Goal: Task Accomplishment & Management: Use online tool/utility

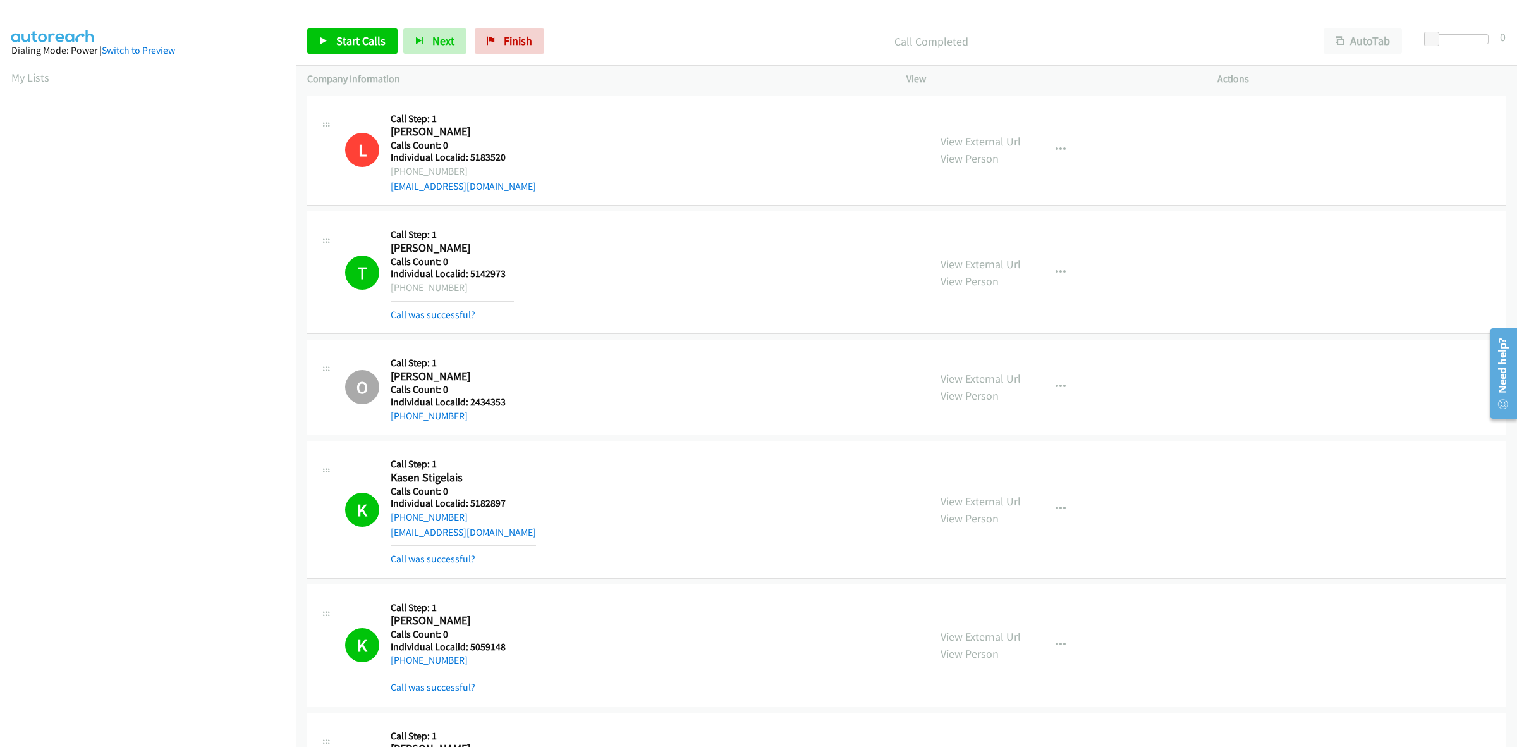
scroll to position [0, 2]
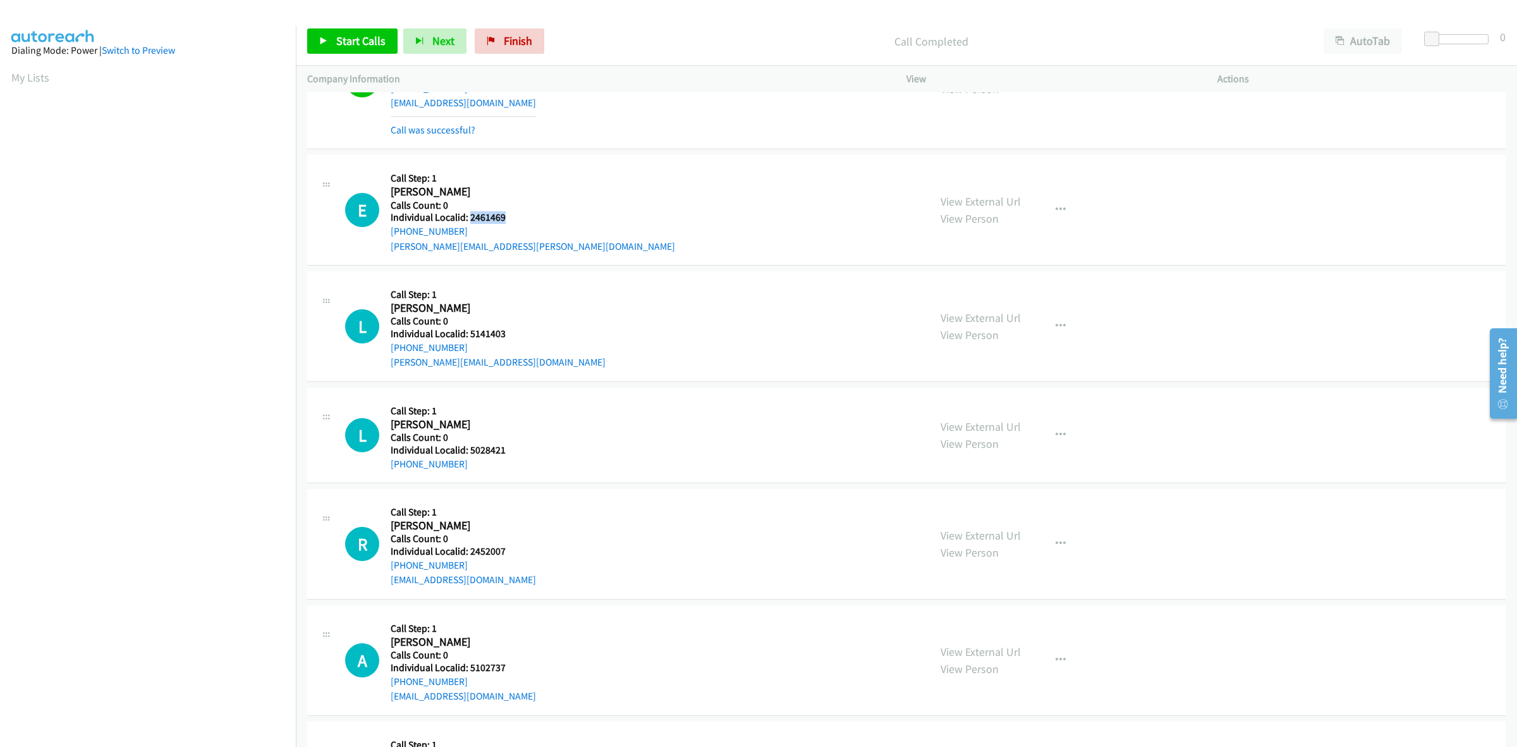
drag, startPoint x: 508, startPoint y: 222, endPoint x: 469, endPoint y: 226, distance: 38.7
click at [469, 226] on div "E Callback Scheduled Call Step: 1 Elizabeth Baker America/New_York Calls Count:…" at bounding box center [631, 209] width 573 height 87
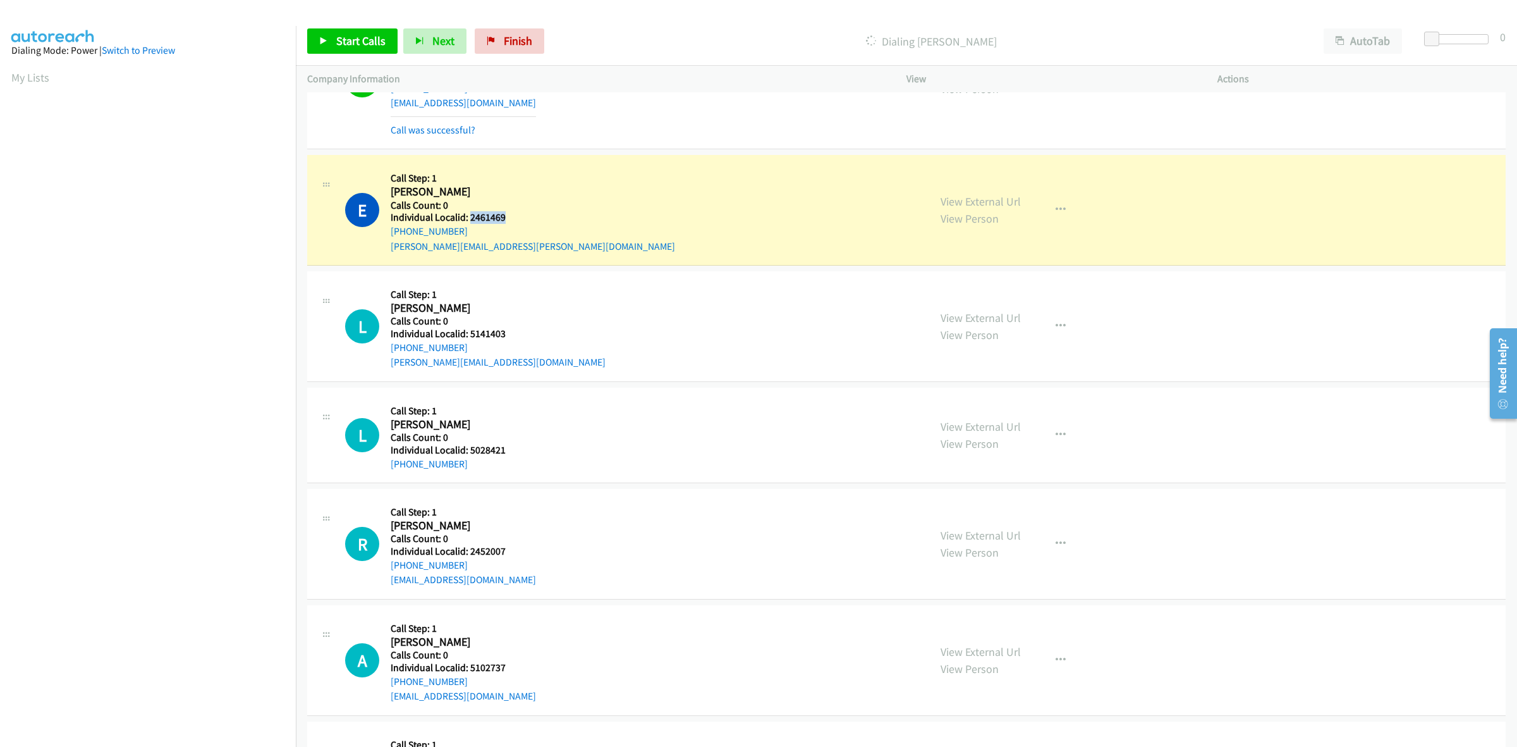
copy h5 "2461469"
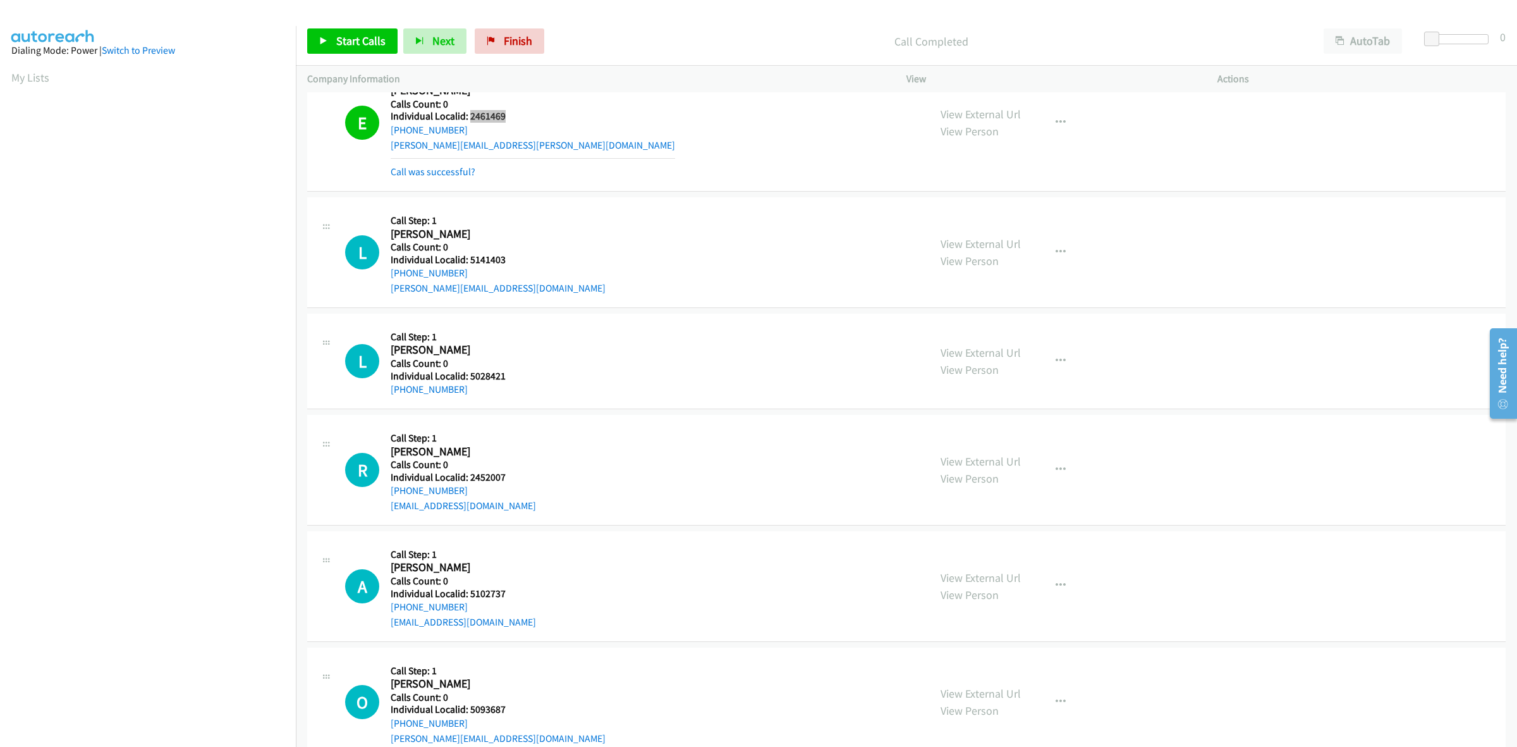
scroll to position [3128, 0]
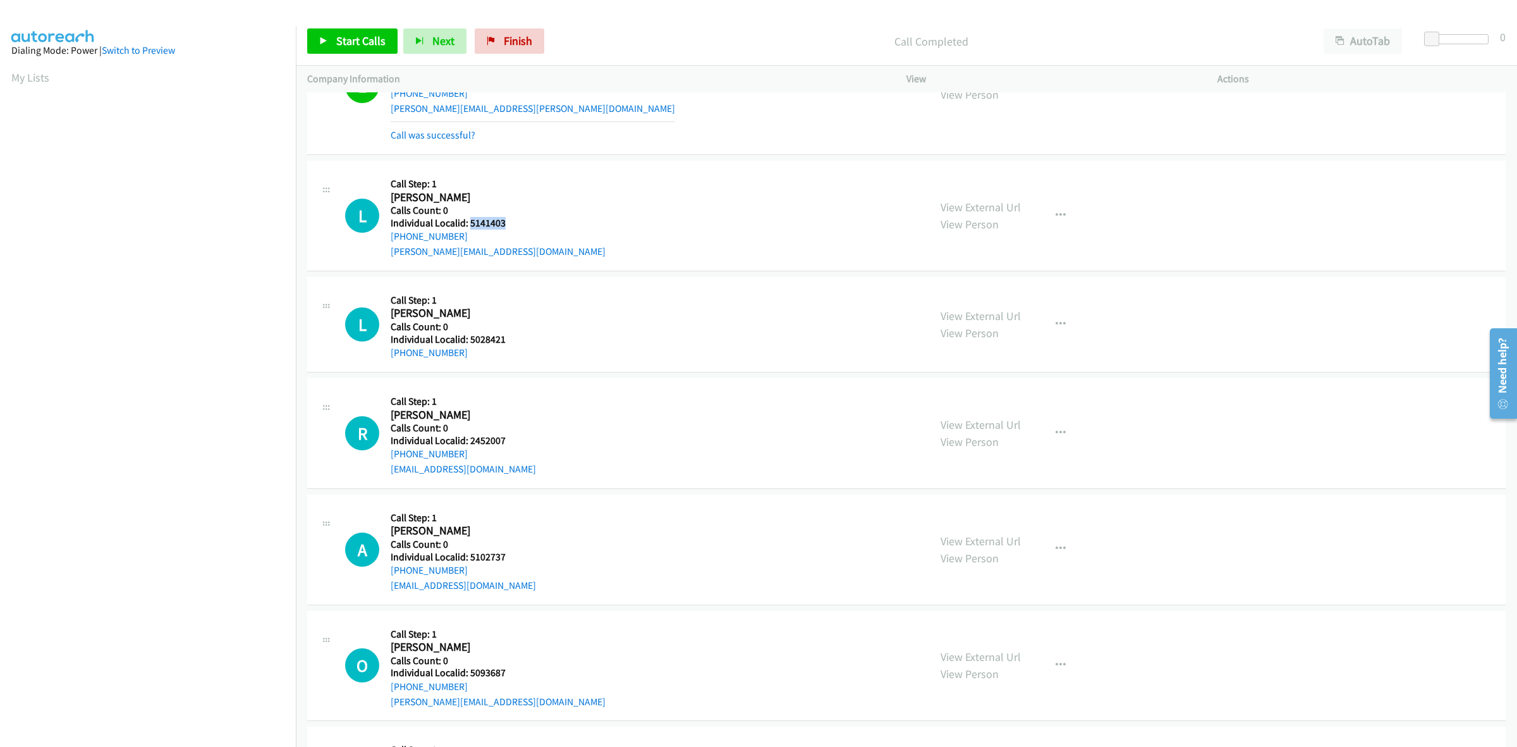
drag, startPoint x: 512, startPoint y: 225, endPoint x: 469, endPoint y: 226, distance: 43.0
click at [469, 226] on h5 "Individual Localid: 5141403" at bounding box center [498, 223] width 215 height 13
copy h5 "5141403"
drag, startPoint x: 441, startPoint y: 242, endPoint x: 389, endPoint y: 243, distance: 52.5
click at [389, 243] on div "L Callback Scheduled Call Step: 1 Logan Sill America/New_York Calls Count: 0 In…" at bounding box center [631, 215] width 573 height 87
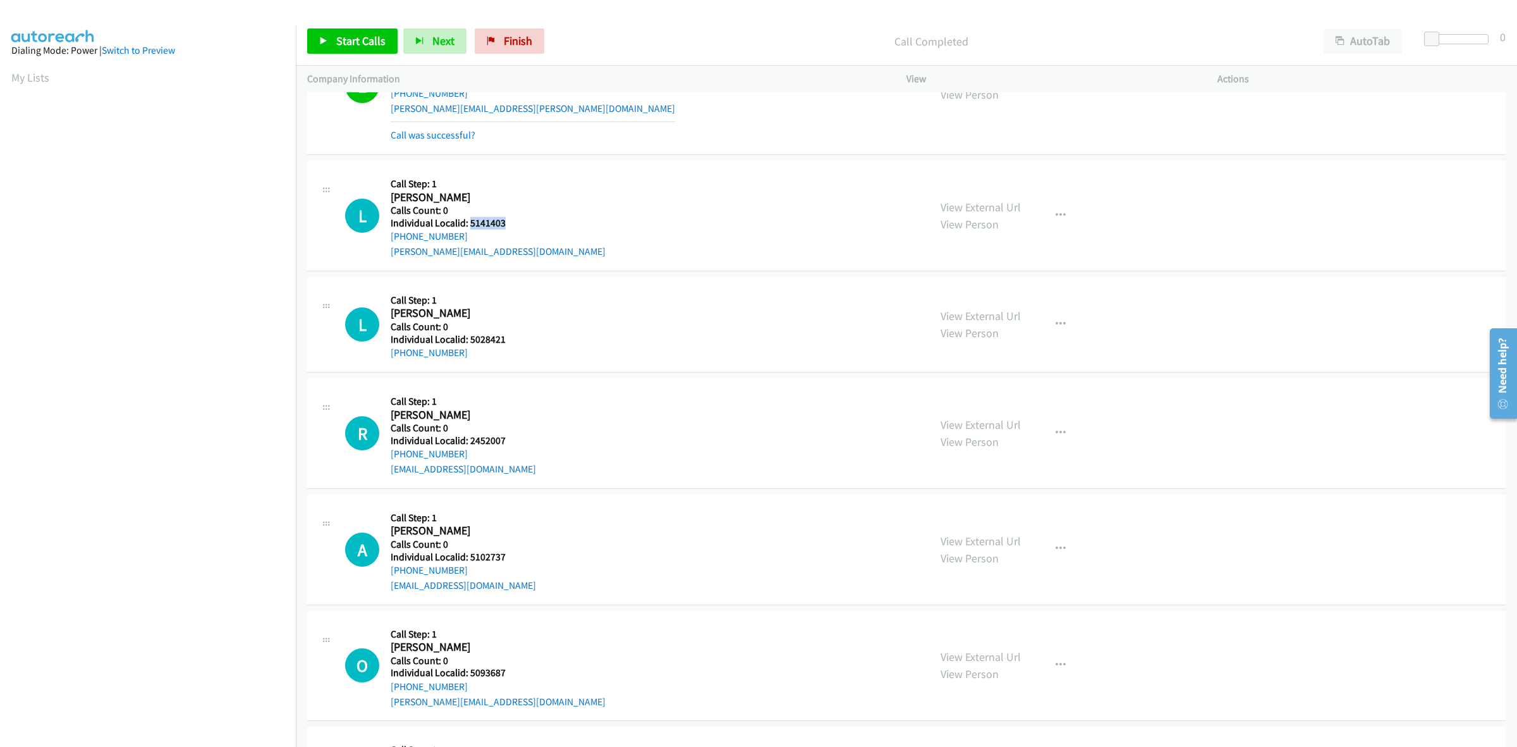
copy link "+1 804-201-1632"
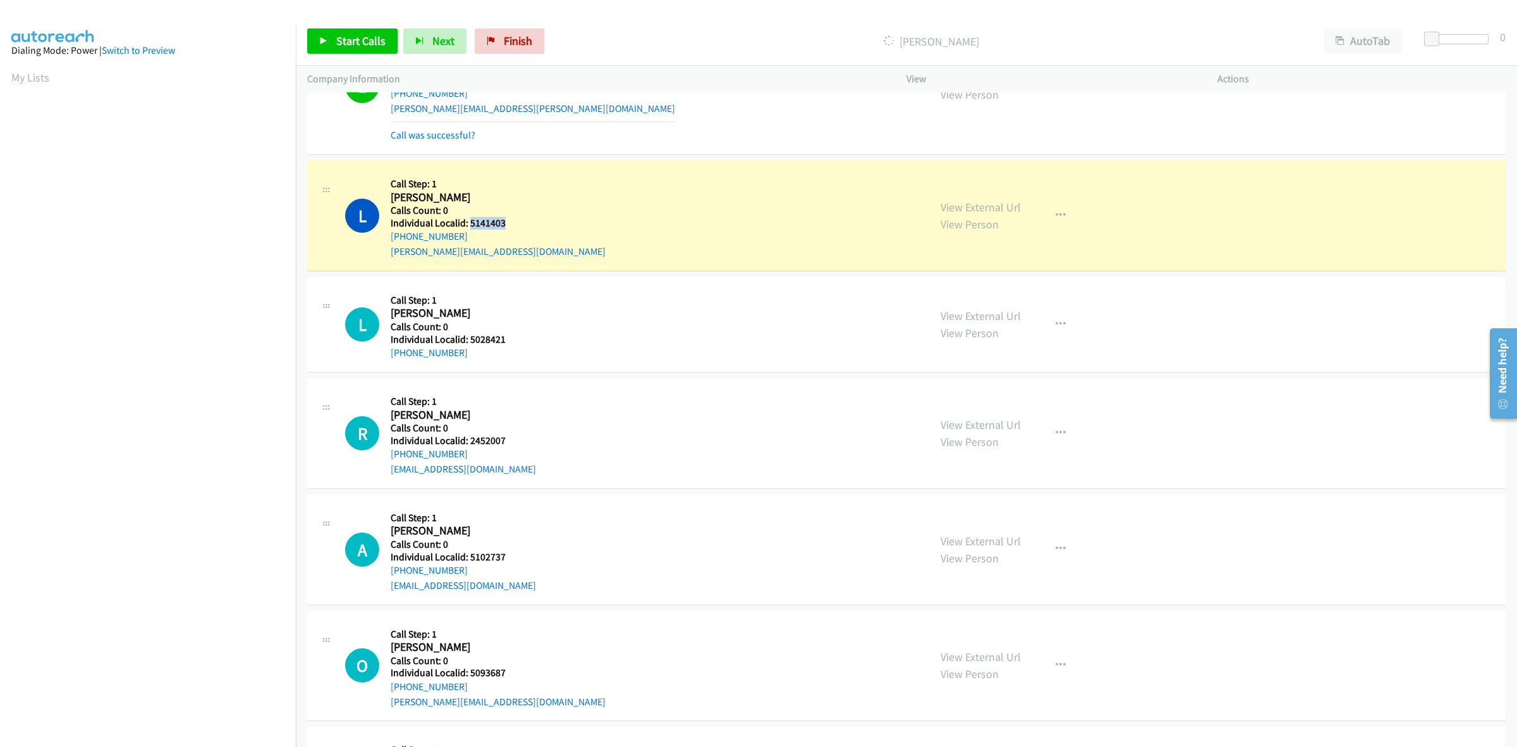
drag, startPoint x: 508, startPoint y: 226, endPoint x: 468, endPoint y: 228, distance: 39.9
click at [468, 228] on h5 "Individual Localid: 5141403" at bounding box center [498, 223] width 215 height 13
copy h5 "5141403"
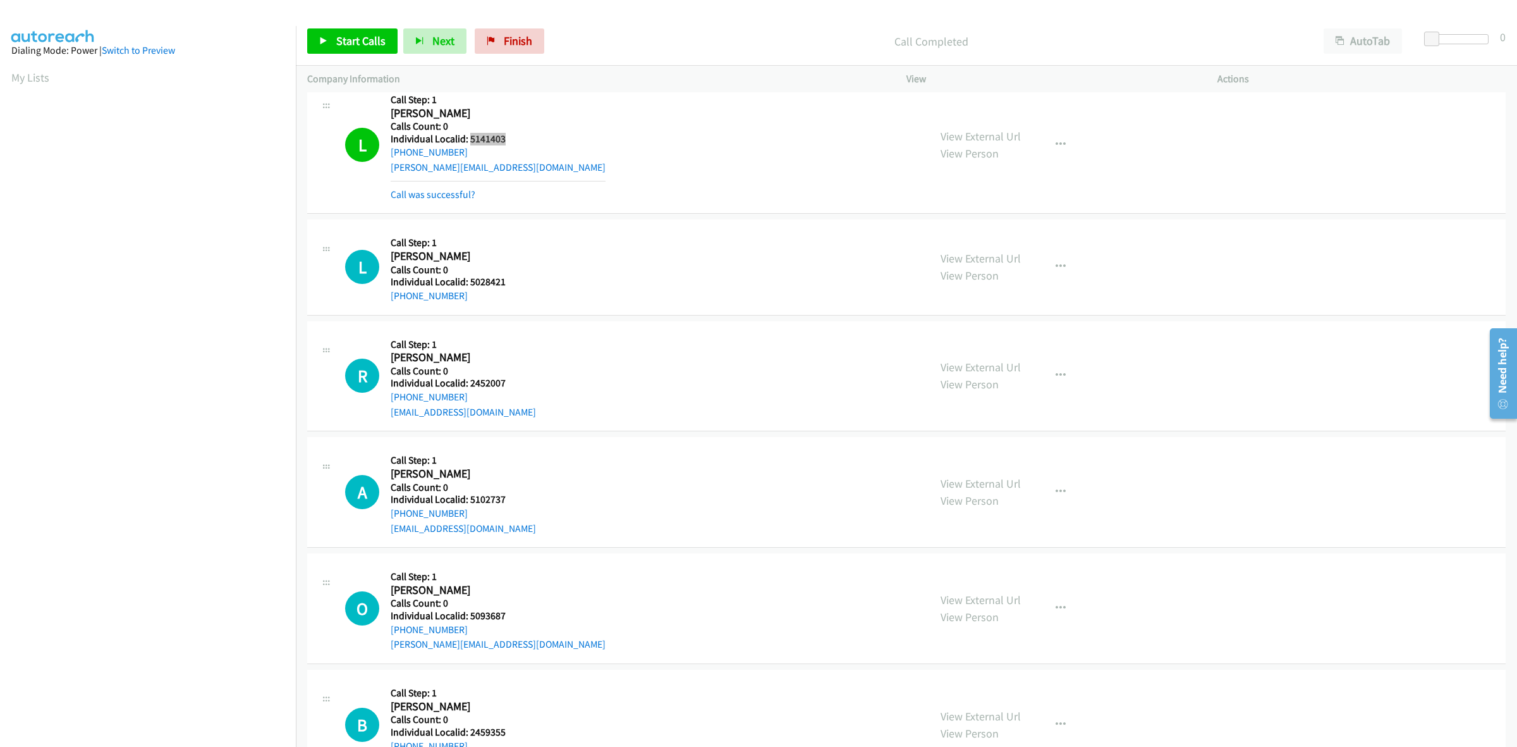
scroll to position [3266, 0]
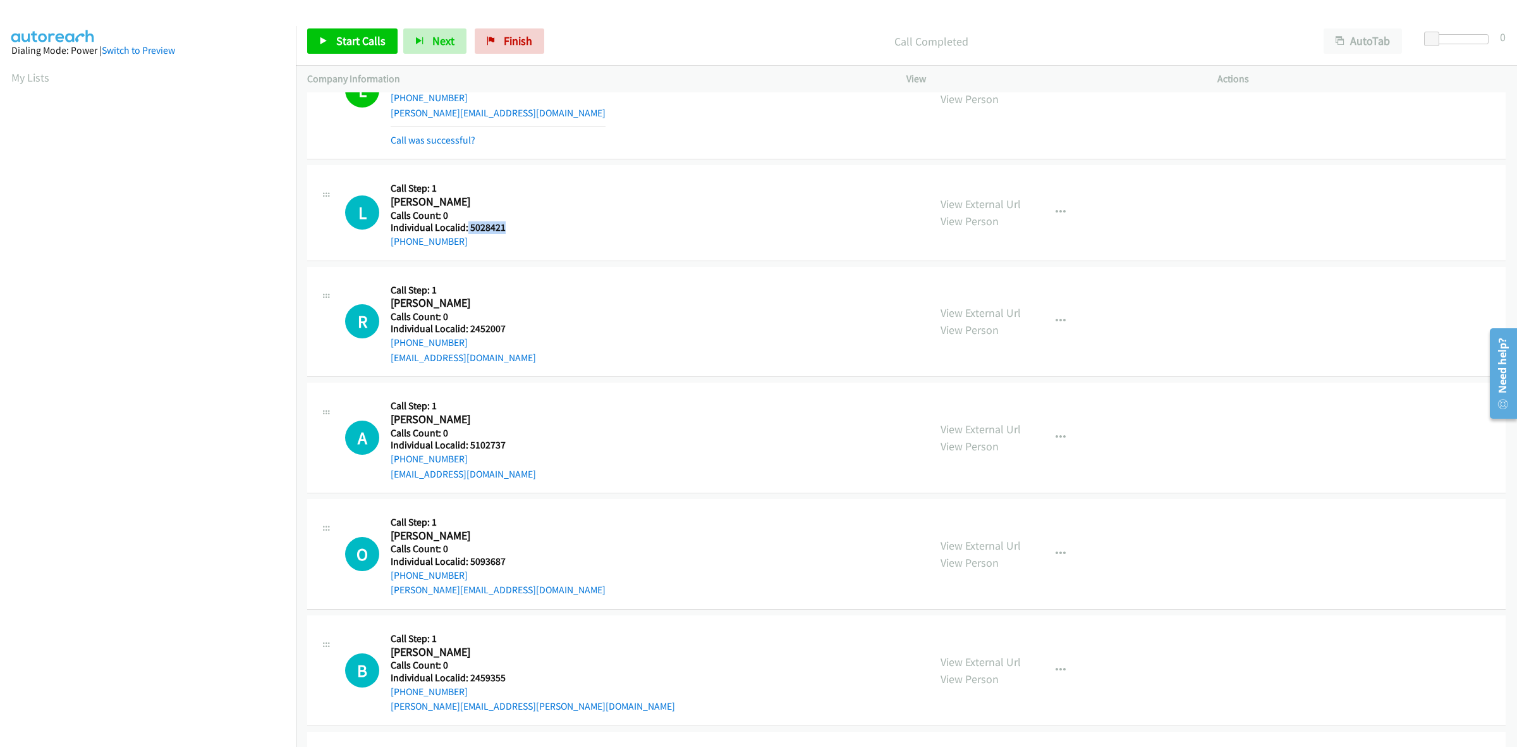
drag, startPoint x: 495, startPoint y: 231, endPoint x: 466, endPoint y: 231, distance: 29.1
click at [466, 231] on h5 "Individual Localid: 5028421" at bounding box center [452, 227] width 123 height 13
copy h5 "5028421"
drag, startPoint x: 470, startPoint y: 243, endPoint x: 375, endPoint y: 253, distance: 95.3
click at [375, 248] on div "L Callback Scheduled Call Step: 1 Luciano Demuro America/New_York Calls Count: …" at bounding box center [631, 212] width 573 height 72
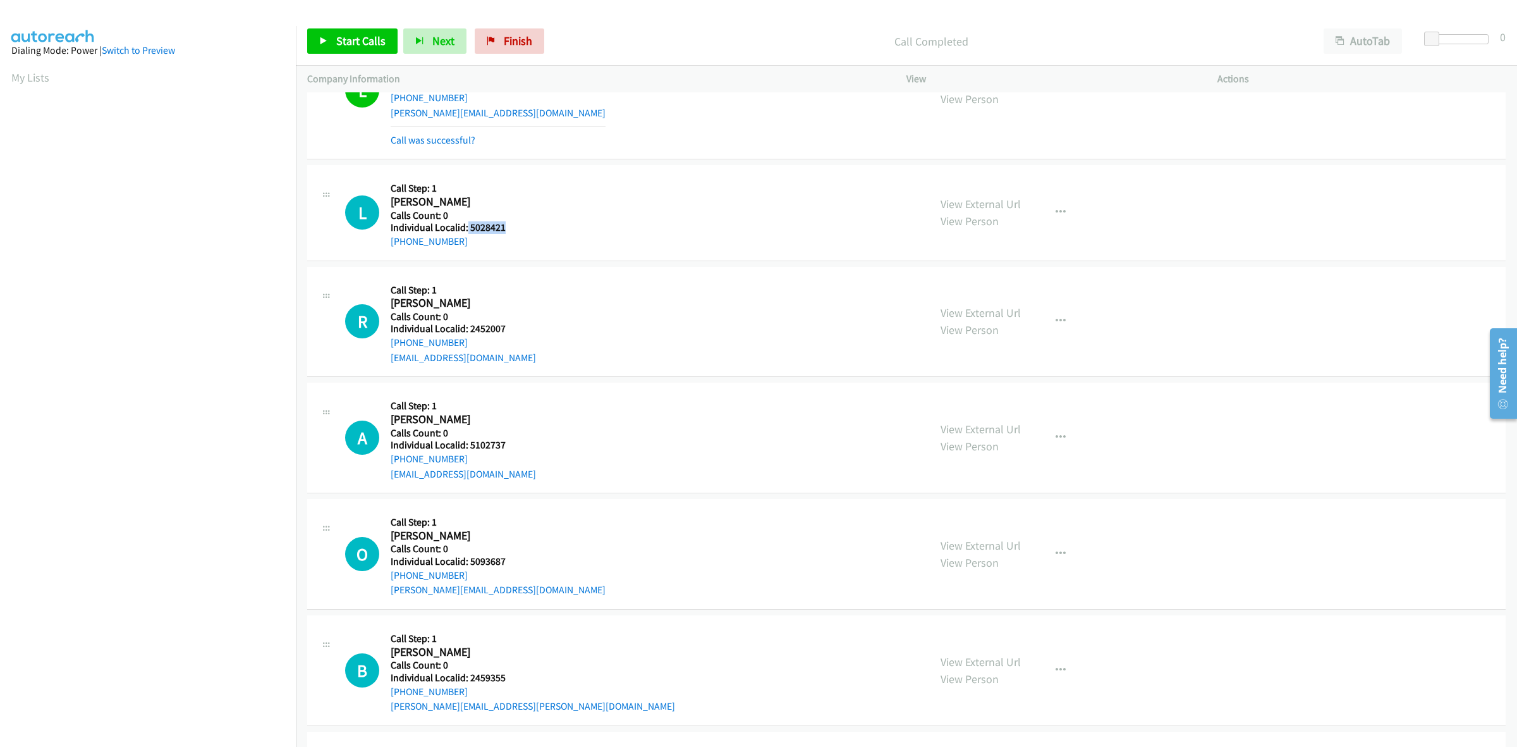
copy link "+1 850-691-6072"
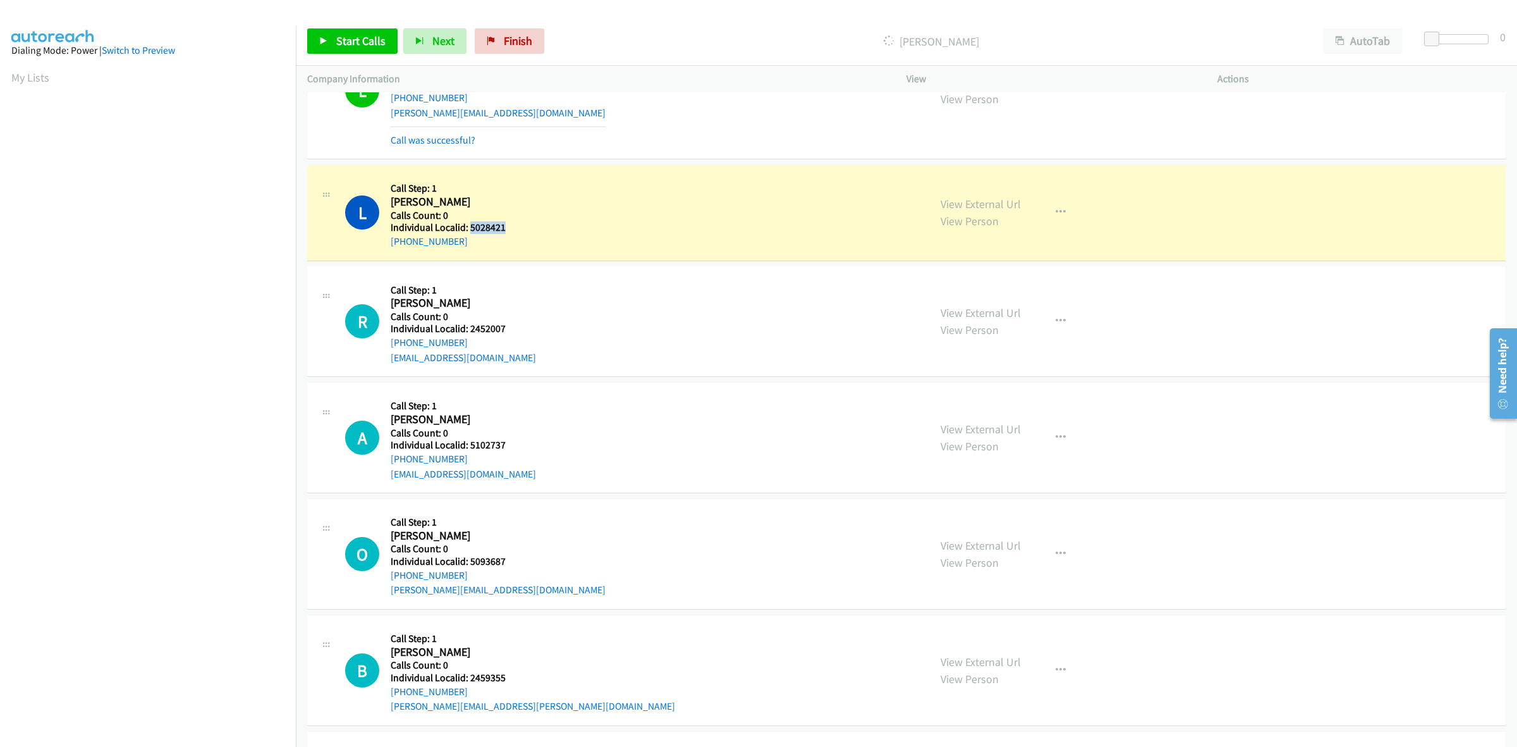
drag, startPoint x: 509, startPoint y: 229, endPoint x: 468, endPoint y: 232, distance: 41.2
click at [468, 232] on h5 "Individual Localid: 5028421" at bounding box center [452, 227] width 123 height 13
copy h5 "5028421"
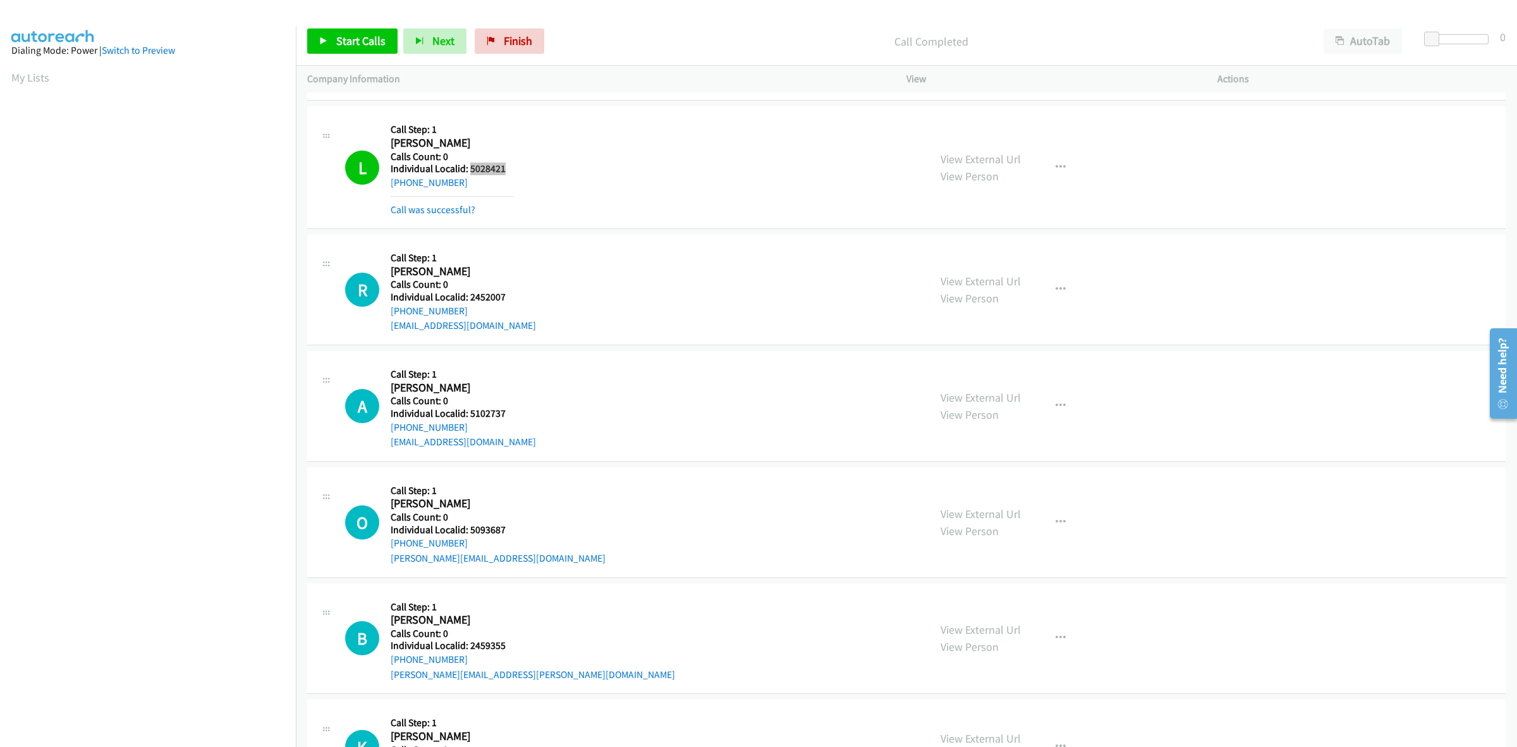
scroll to position [3326, 0]
drag, startPoint x: 504, startPoint y: 303, endPoint x: 468, endPoint y: 299, distance: 36.3
click at [468, 299] on h5 "Individual Localid: 2452007" at bounding box center [463, 296] width 145 height 13
copy h5 "2452007"
drag, startPoint x: 463, startPoint y: 313, endPoint x: 386, endPoint y: 321, distance: 76.9
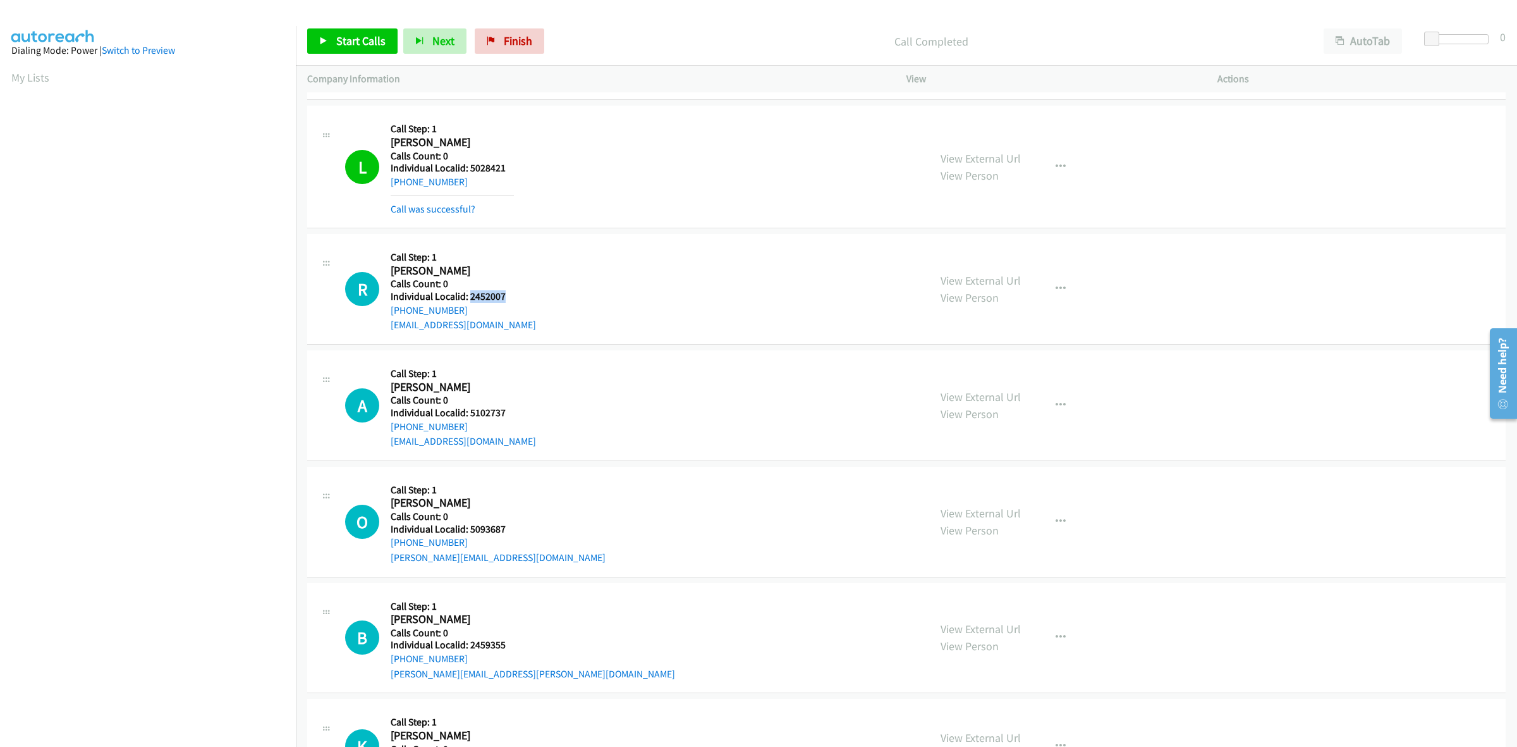
click at [386, 321] on div "R Callback Scheduled Call Step: 1 Ryker Decker America/Chicago Calls Count: 0 I…" at bounding box center [631, 288] width 573 height 87
copy link "+1 815-830-9280"
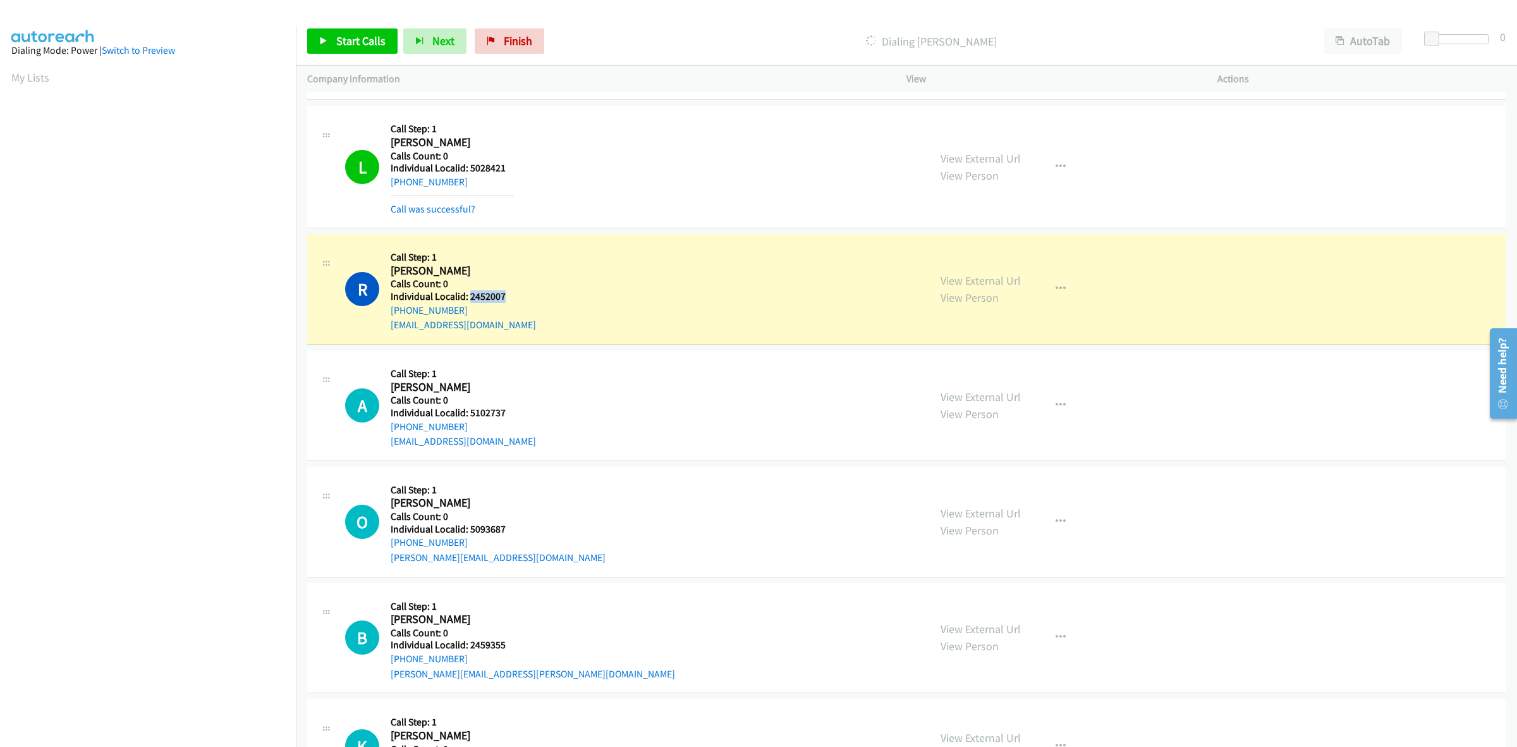
drag, startPoint x: 509, startPoint y: 299, endPoint x: 471, endPoint y: 298, distance: 37.9
click at [471, 298] on h5 "Individual Localid: 2452007" at bounding box center [463, 296] width 145 height 13
copy h5 "2452007"
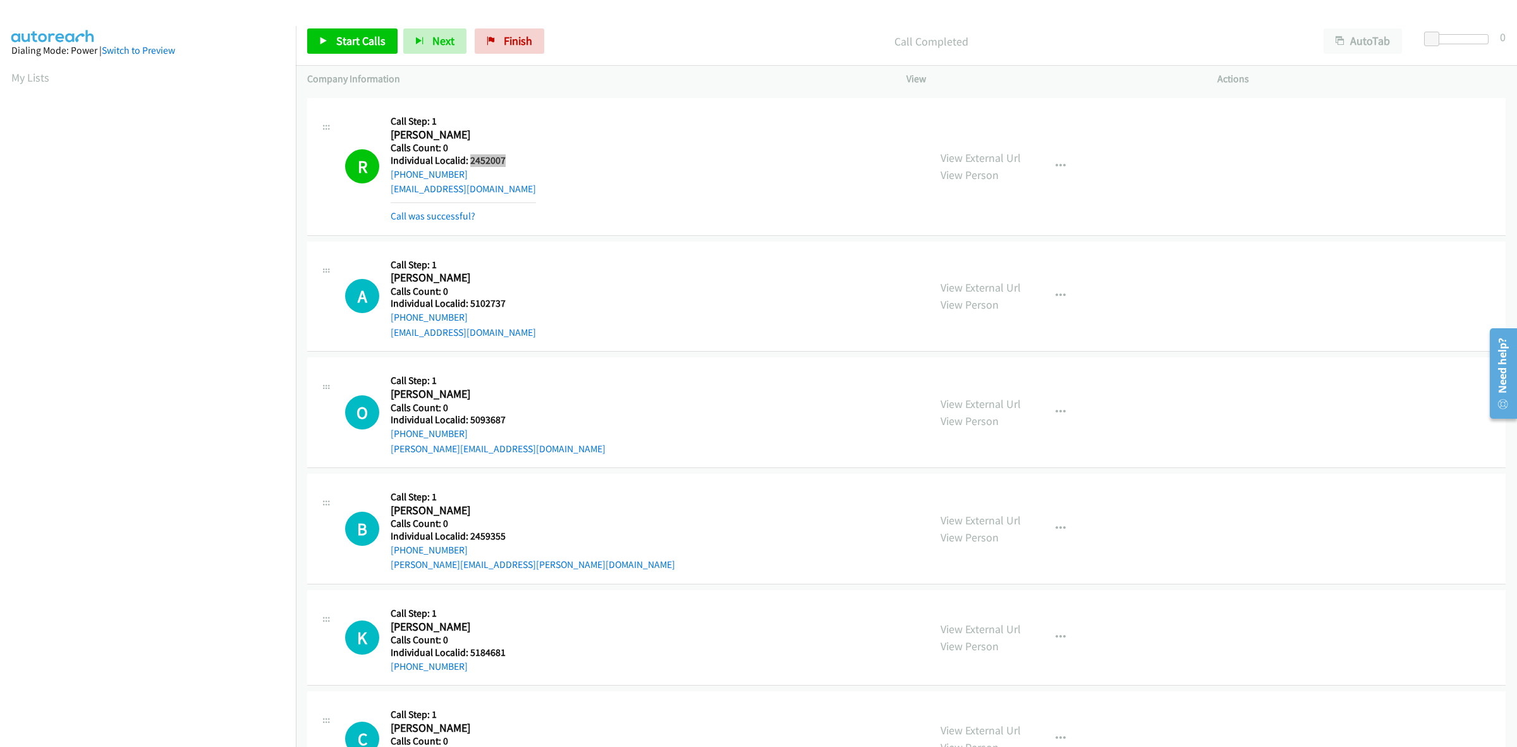
scroll to position [3503, 0]
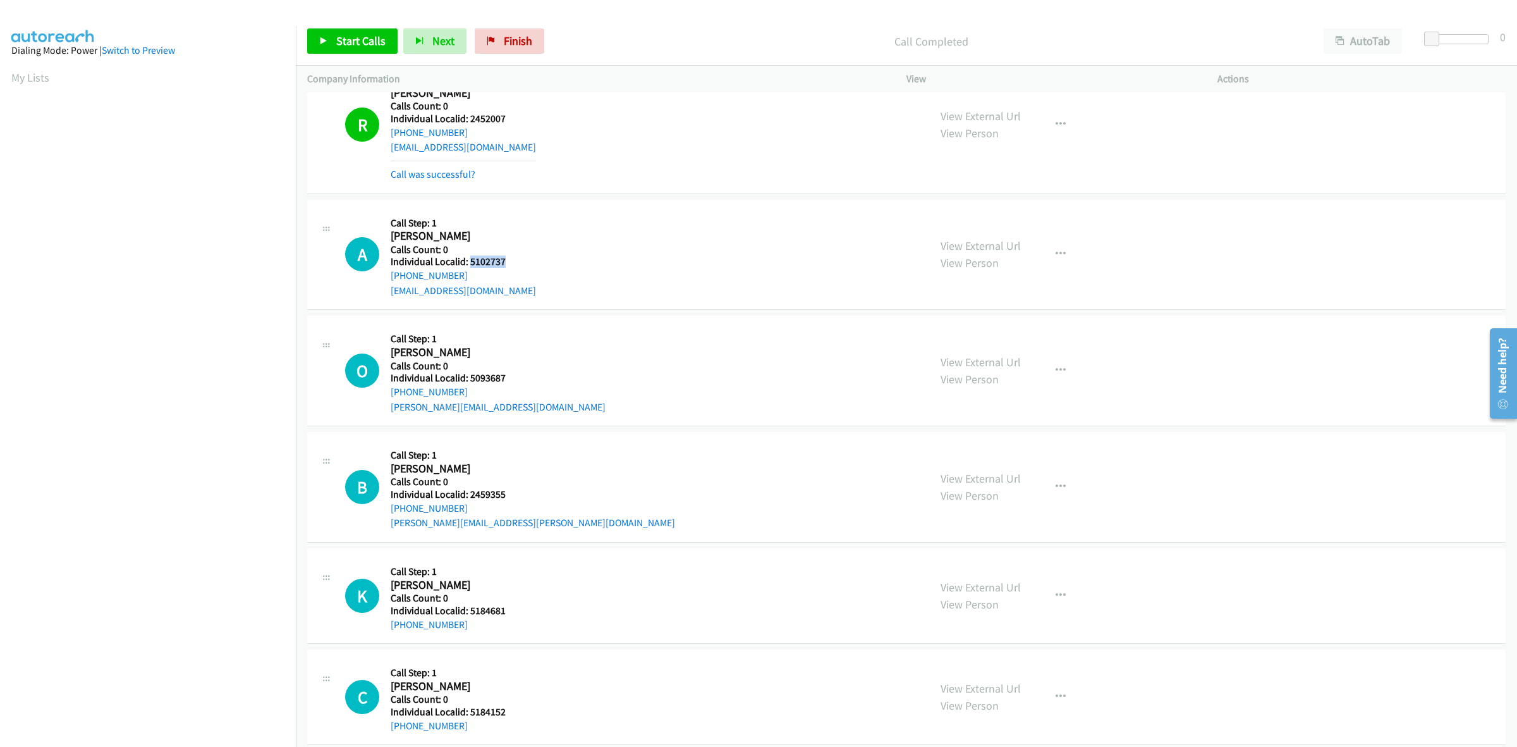
drag, startPoint x: 491, startPoint y: 263, endPoint x: 468, endPoint y: 263, distance: 22.1
click at [468, 263] on div "A Callback Scheduled Call Step: 1 Autumn O'connor America/New_York Calls Count:…" at bounding box center [631, 254] width 573 height 87
click at [39, 80] on link "My Lists" at bounding box center [30, 77] width 38 height 15
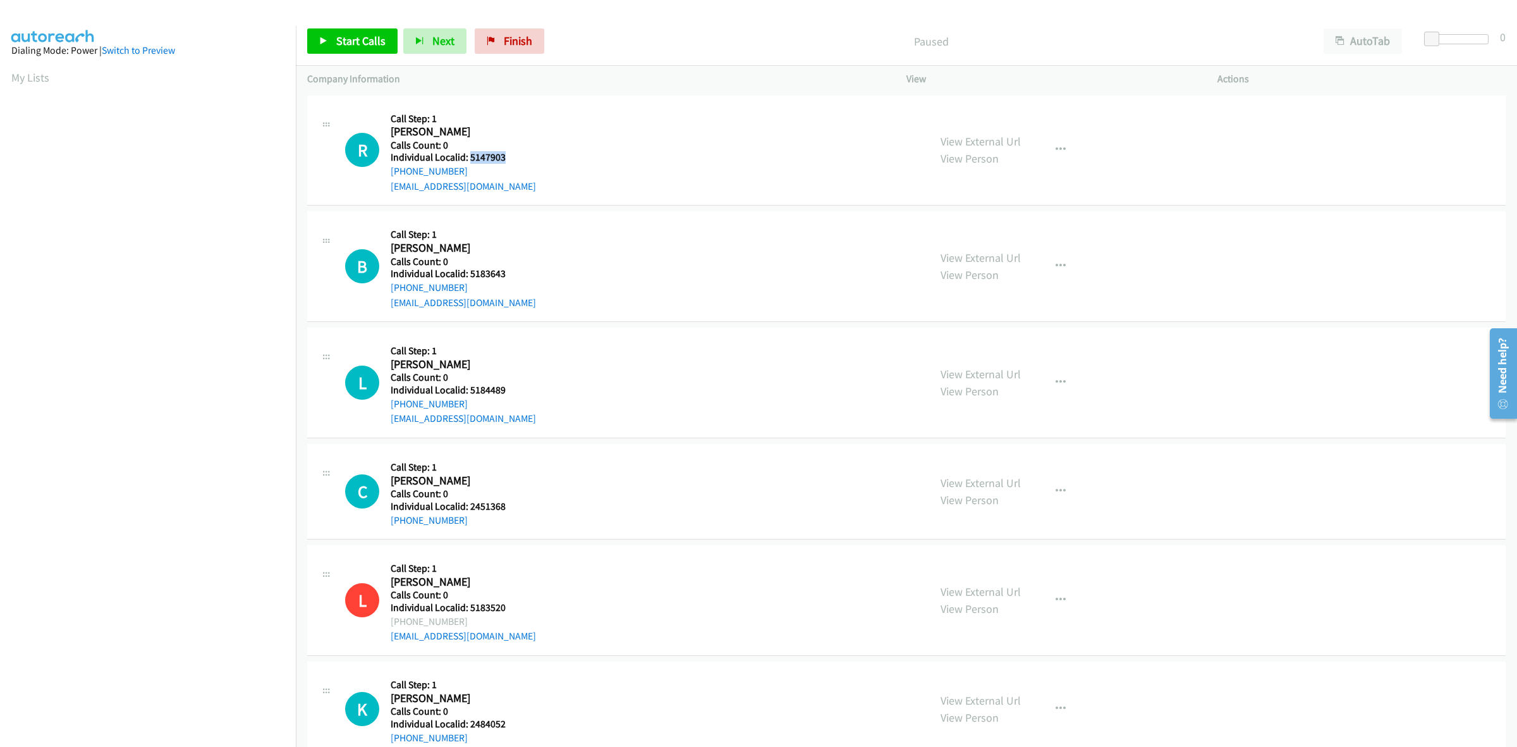
drag, startPoint x: 506, startPoint y: 157, endPoint x: 471, endPoint y: 157, distance: 35.4
click at [471, 157] on h5 "Individual Localid: 5147903" at bounding box center [463, 157] width 145 height 13
copy h5 "5147903"
drag, startPoint x: 472, startPoint y: 174, endPoint x: 394, endPoint y: 171, distance: 77.8
click at [394, 171] on div "+1 304-972-4744" at bounding box center [463, 171] width 145 height 15
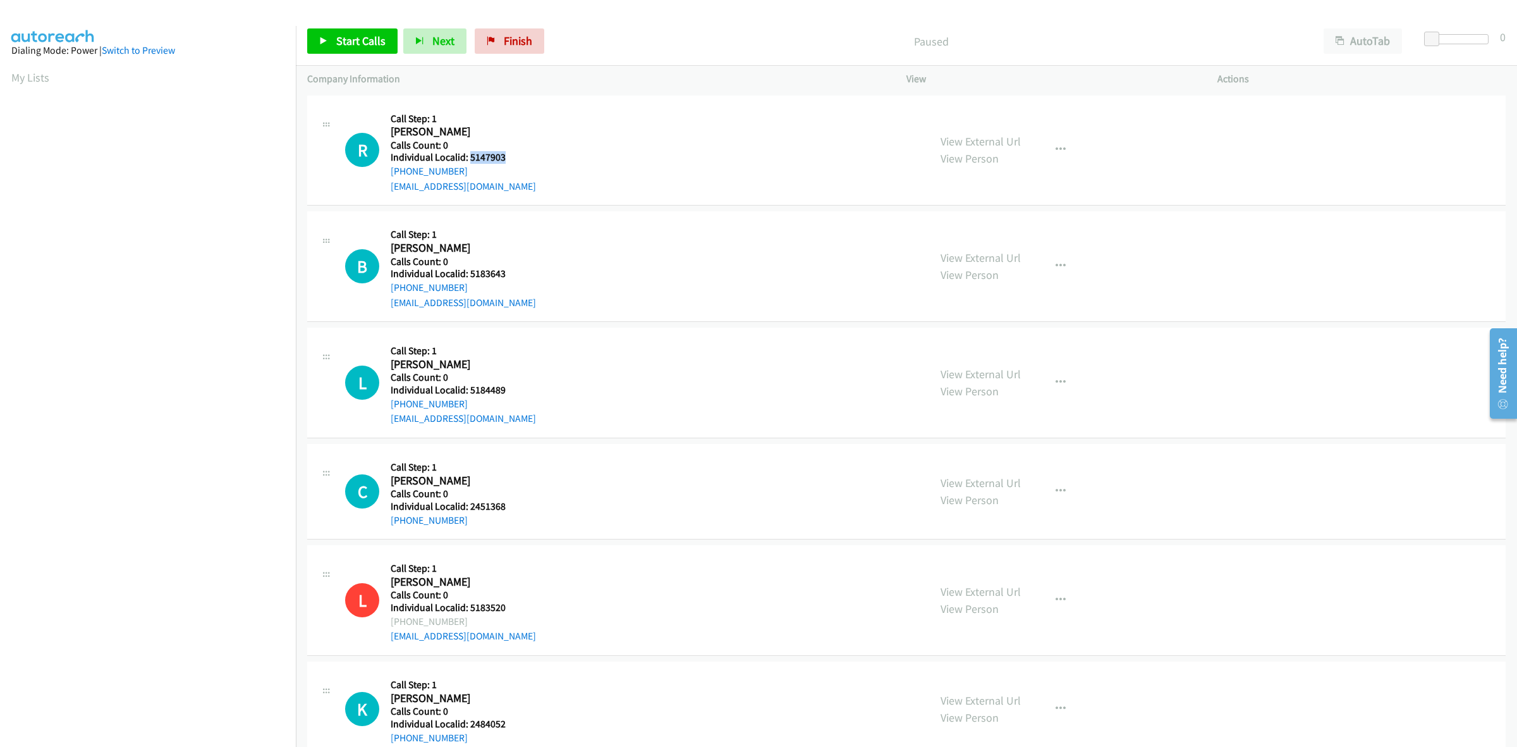
click at [489, 166] on div "+1 304-972-4744" at bounding box center [463, 171] width 145 height 15
drag, startPoint x: 465, startPoint y: 169, endPoint x: 387, endPoint y: 172, distance: 77.2
click at [387, 172] on div "R Callback Scheduled Call Step: 1 Ryder Lewis America/New_York Calls Count: 0 I…" at bounding box center [631, 150] width 573 height 87
copy link "+1 304-972-4744"
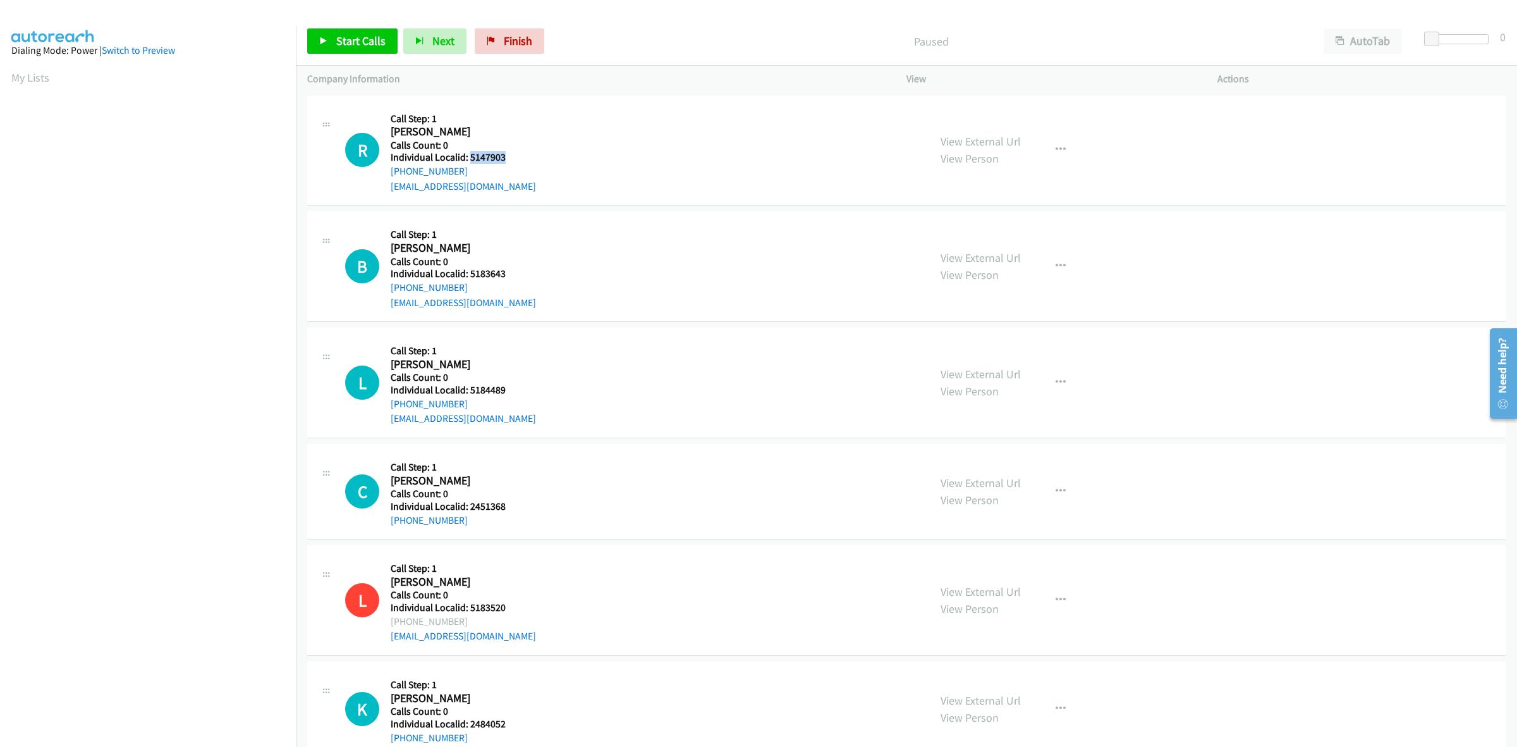
drag, startPoint x: 508, startPoint y: 153, endPoint x: 468, endPoint y: 158, distance: 40.1
click at [468, 158] on h5 "Individual Localid: 5147903" at bounding box center [463, 157] width 145 height 13
copy h5 "5147903"
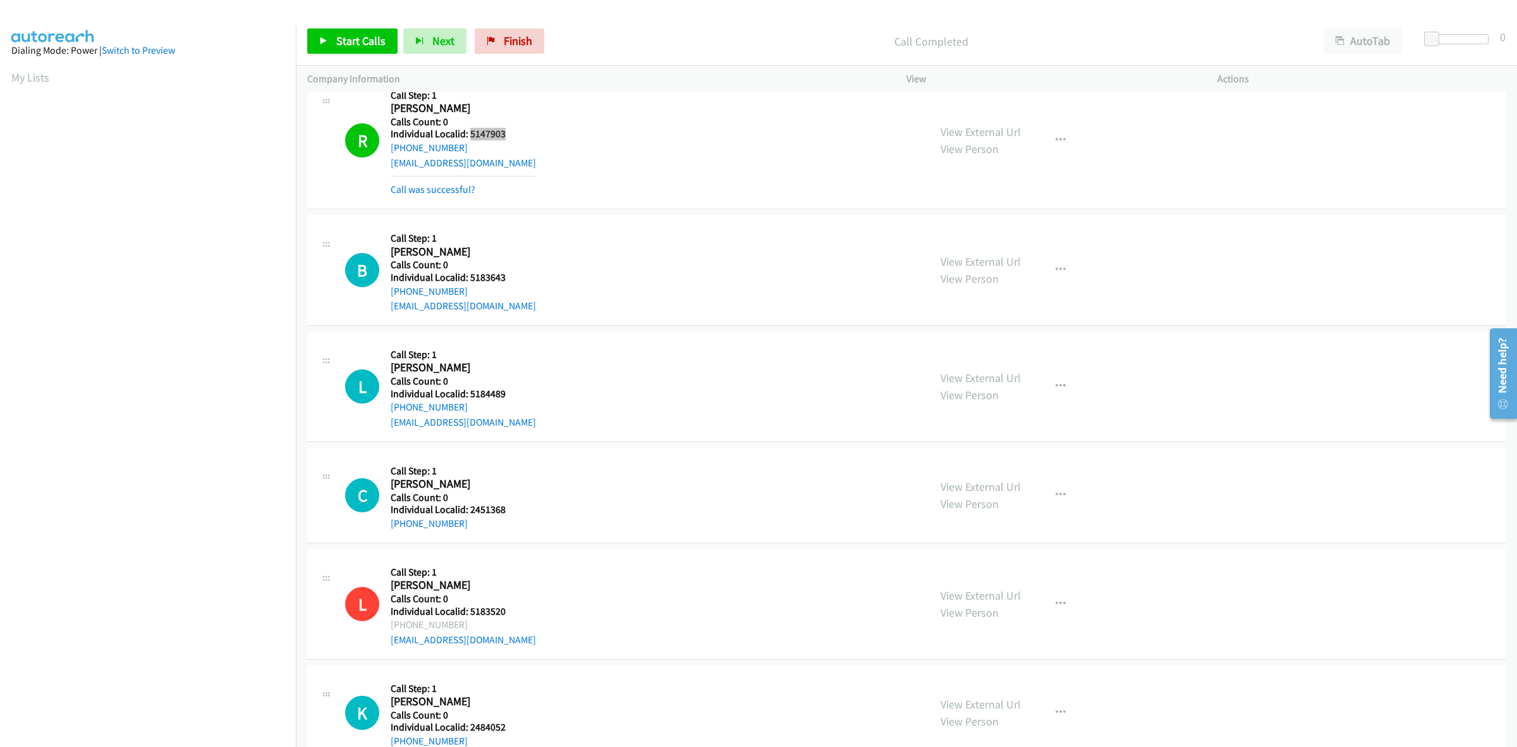
scroll to position [59, 0]
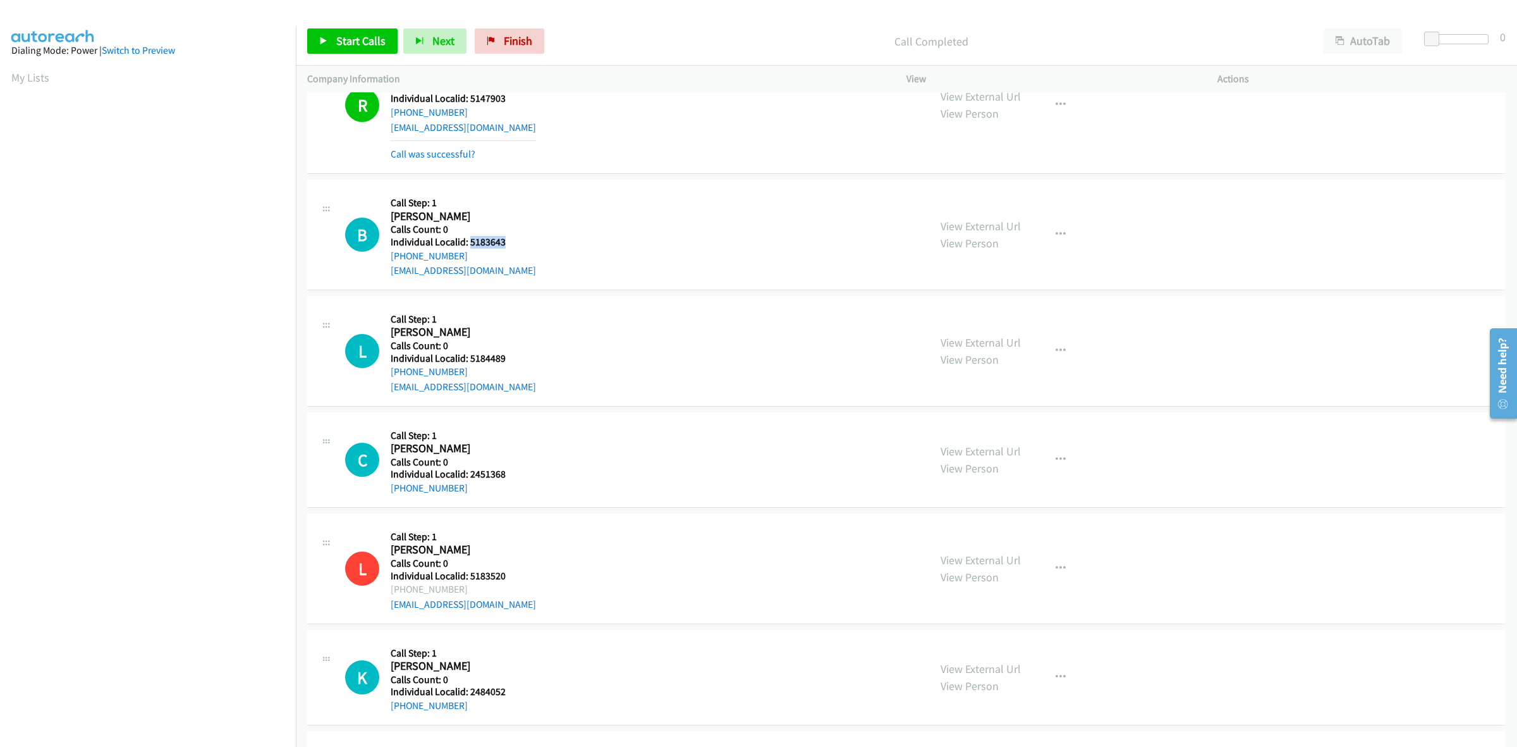
drag, startPoint x: 508, startPoint y: 241, endPoint x: 471, endPoint y: 242, distance: 36.7
click at [471, 242] on h5 "Individual Localid: 5183643" at bounding box center [463, 242] width 145 height 13
copy h5 "5183643"
drag, startPoint x: 463, startPoint y: 252, endPoint x: 384, endPoint y: 260, distance: 79.4
click at [384, 260] on div "B Callback Scheduled Call Step: 1 Brettley Bailey America/Los_Angeles Calls Cou…" at bounding box center [631, 234] width 573 height 87
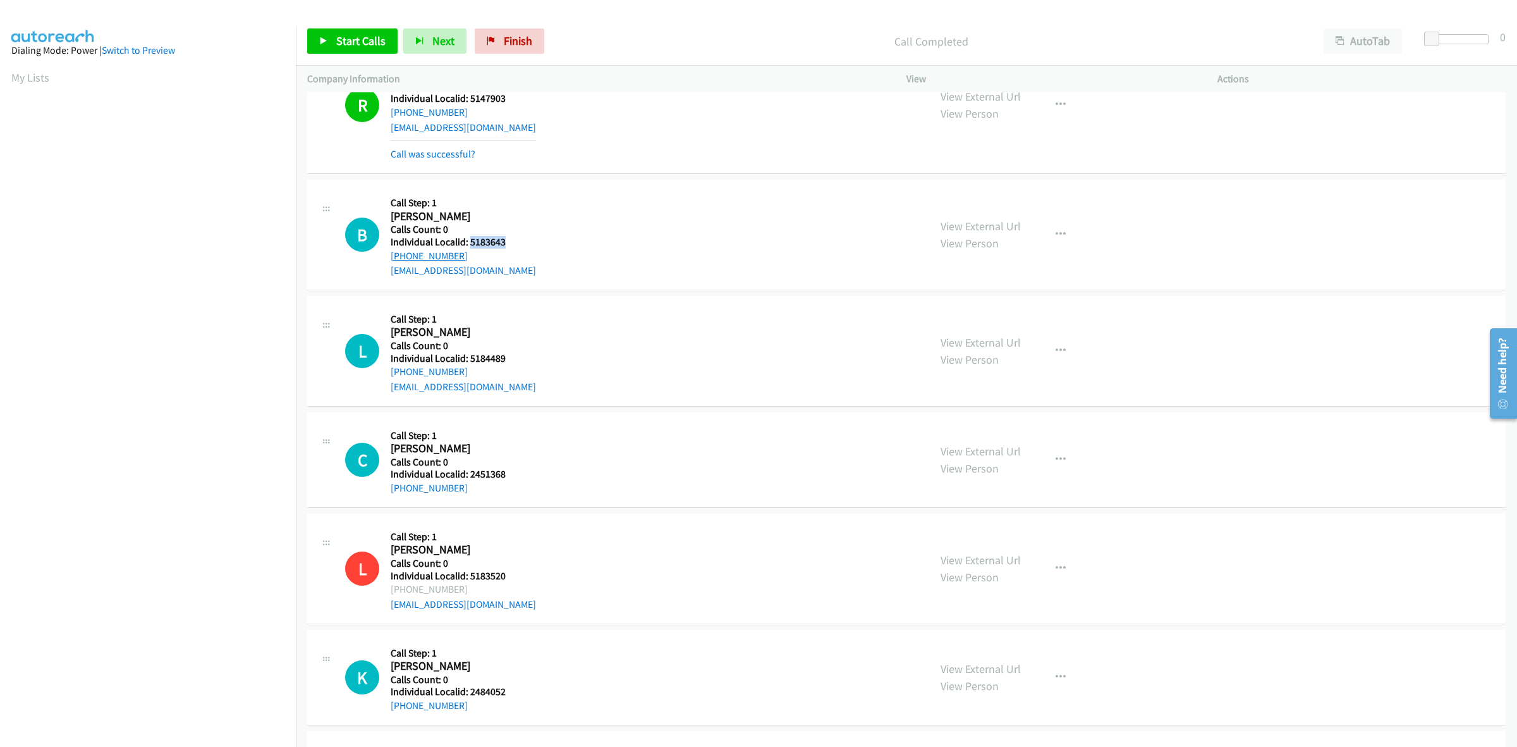
copy link "+1 509-895-9196"
drag, startPoint x: 503, startPoint y: 241, endPoint x: 470, endPoint y: 238, distance: 33.7
click at [470, 238] on h5 "Individual Localid: 5183643" at bounding box center [463, 242] width 145 height 13
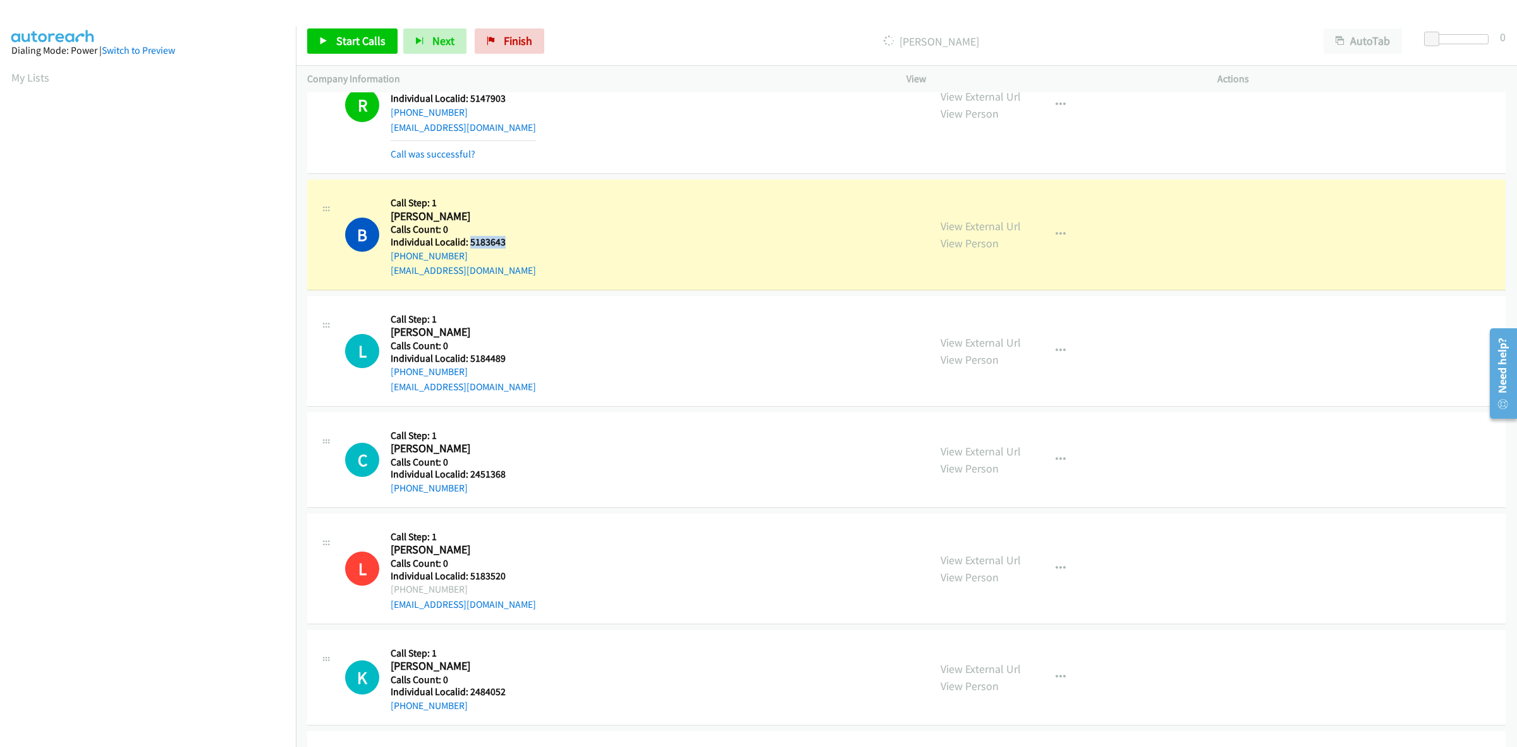
copy h5 "5183643"
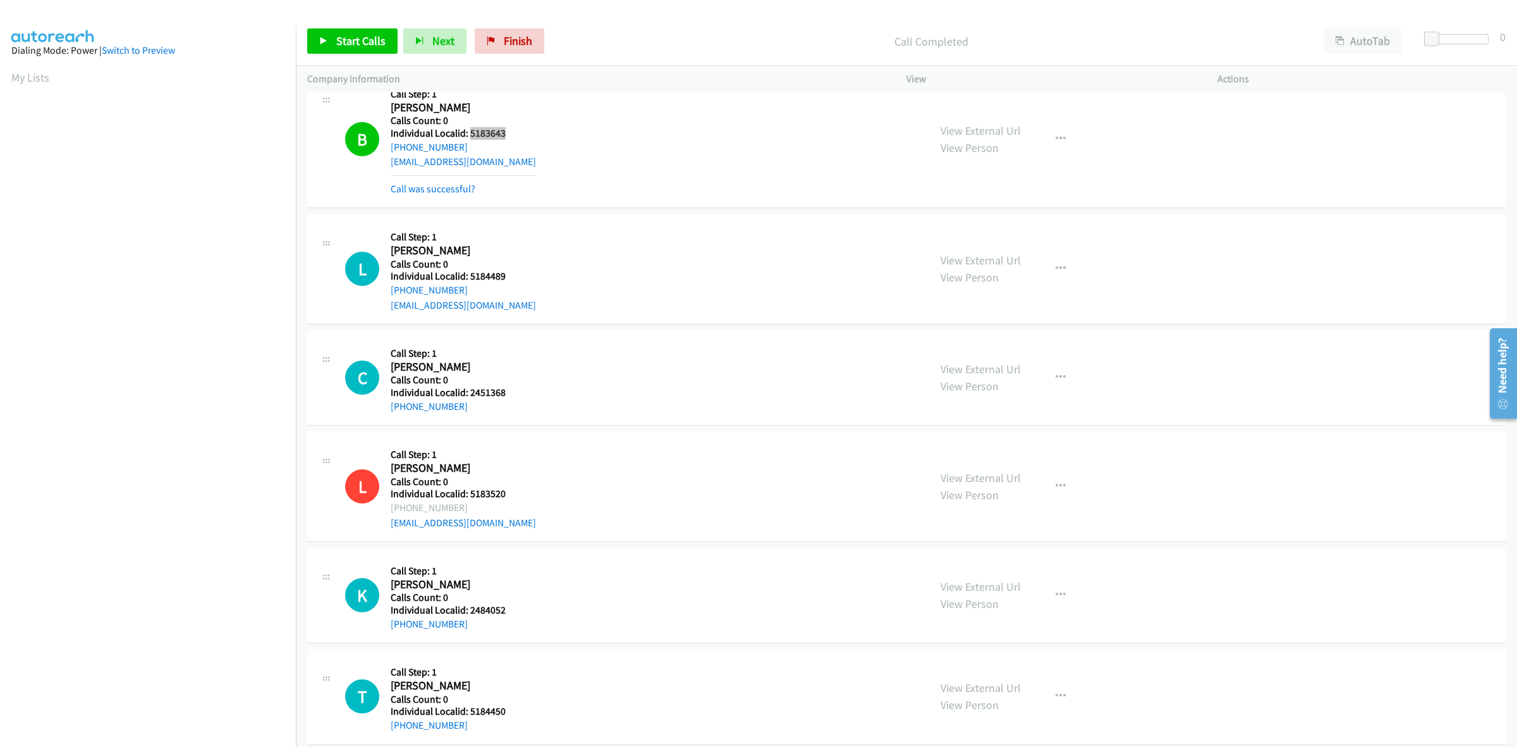
scroll to position [217, 0]
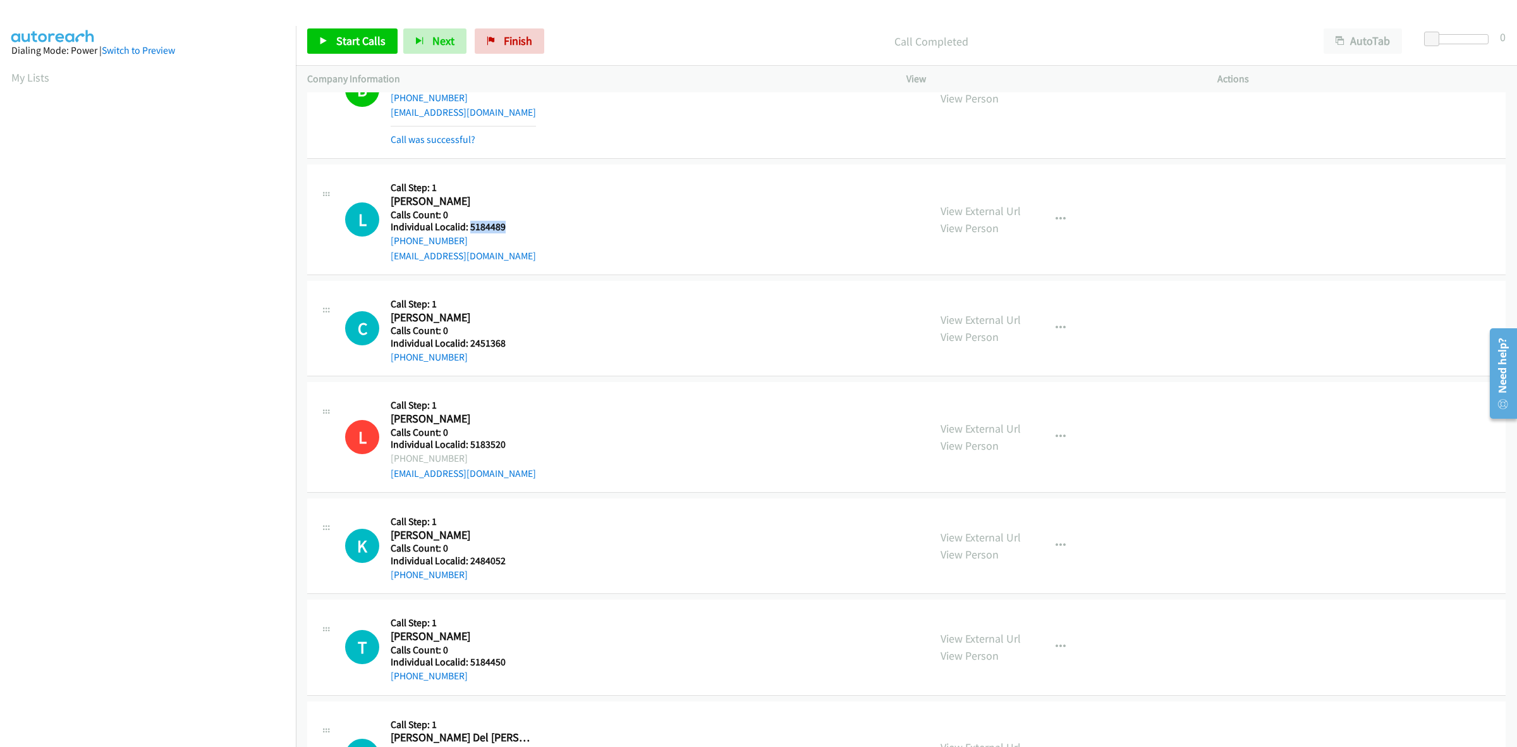
drag, startPoint x: 492, startPoint y: 225, endPoint x: 468, endPoint y: 226, distance: 24.1
click at [468, 226] on h5 "Individual Localid: 5184489" at bounding box center [463, 227] width 145 height 13
copy h5 "5184489"
drag, startPoint x: 462, startPoint y: 235, endPoint x: 391, endPoint y: 244, distance: 72.0
click at [391, 244] on div "+1 205-688-6651" at bounding box center [463, 240] width 145 height 15
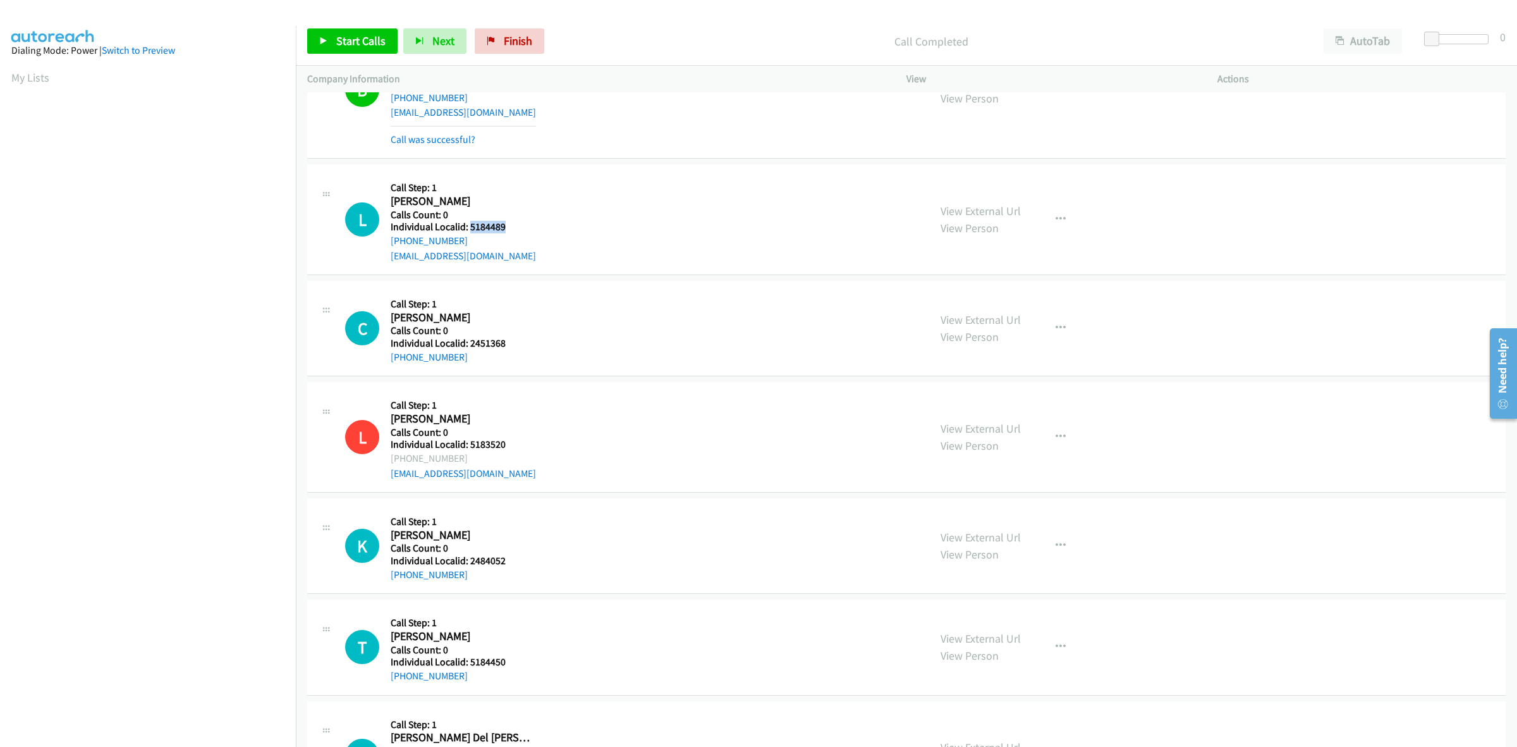
copy link "+1 205-688-6651"
drag, startPoint x: 511, startPoint y: 228, endPoint x: 470, endPoint y: 226, distance: 41.2
click at [470, 226] on h5 "Individual Localid: 5184489" at bounding box center [463, 227] width 145 height 13
copy h5 "5184489"
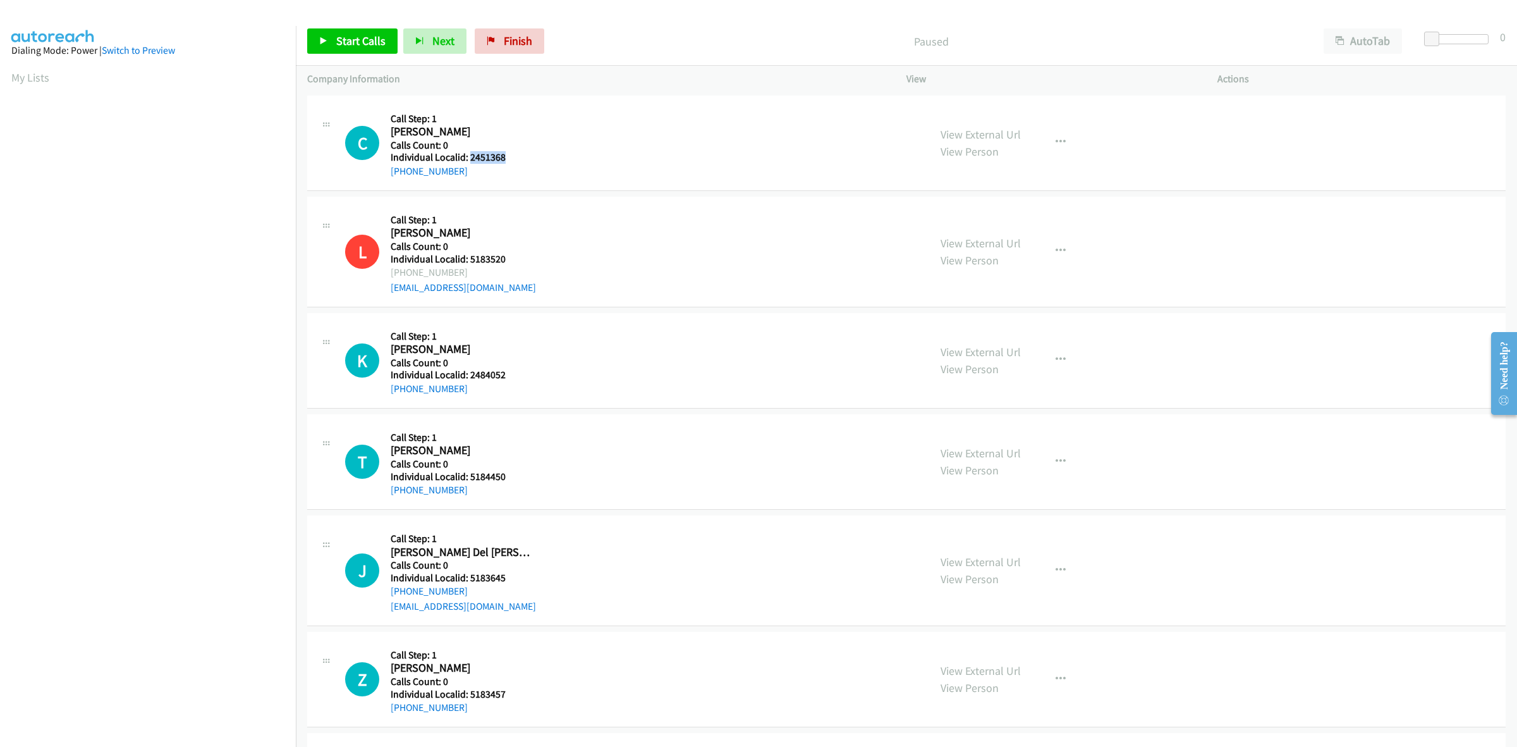
drag, startPoint x: 511, startPoint y: 157, endPoint x: 469, endPoint y: 154, distance: 41.8
click at [469, 154] on h5 "Individual Localid: 2451368" at bounding box center [461, 157] width 140 height 13
copy h5 "2451368"
drag, startPoint x: 405, startPoint y: 166, endPoint x: 386, endPoint y: 171, distance: 18.9
click at [386, 171] on div "C Callback Scheduled Call Step: 1 Colton Swerkes America/Los_Angeles Calls Coun…" at bounding box center [631, 143] width 573 height 72
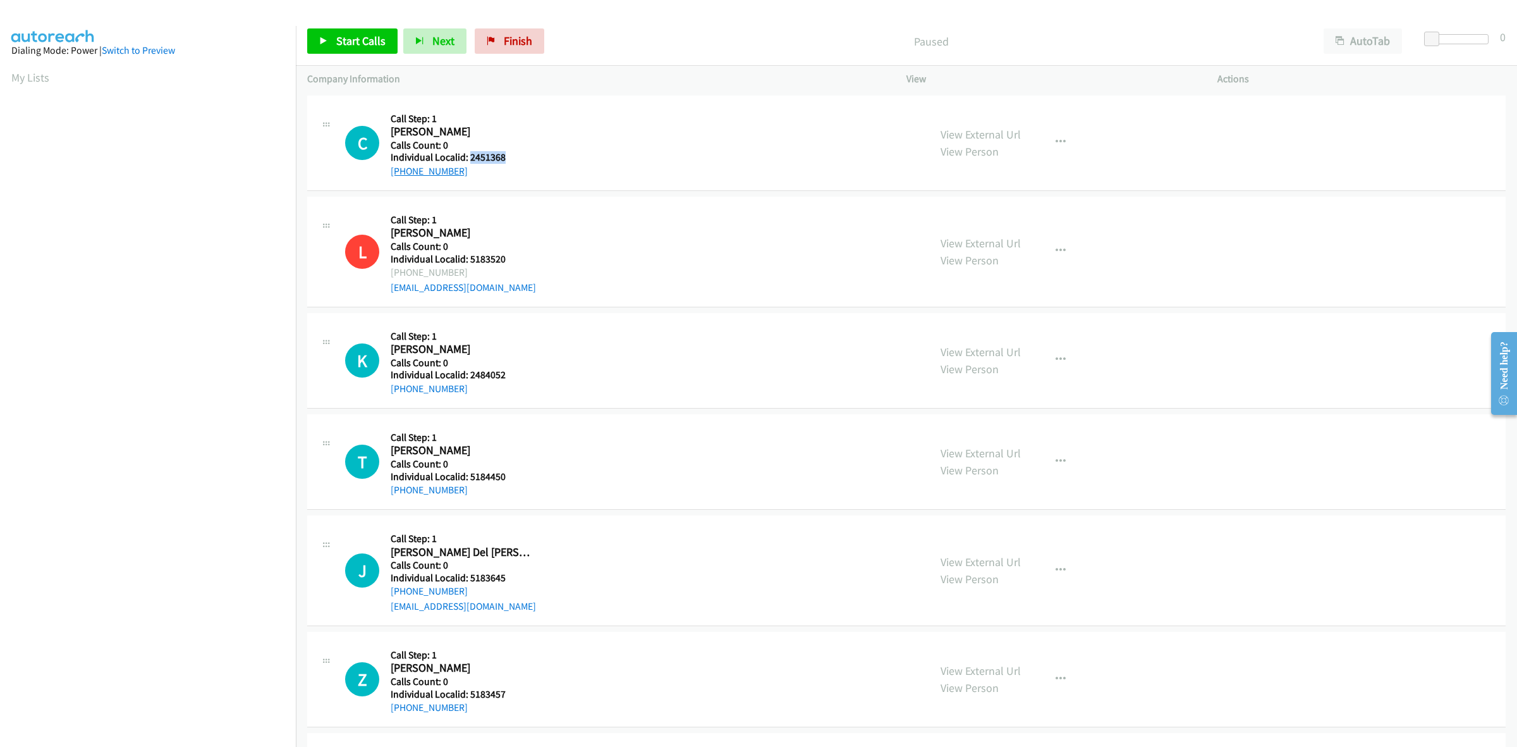
copy link "+1 408-799-1984"
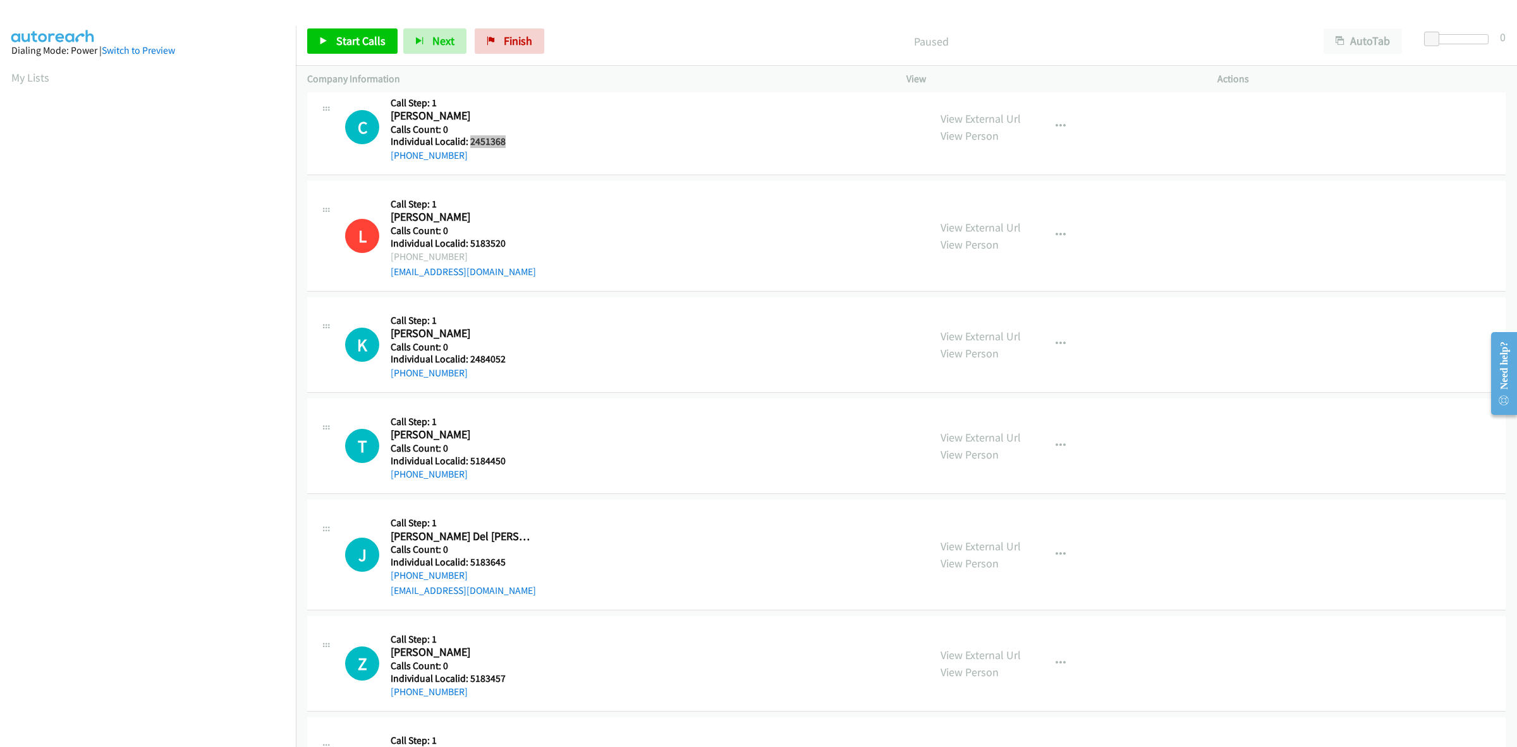
scroll to position [20, 0]
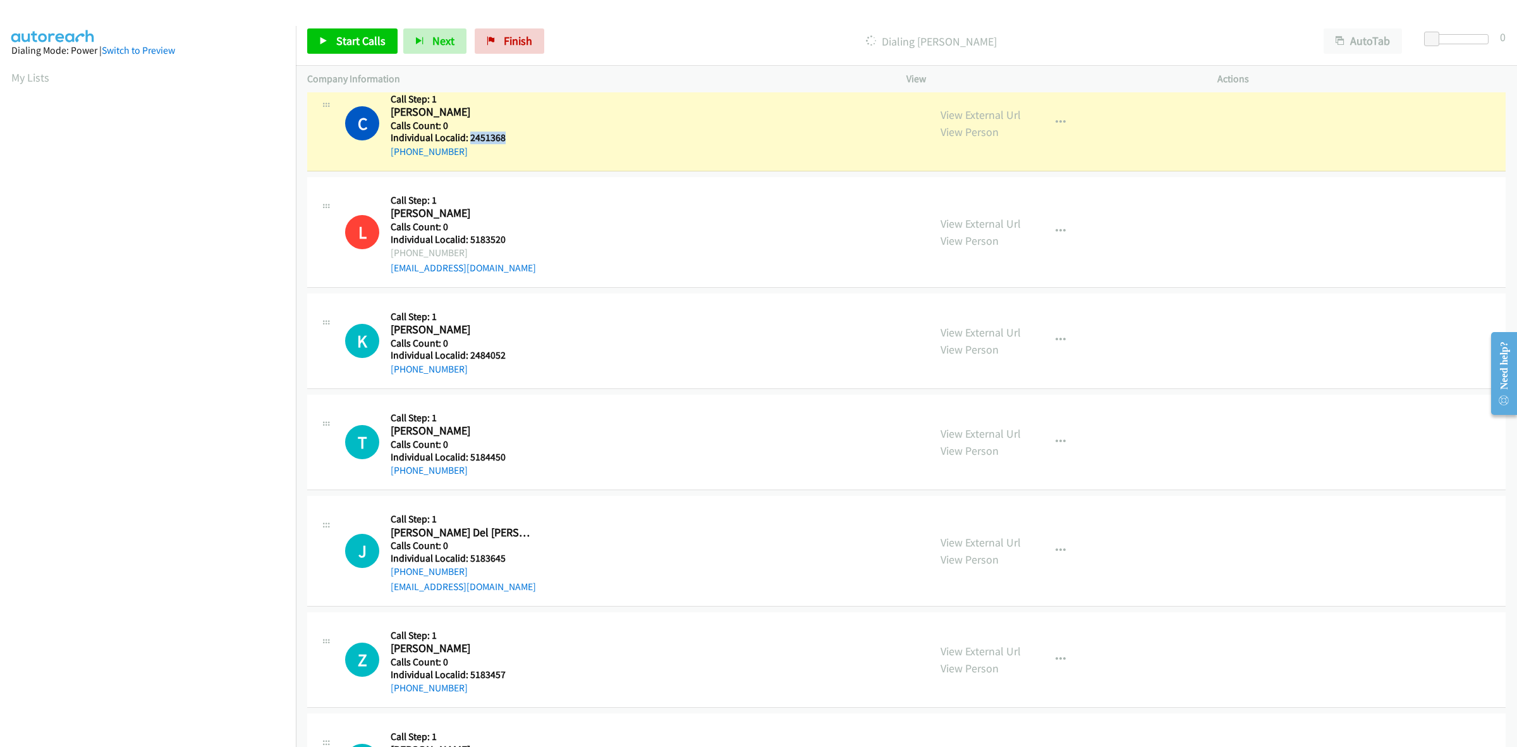
drag, startPoint x: 489, startPoint y: 140, endPoint x: 470, endPoint y: 140, distance: 19.0
click at [470, 140] on h5 "Individual Localid: 2451368" at bounding box center [461, 137] width 140 height 13
copy h5 "2451368"
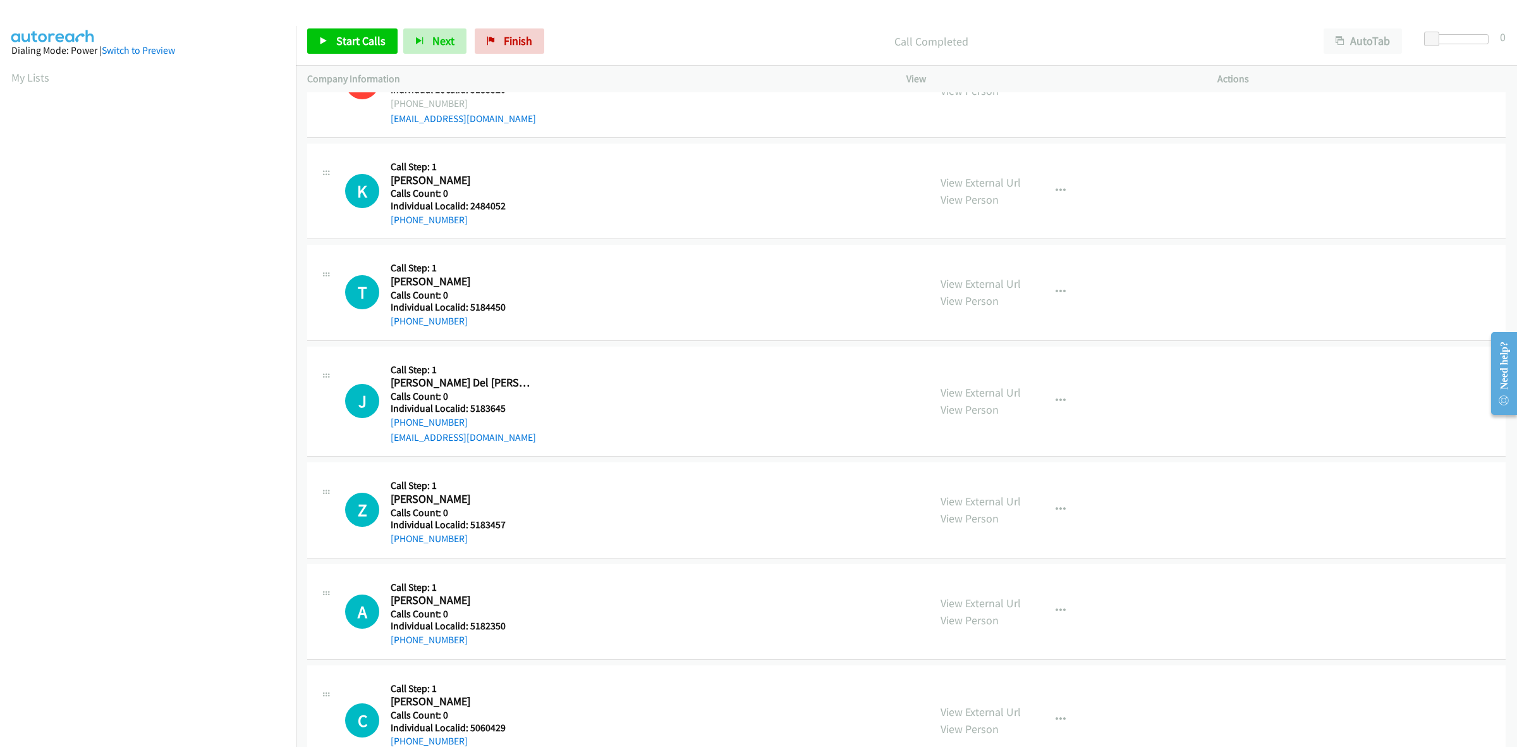
scroll to position [197, 0]
drag, startPoint x: 511, startPoint y: 207, endPoint x: 469, endPoint y: 207, distance: 41.7
click at [469, 207] on h5 "Individual Localid: 2484052" at bounding box center [461, 204] width 140 height 13
copy h5 "2484052"
drag, startPoint x: 485, startPoint y: 224, endPoint x: 382, endPoint y: 226, distance: 103.1
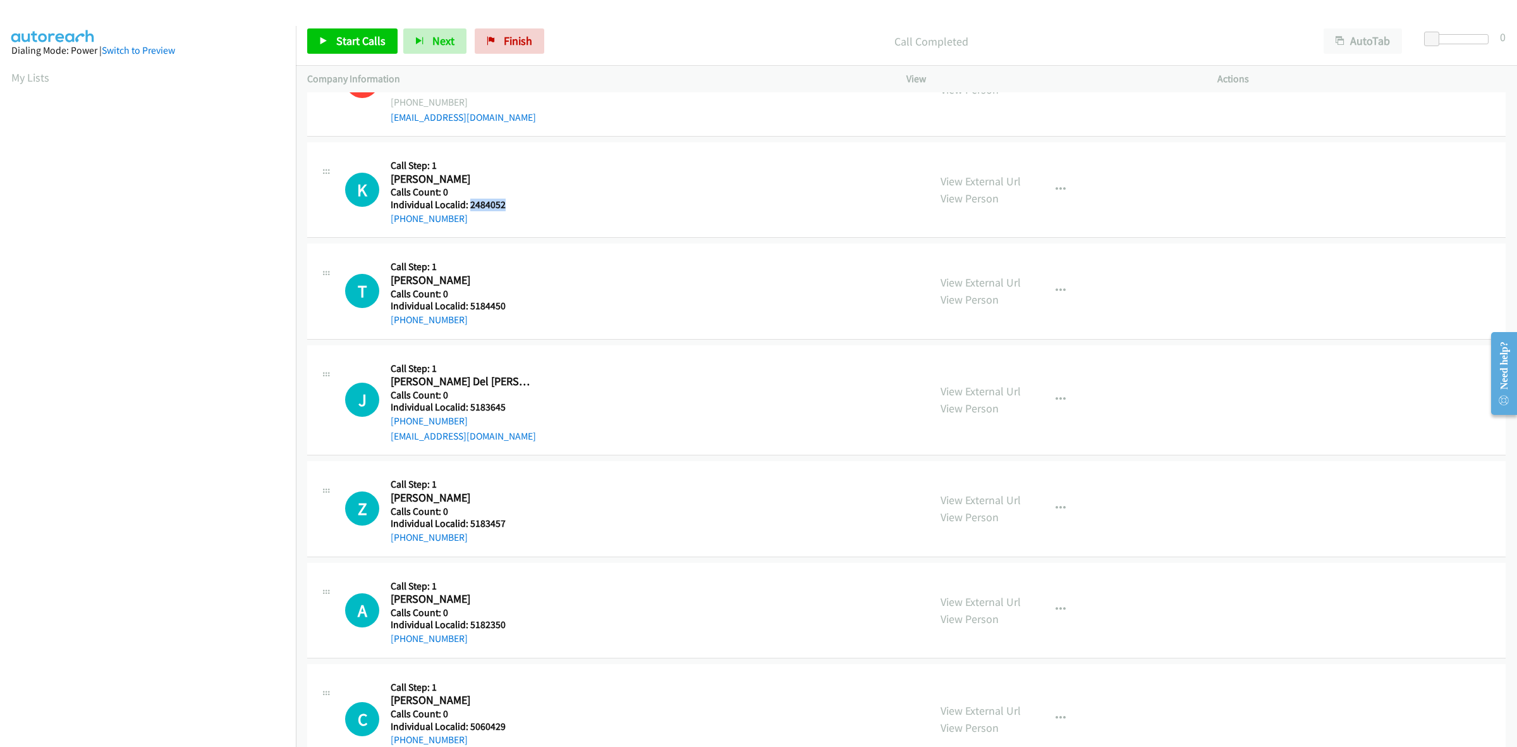
click at [382, 226] on div "K Callback Scheduled Call Step: 1 Kayden Hubbell America/New_York Calls Count: …" at bounding box center [906, 189] width 1199 height 95
copy link "+1 607-327-1072"
drag, startPoint x: 510, startPoint y: 200, endPoint x: 468, endPoint y: 204, distance: 41.9
click at [468, 204] on h5 "Individual Localid: 2484052" at bounding box center [461, 204] width 140 height 13
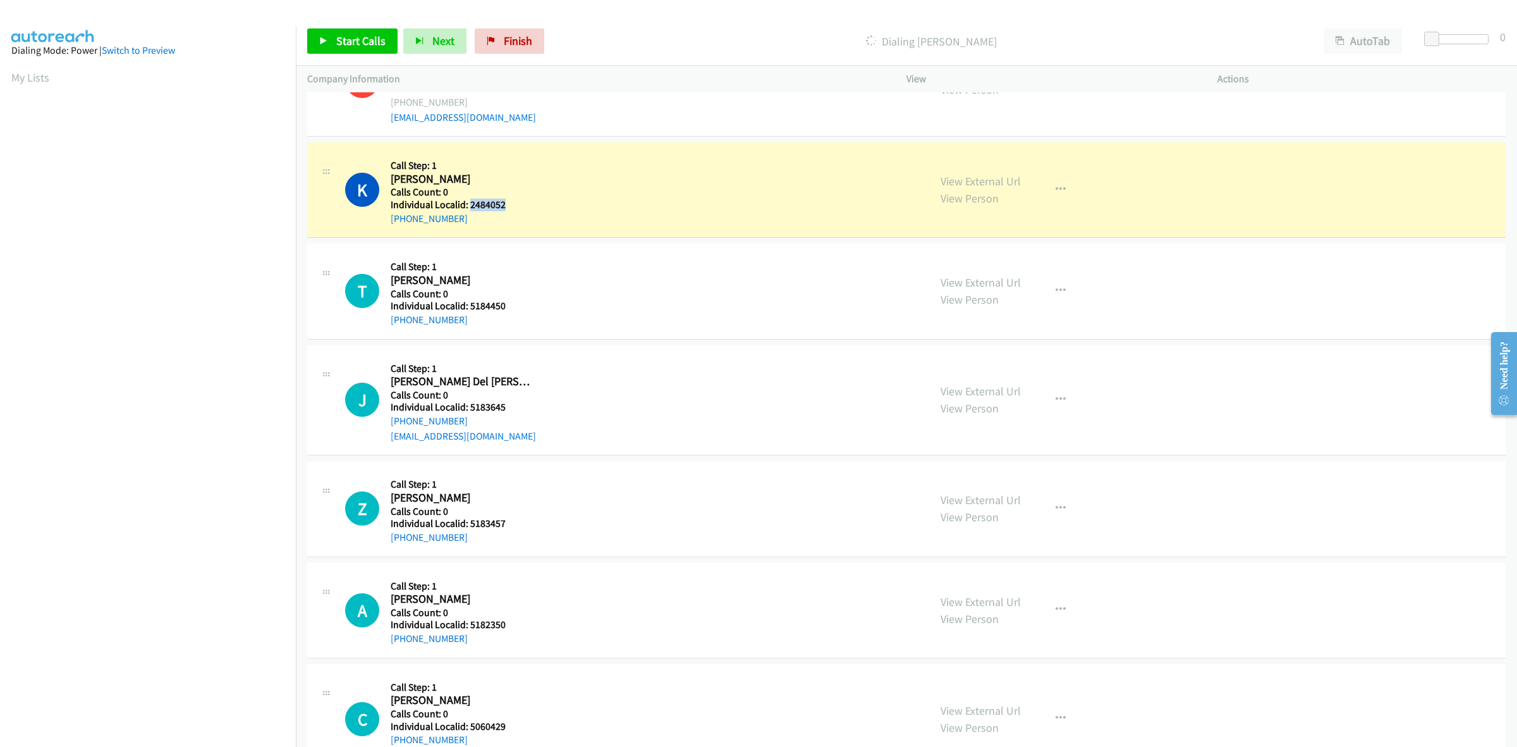
copy h5 "2484052"
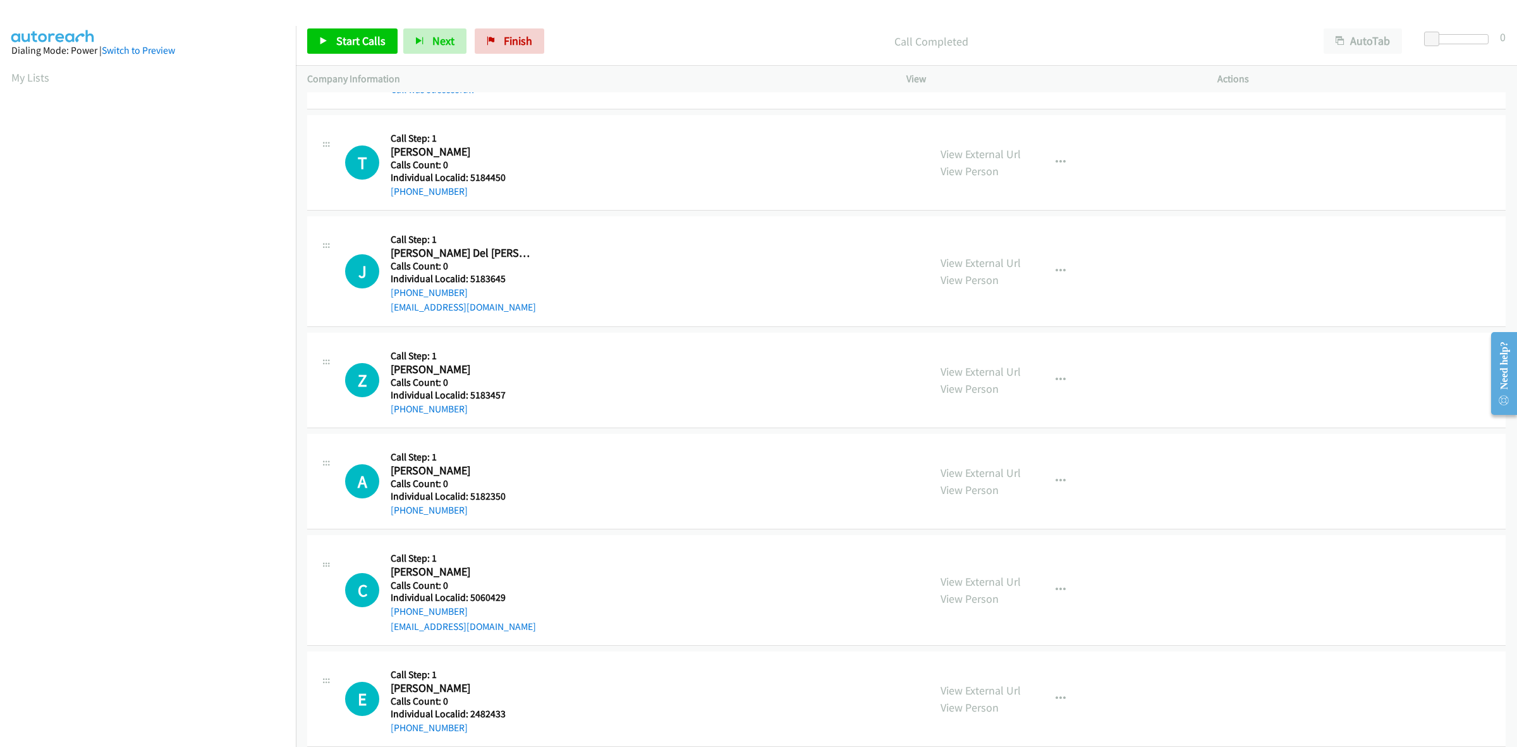
scroll to position [355, 0]
drag, startPoint x: 516, startPoint y: 168, endPoint x: 469, endPoint y: 171, distance: 46.8
click at [469, 171] on h5 "Individual Localid: 5184450" at bounding box center [461, 175] width 140 height 13
copy h5 "5184450"
click at [1048, 169] on button "button" at bounding box center [1061, 159] width 34 height 25
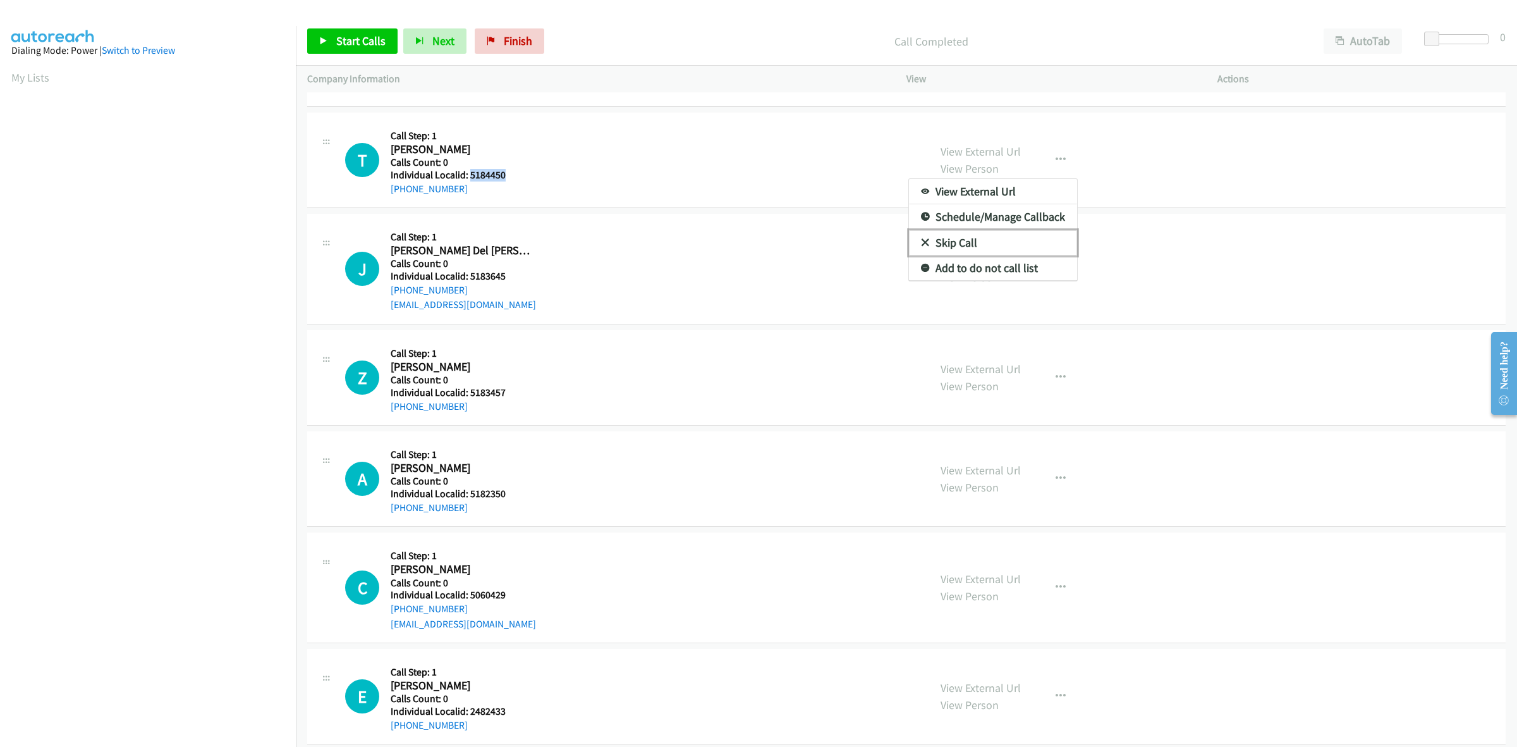
click at [979, 247] on link "Skip Call" at bounding box center [993, 242] width 168 height 25
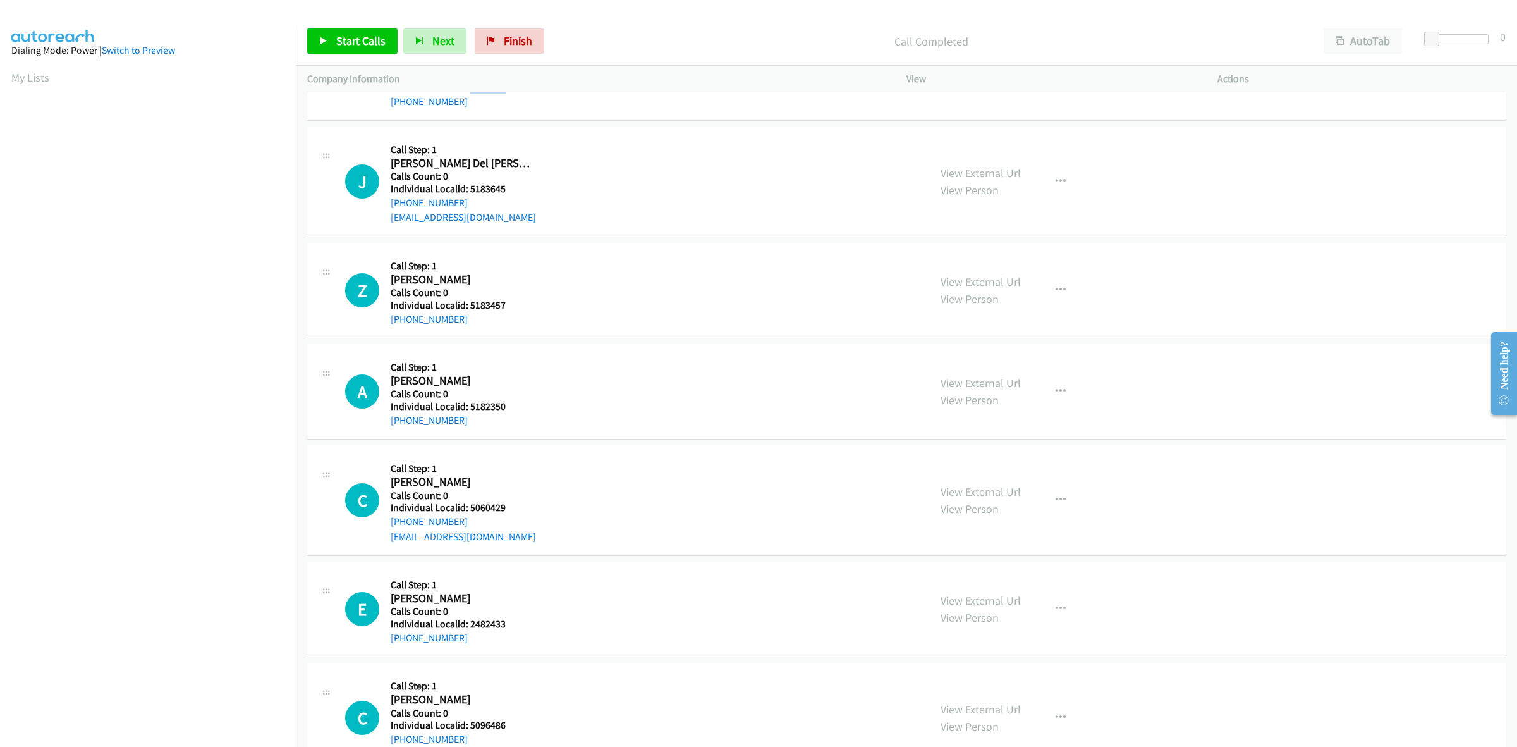
scroll to position [336, 0]
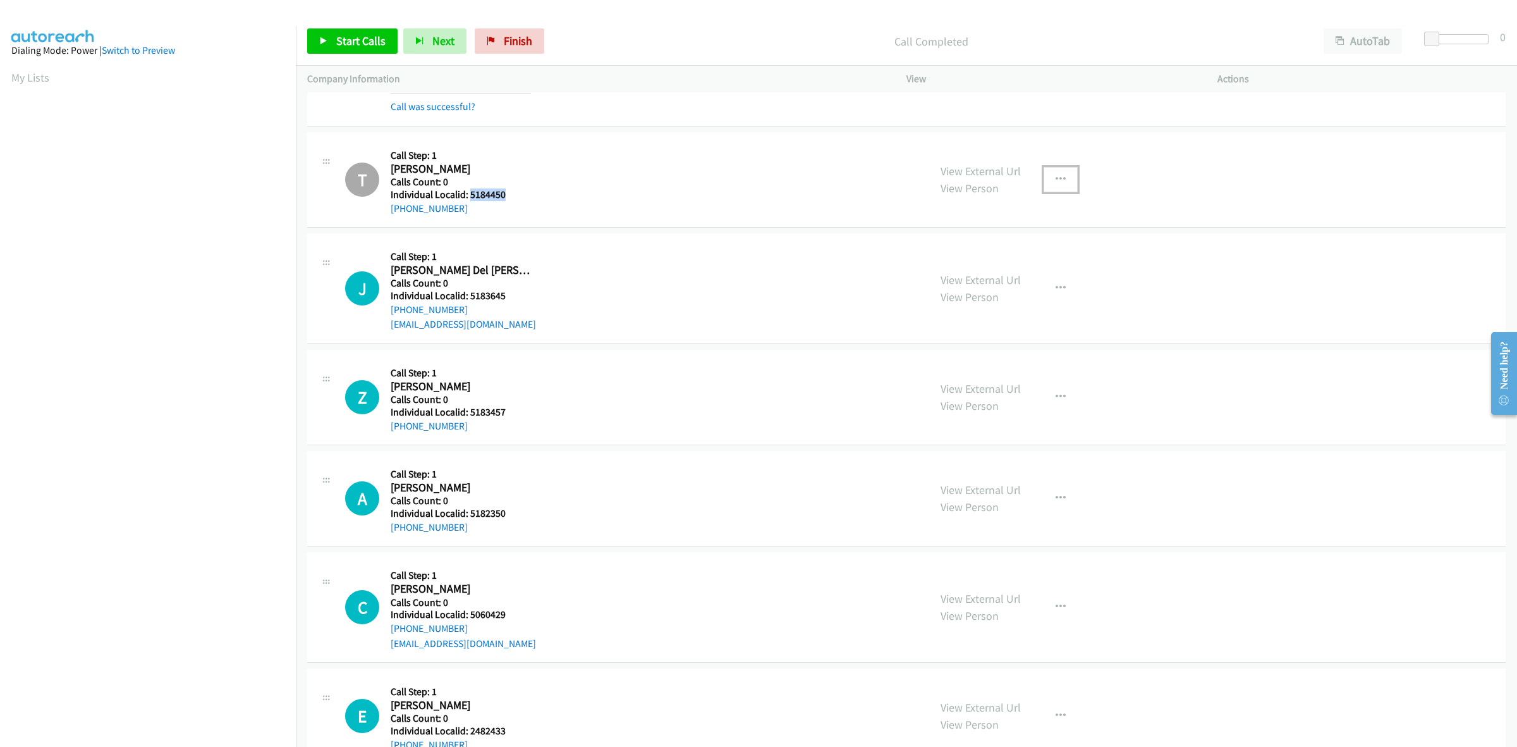
click at [1062, 173] on button "button" at bounding box center [1061, 179] width 34 height 25
click at [989, 286] on link "Add to do not call list" at bounding box center [993, 287] width 168 height 25
drag, startPoint x: 491, startPoint y: 296, endPoint x: 471, endPoint y: 298, distance: 20.3
click at [471, 298] on h5 "Individual Localid: 5183645" at bounding box center [463, 296] width 145 height 13
copy h5 "5183645"
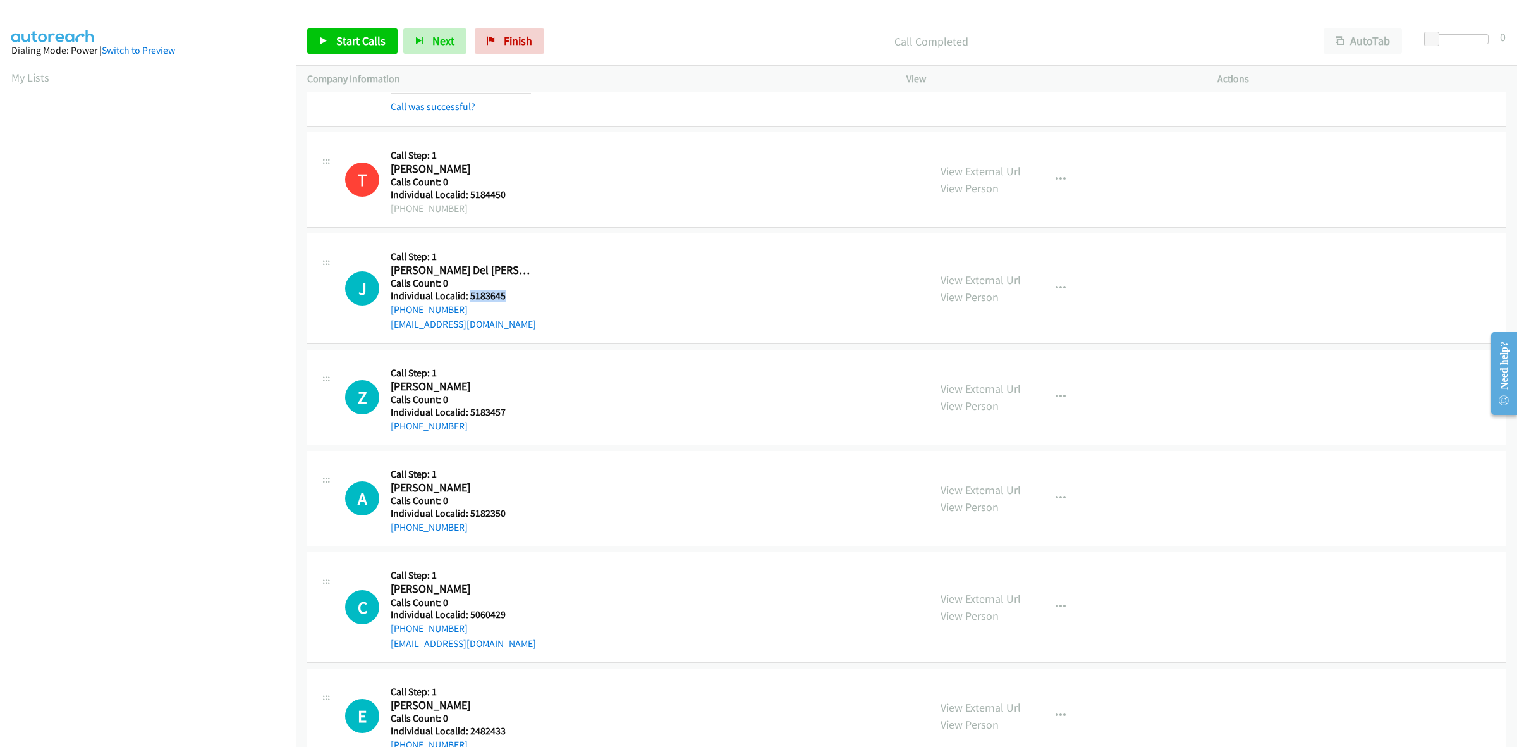
drag, startPoint x: 422, startPoint y: 308, endPoint x: 390, endPoint y: 310, distance: 32.3
click at [391, 310] on div "+54 9 11 6248-7953" at bounding box center [463, 309] width 145 height 15
copy link "+54 9 11 6248-7953"
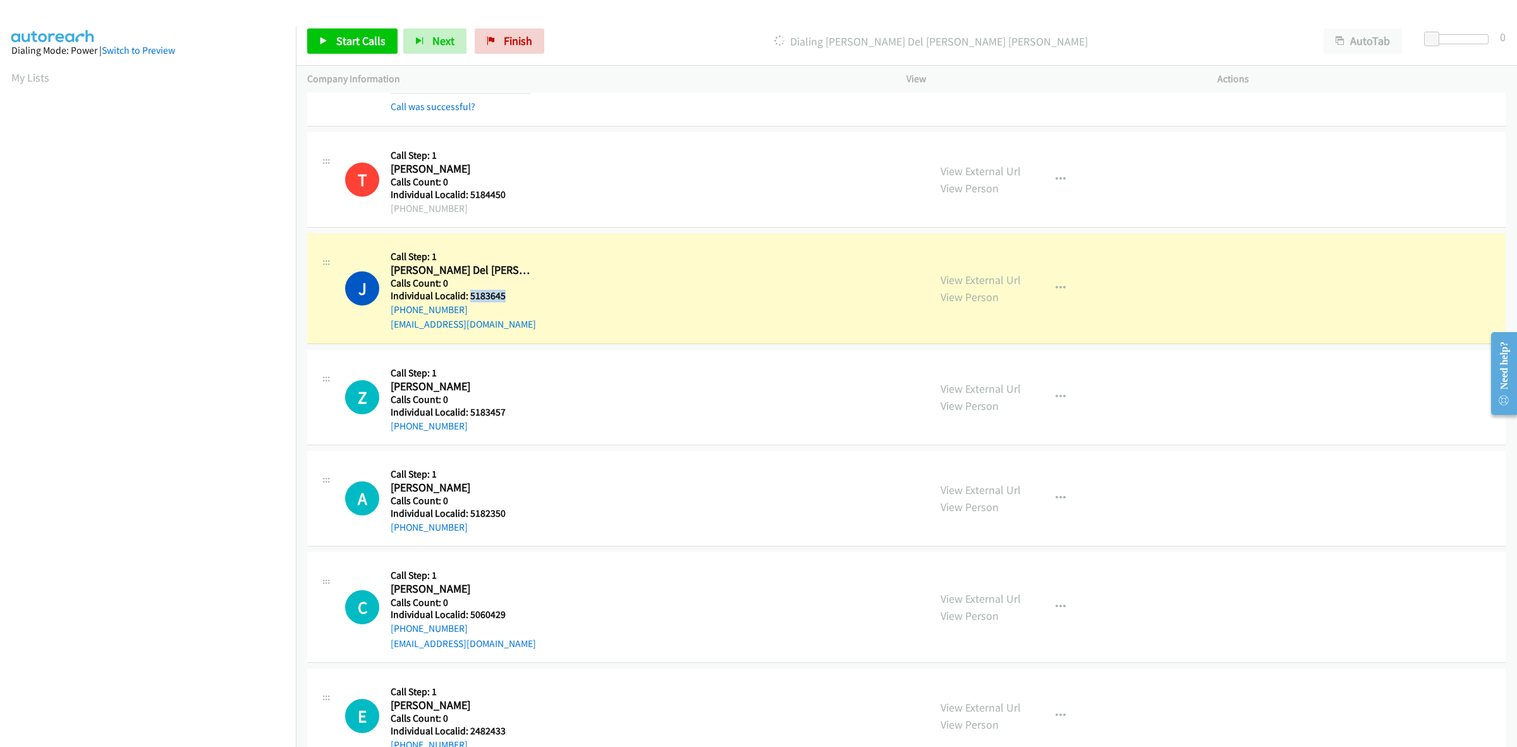
drag, startPoint x: 509, startPoint y: 293, endPoint x: 468, endPoint y: 293, distance: 41.1
click at [468, 293] on h5 "Individual Localid: 5183645" at bounding box center [463, 296] width 145 height 13
copy h5 "5183645"
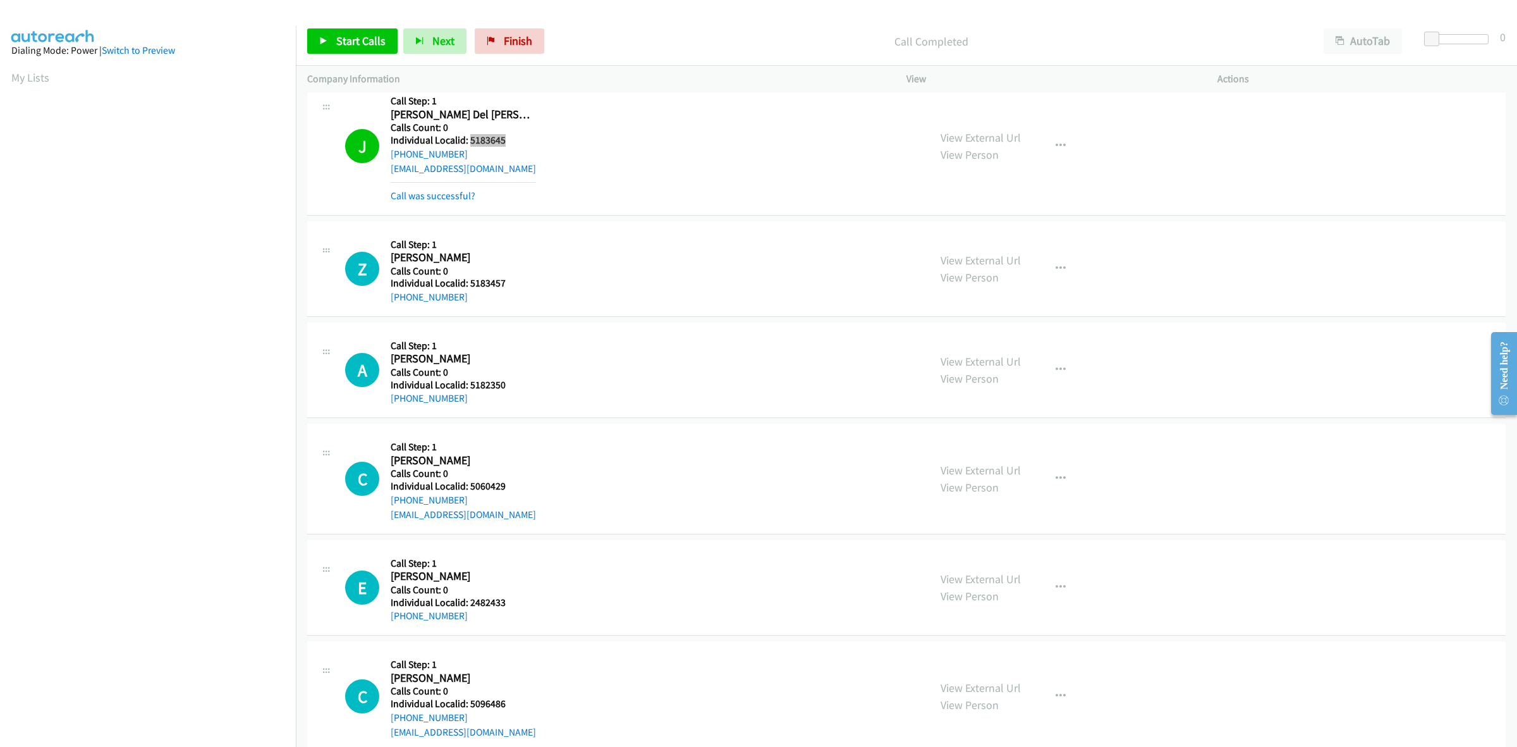
scroll to position [553, 0]
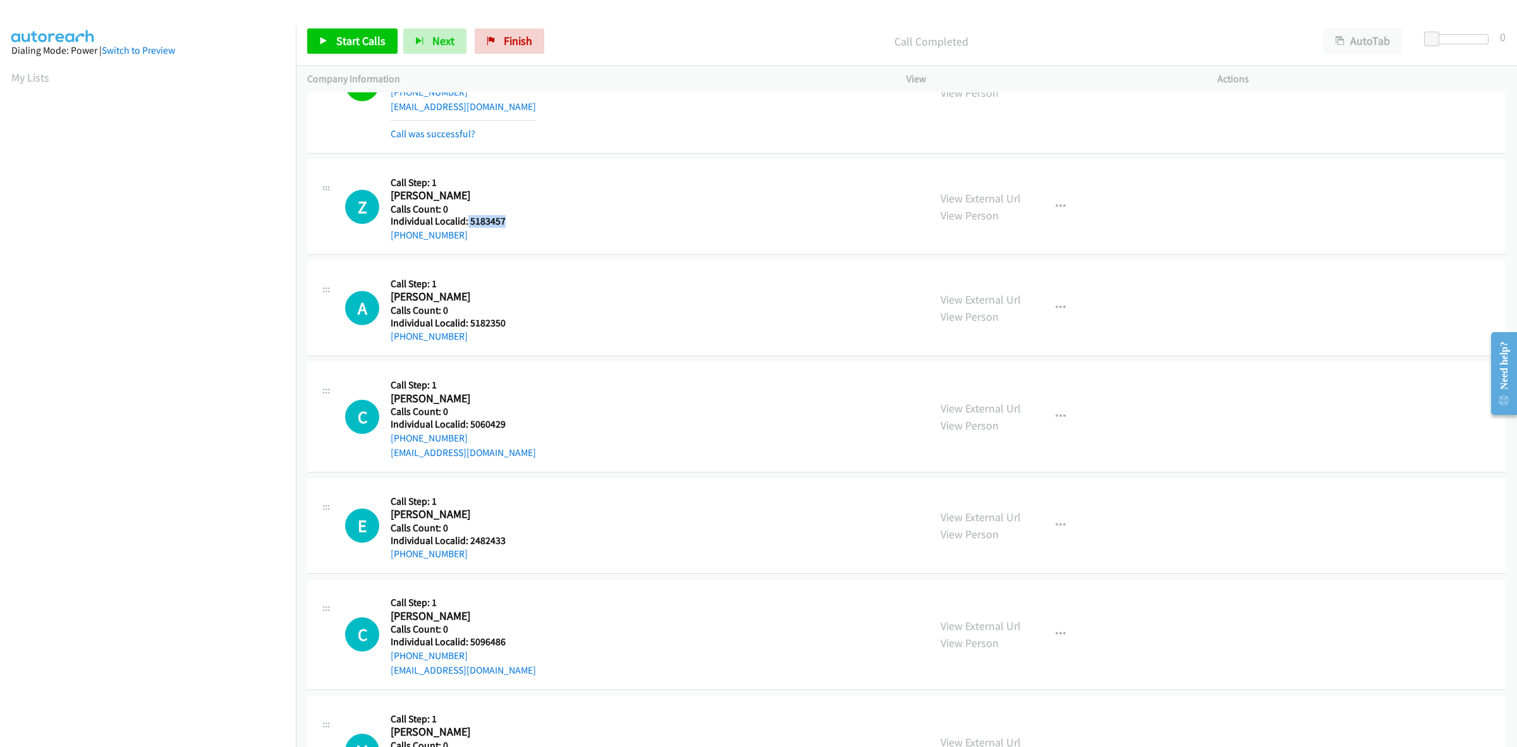
drag, startPoint x: 503, startPoint y: 219, endPoint x: 467, endPoint y: 224, distance: 37.1
click at [467, 224] on h5 "Individual Localid: 5183457" at bounding box center [461, 221] width 140 height 13
drag, startPoint x: 460, startPoint y: 238, endPoint x: 386, endPoint y: 236, distance: 74.0
click at [386, 236] on div "Z Callback Scheduled Call Step: 1 Zane Berry America/Halifax Calls Count: 0 Ind…" at bounding box center [631, 207] width 573 height 72
click at [1056, 206] on icon "button" at bounding box center [1061, 207] width 10 height 10
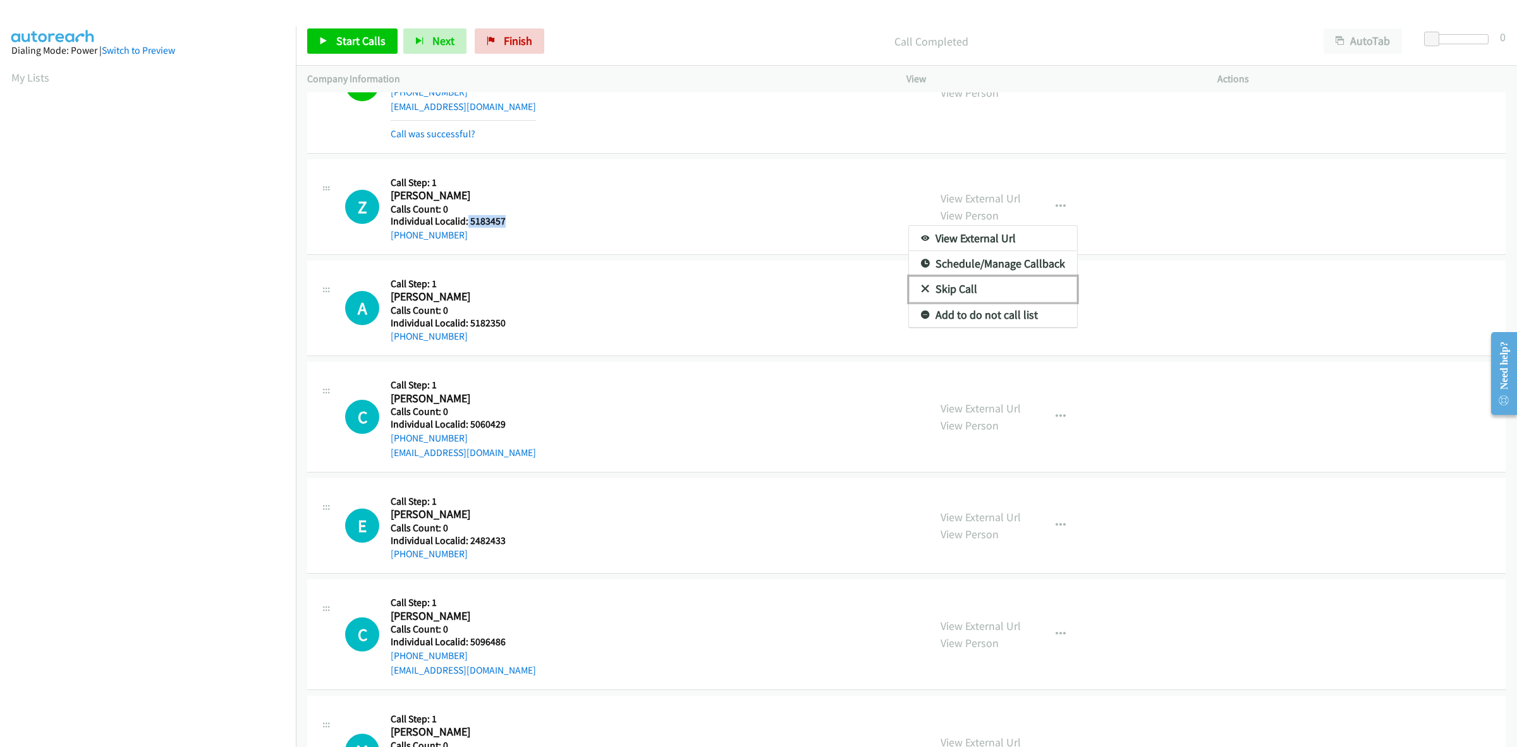
click at [985, 285] on link "Skip Call" at bounding box center [993, 288] width 168 height 25
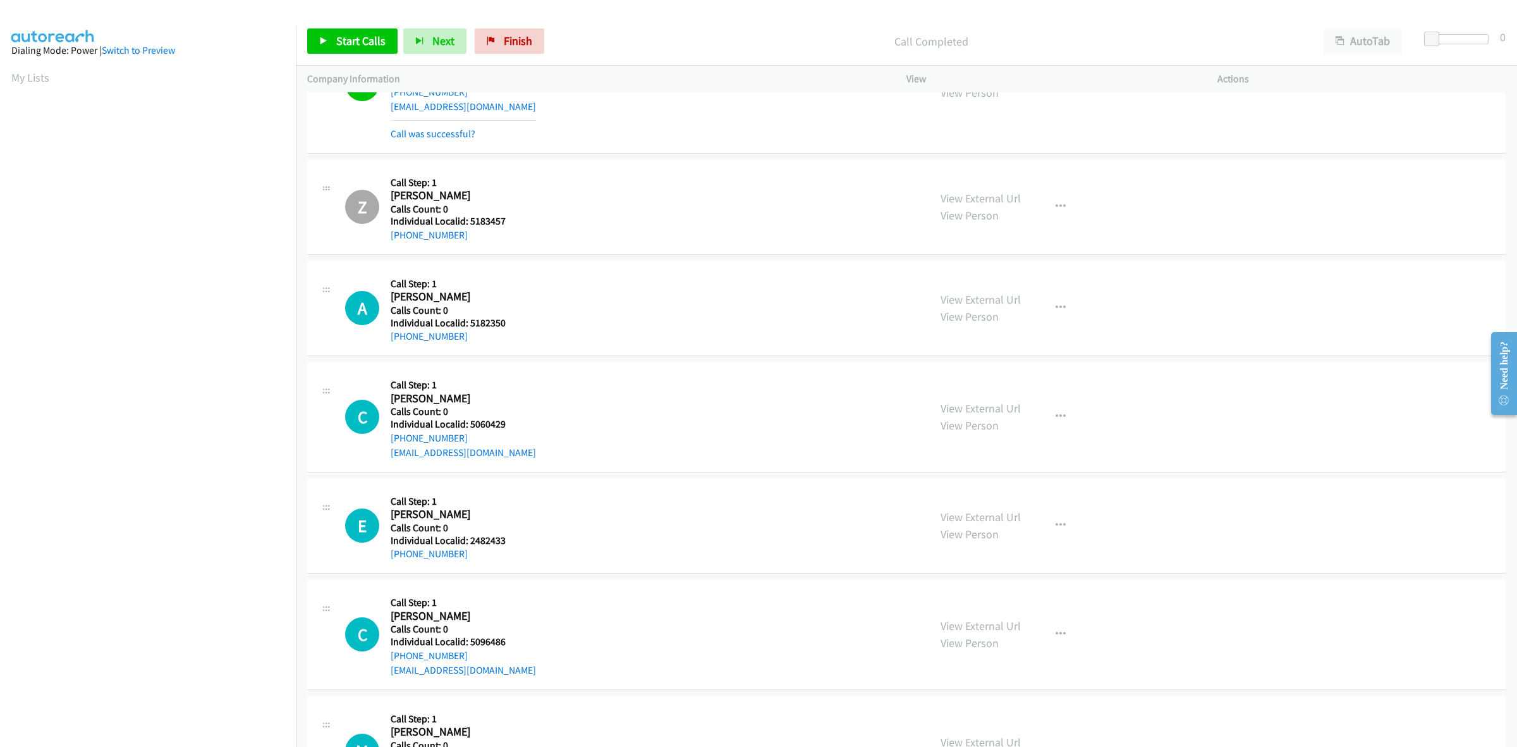
click at [504, 320] on h5 "Individual Localid: 5182350" at bounding box center [461, 323] width 140 height 13
drag, startPoint x: 472, startPoint y: 321, endPoint x: 482, endPoint y: 321, distance: 10.1
click at [479, 322] on h5 "Individual Localid: 5182350" at bounding box center [461, 323] width 140 height 13
click at [518, 329] on div "+1 715-299-2561" at bounding box center [461, 336] width 140 height 15
drag, startPoint x: 509, startPoint y: 326, endPoint x: 468, endPoint y: 326, distance: 40.5
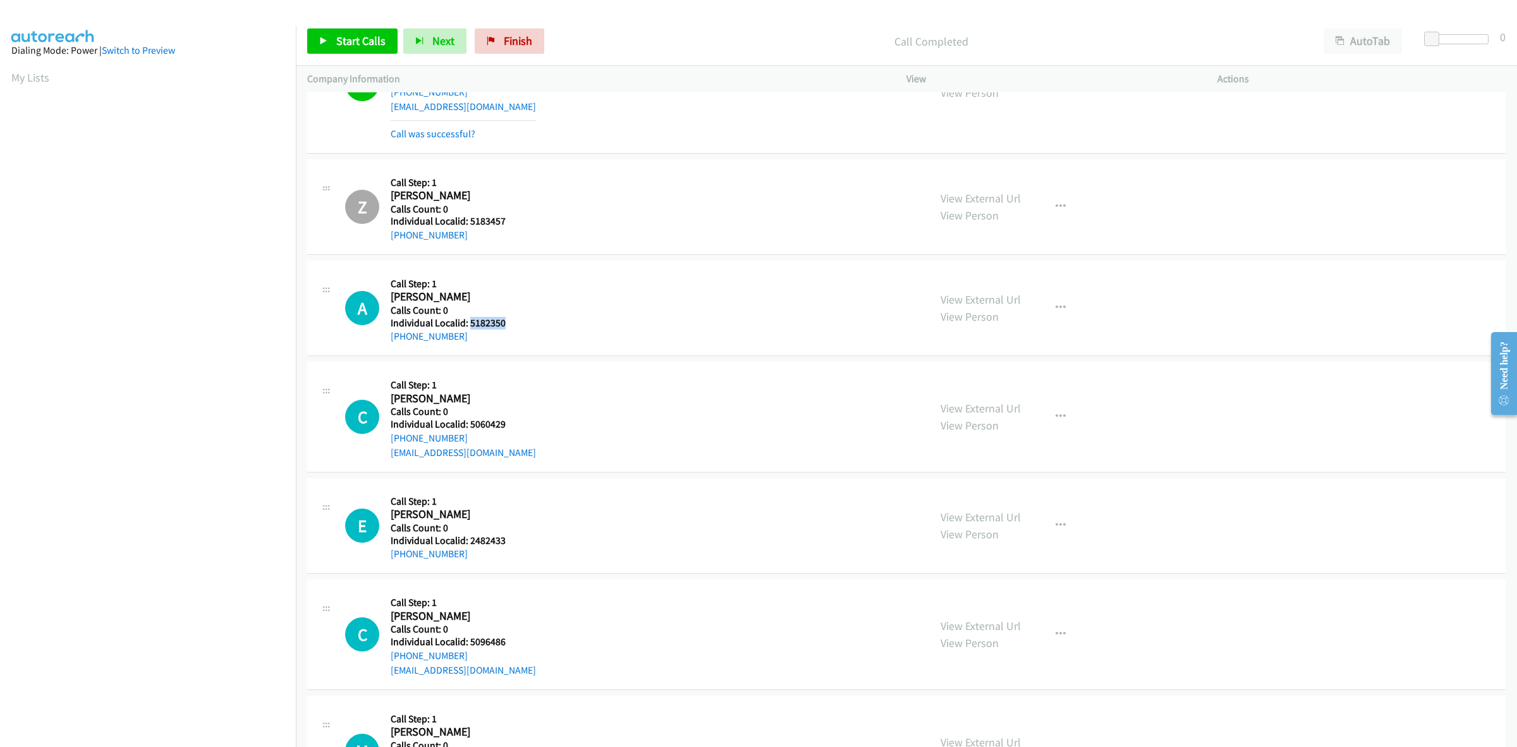
click at [468, 326] on h5 "Individual Localid: 5182350" at bounding box center [461, 323] width 140 height 13
drag, startPoint x: 461, startPoint y: 337, endPoint x: 386, endPoint y: 339, distance: 75.9
click at [386, 339] on div "A Callback Scheduled Call Step: 1 Aleece Sedelbauer America/Chicago Calls Count…" at bounding box center [631, 308] width 573 height 72
drag, startPoint x: 509, startPoint y: 324, endPoint x: 469, endPoint y: 324, distance: 40.5
click at [469, 324] on h5 "Individual Localid: 5182350" at bounding box center [461, 323] width 140 height 13
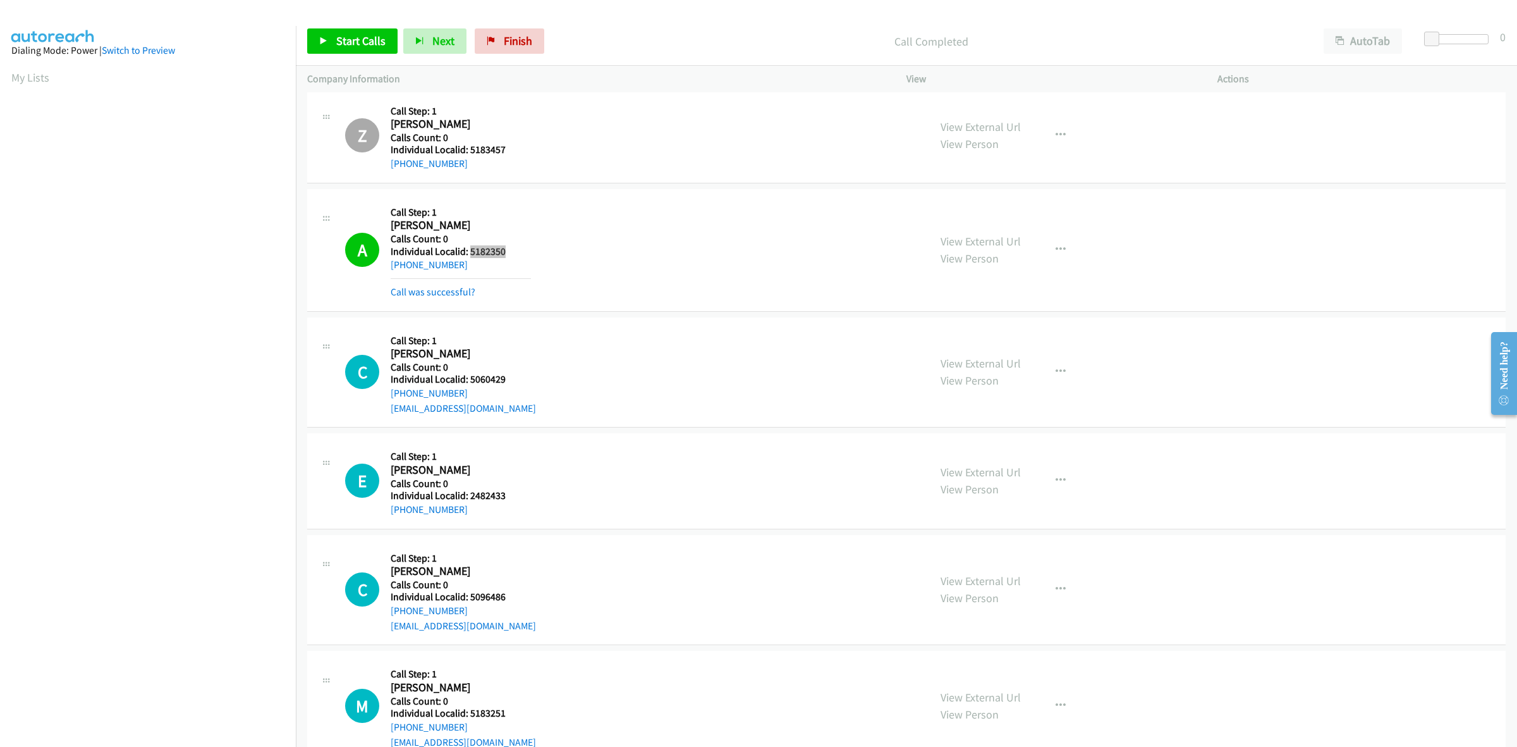
scroll to position [691, 0]
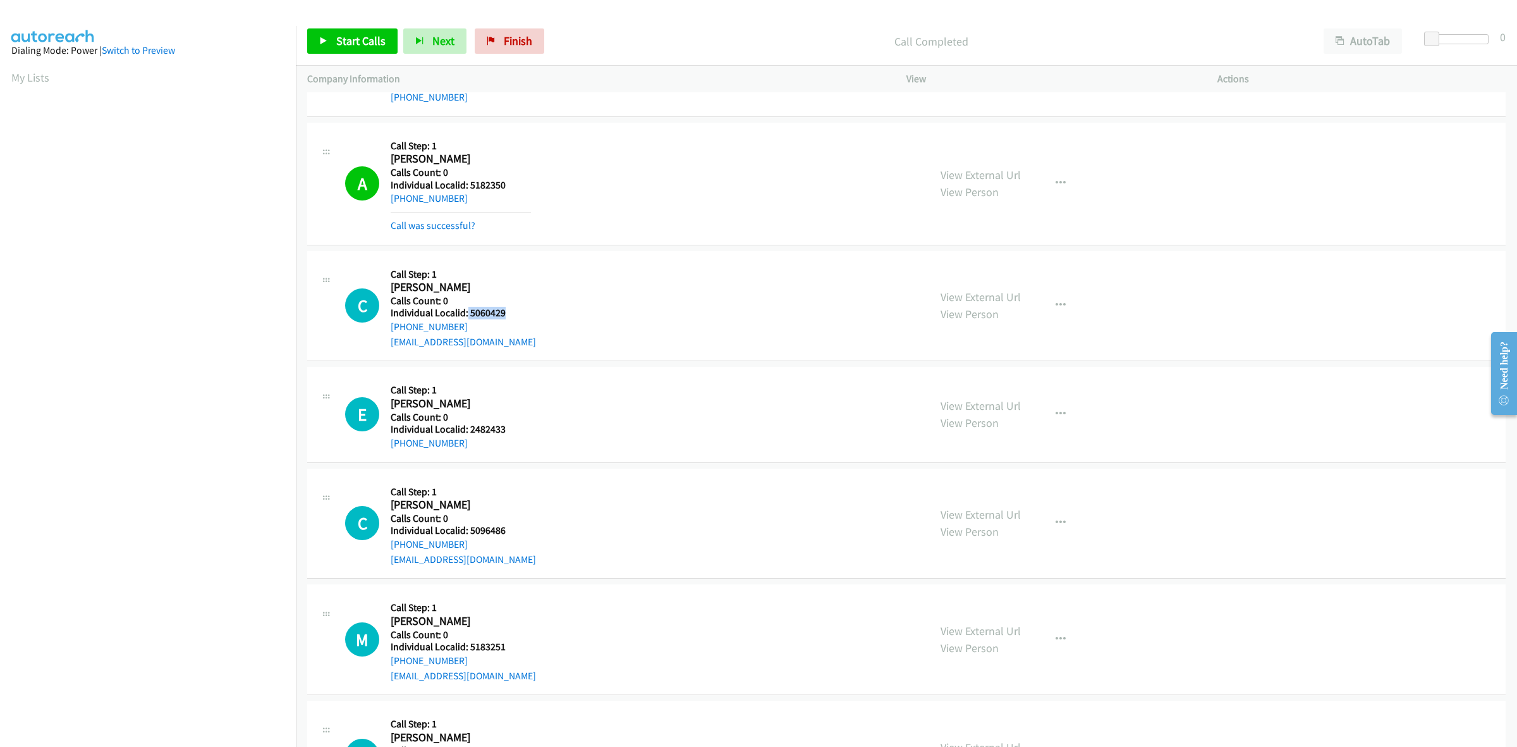
drag, startPoint x: 509, startPoint y: 313, endPoint x: 466, endPoint y: 316, distance: 43.7
click at [466, 316] on h5 "Individual Localid: 5060429" at bounding box center [463, 313] width 145 height 13
drag, startPoint x: 465, startPoint y: 324, endPoint x: 386, endPoint y: 327, distance: 79.1
click at [386, 327] on div "C Callback Scheduled Call Step: 1 Chandler Perry America/New_York Calls Count: …" at bounding box center [631, 305] width 573 height 87
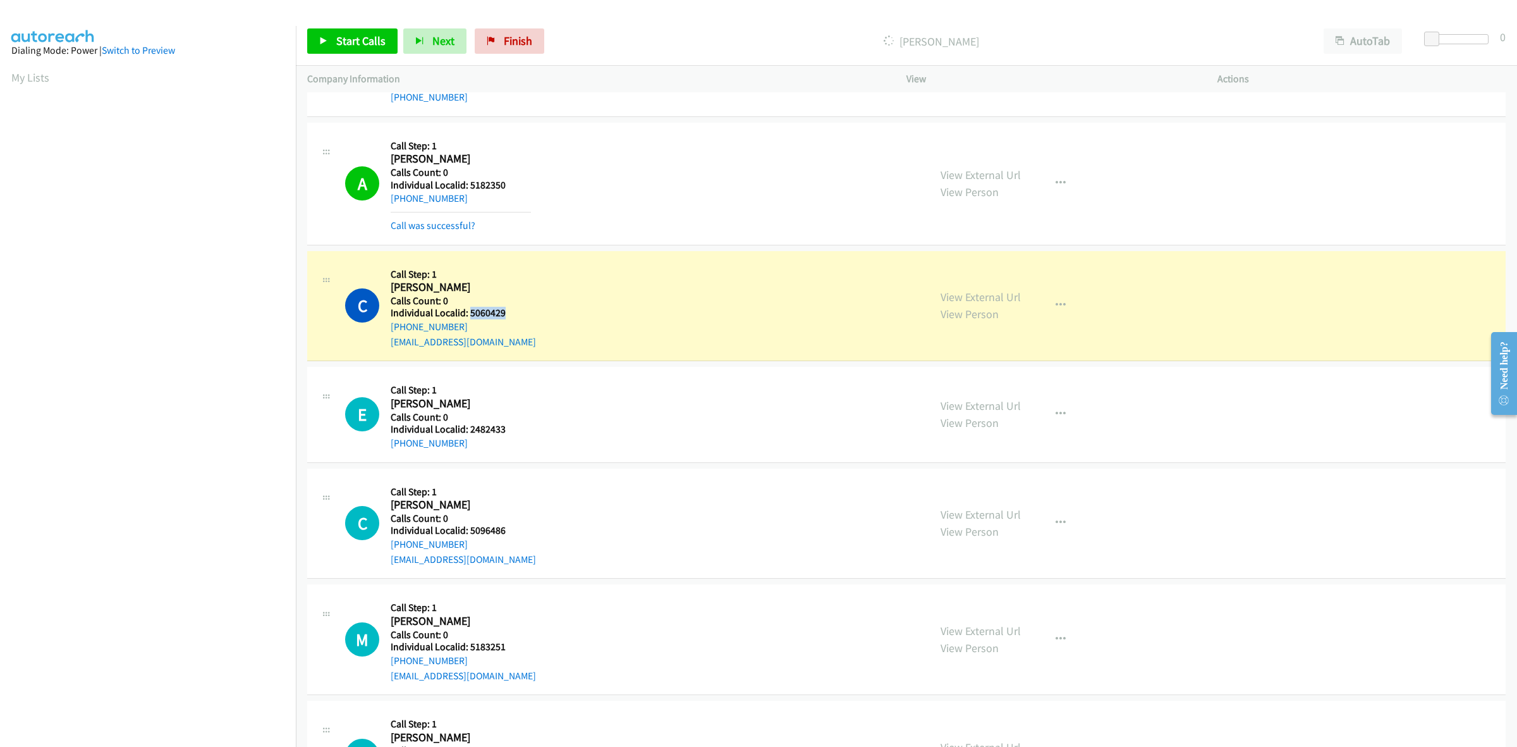
drag, startPoint x: 491, startPoint y: 313, endPoint x: 468, endPoint y: 312, distance: 22.8
click at [468, 312] on h5 "Individual Localid: 5060429" at bounding box center [463, 313] width 145 height 13
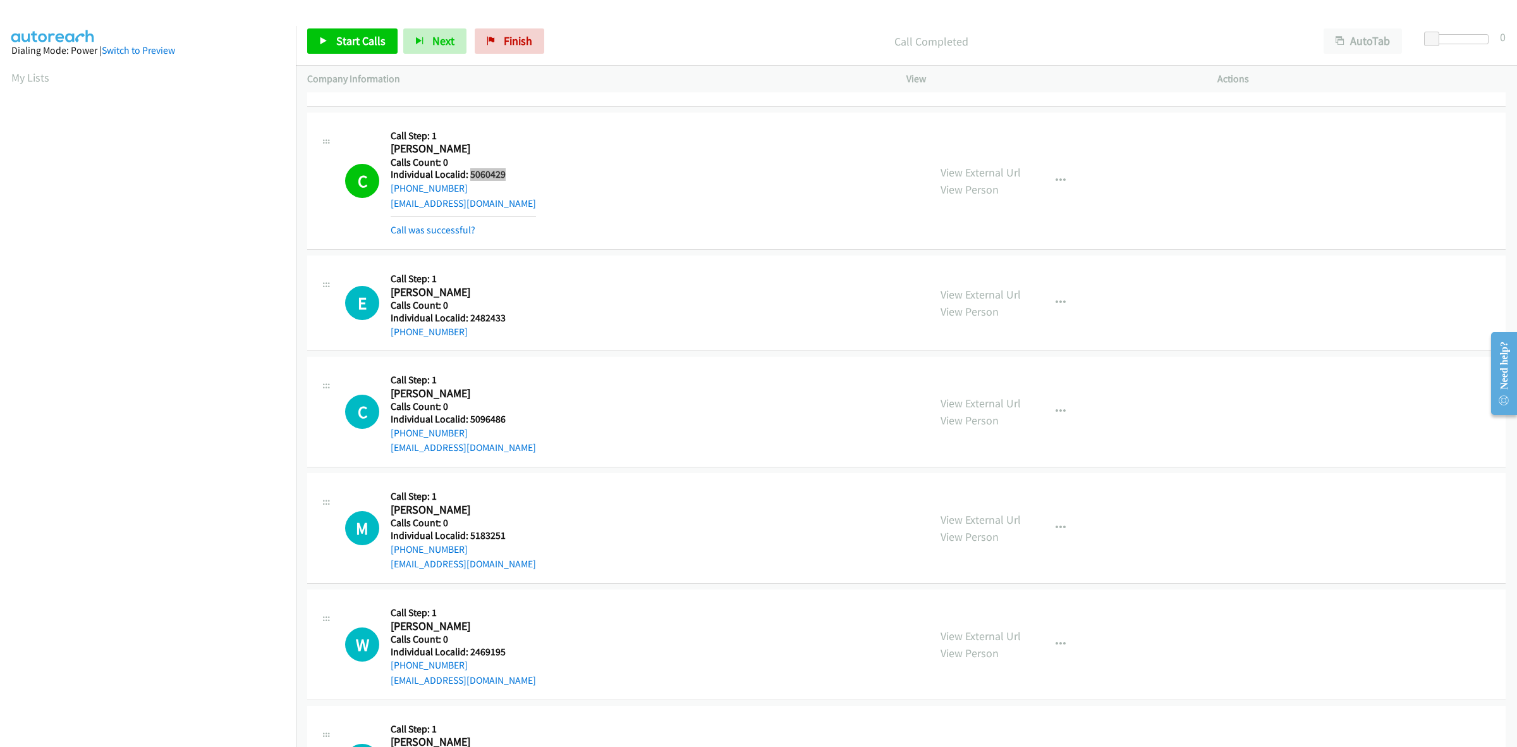
scroll to position [928, 0]
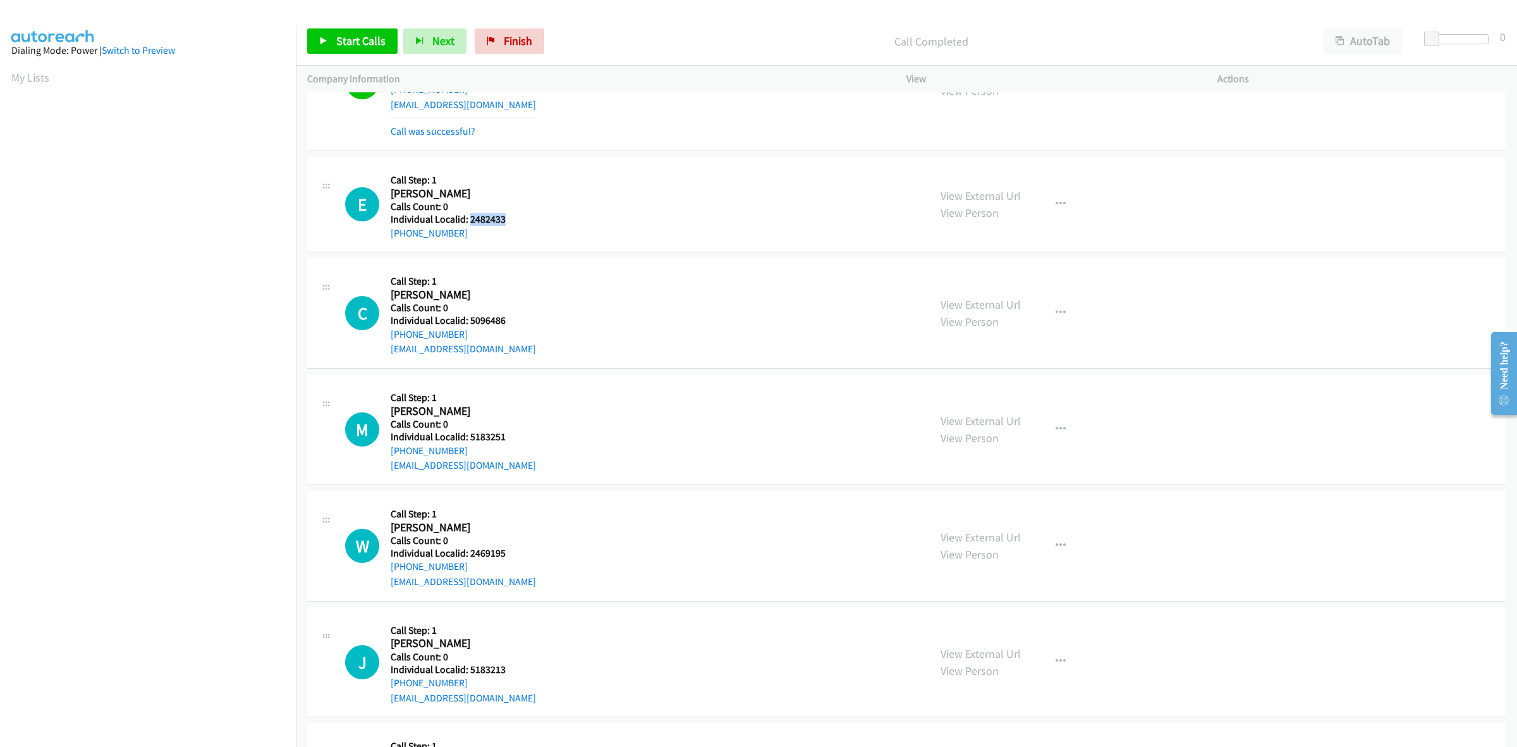
drag, startPoint x: 506, startPoint y: 219, endPoint x: 468, endPoint y: 219, distance: 38.6
click at [468, 219] on h5 "Individual Localid: 2482433" at bounding box center [461, 219] width 140 height 13
drag, startPoint x: 465, startPoint y: 233, endPoint x: 384, endPoint y: 237, distance: 80.4
click at [384, 237] on div "E Callback Scheduled Call Step: 1 Everett Krieg America/Los_Angeles Calls Count…" at bounding box center [631, 204] width 573 height 72
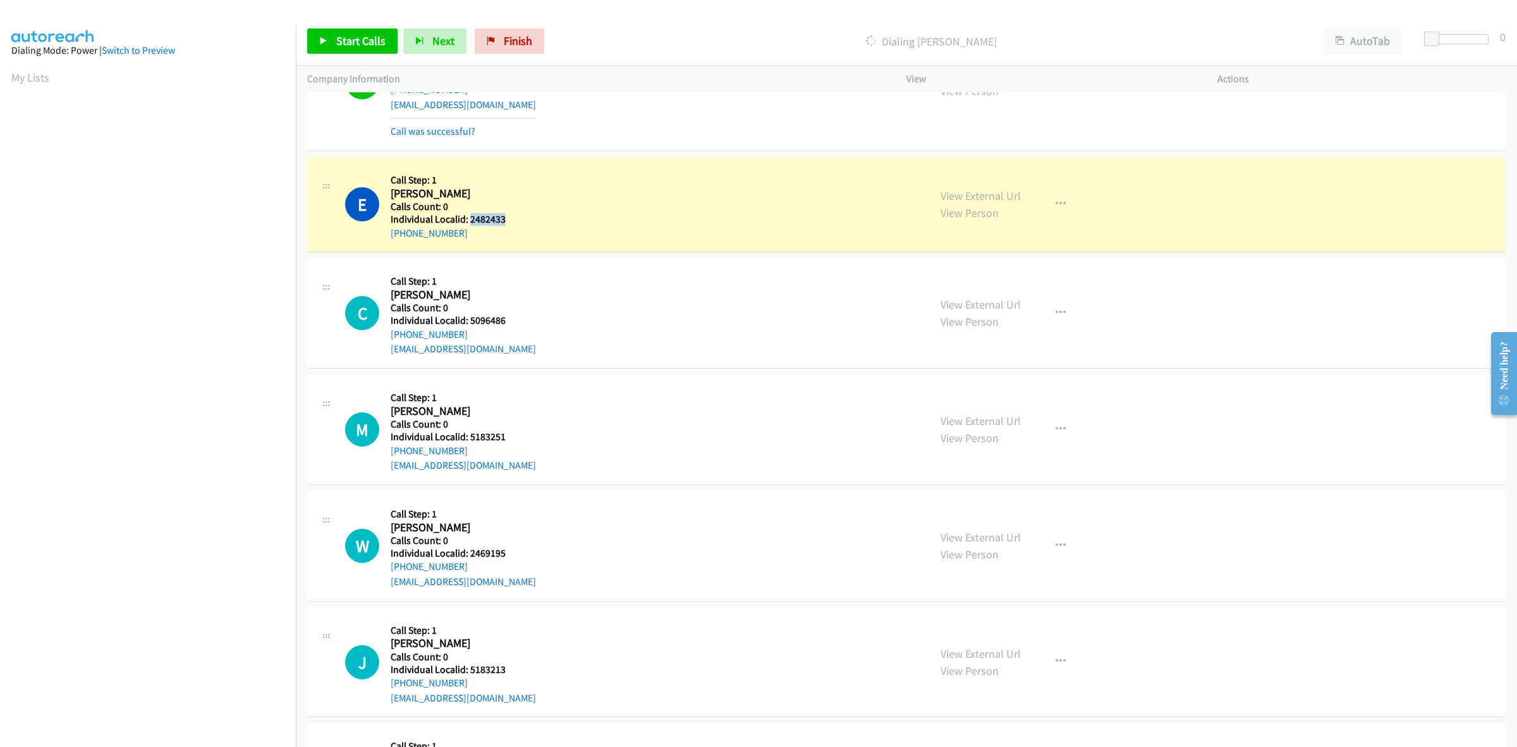
drag, startPoint x: 496, startPoint y: 223, endPoint x: 470, endPoint y: 223, distance: 26.5
click at [470, 223] on h5 "Individual Localid: 2482433" at bounding box center [461, 219] width 140 height 13
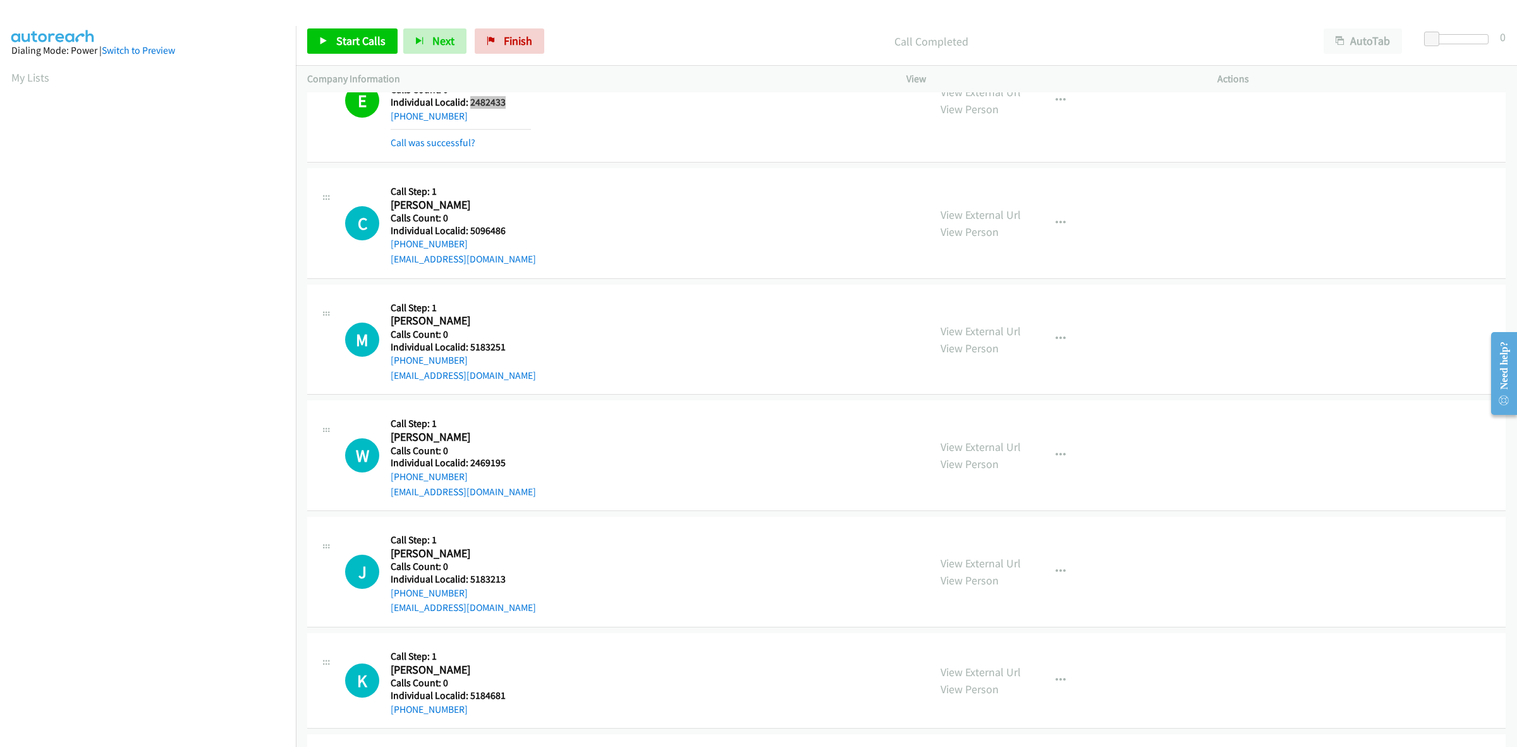
scroll to position [1047, 0]
drag, startPoint x: 509, startPoint y: 231, endPoint x: 468, endPoint y: 229, distance: 41.8
click at [468, 229] on h5 "Individual Localid: 5096486" at bounding box center [463, 229] width 145 height 13
drag, startPoint x: 461, startPoint y: 243, endPoint x: 389, endPoint y: 240, distance: 72.1
click at [389, 240] on div "C Callback Scheduled Call Step: 1 Camden Smith America/New_York Calls Count: 0 …" at bounding box center [631, 221] width 573 height 87
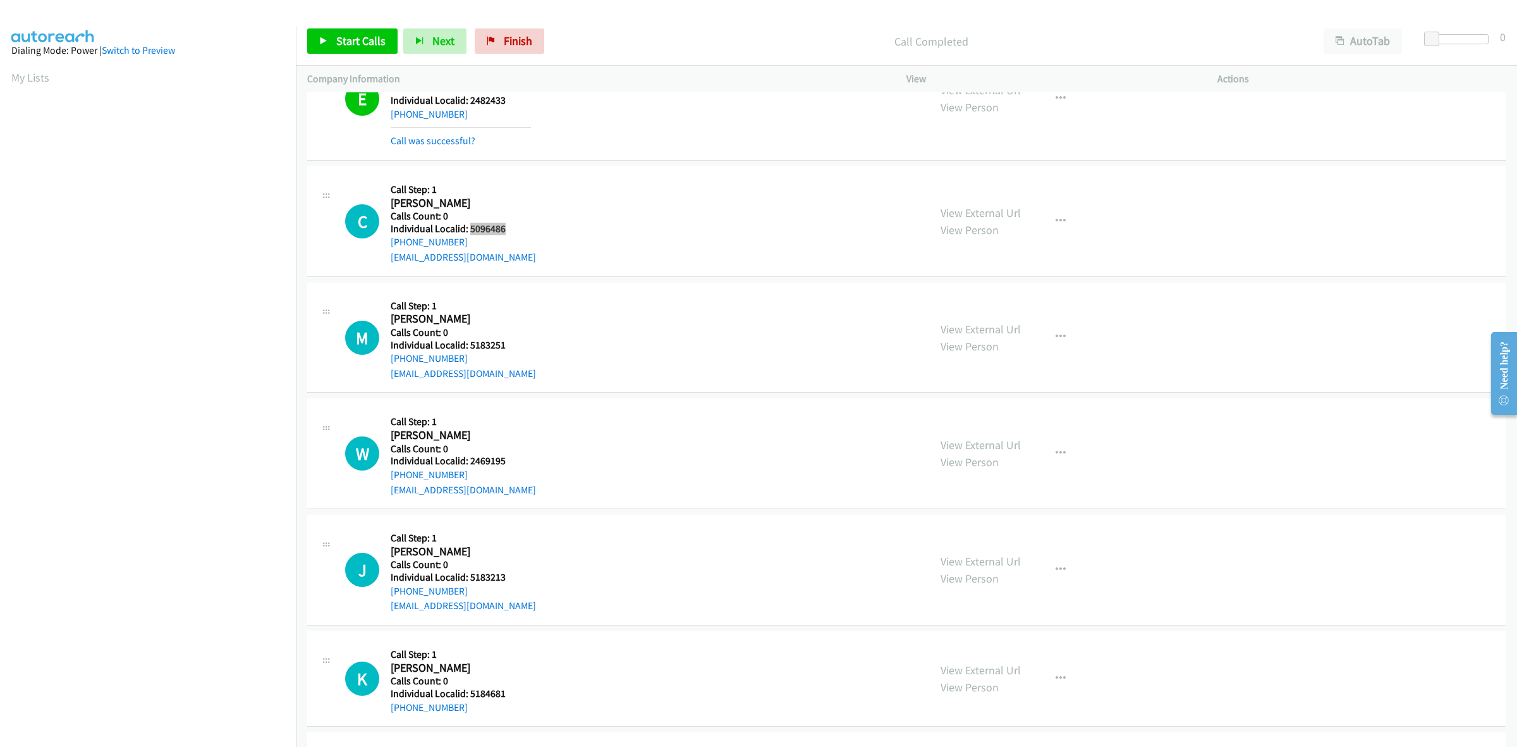
drag, startPoint x: 500, startPoint y: 229, endPoint x: 470, endPoint y: 229, distance: 30.3
click at [470, 229] on h5 "Individual Localid: 5096486" at bounding box center [463, 229] width 145 height 13
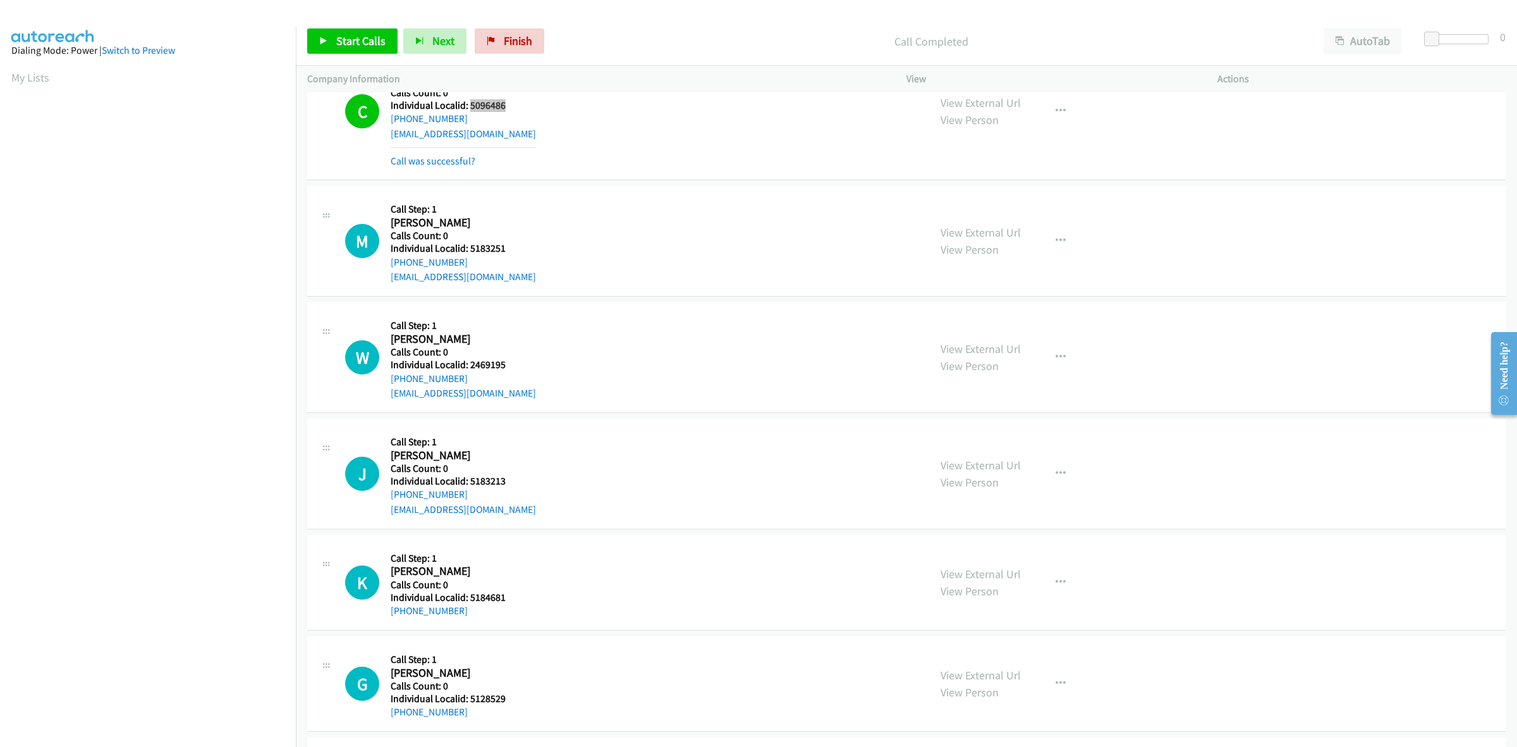
scroll to position [1205, 0]
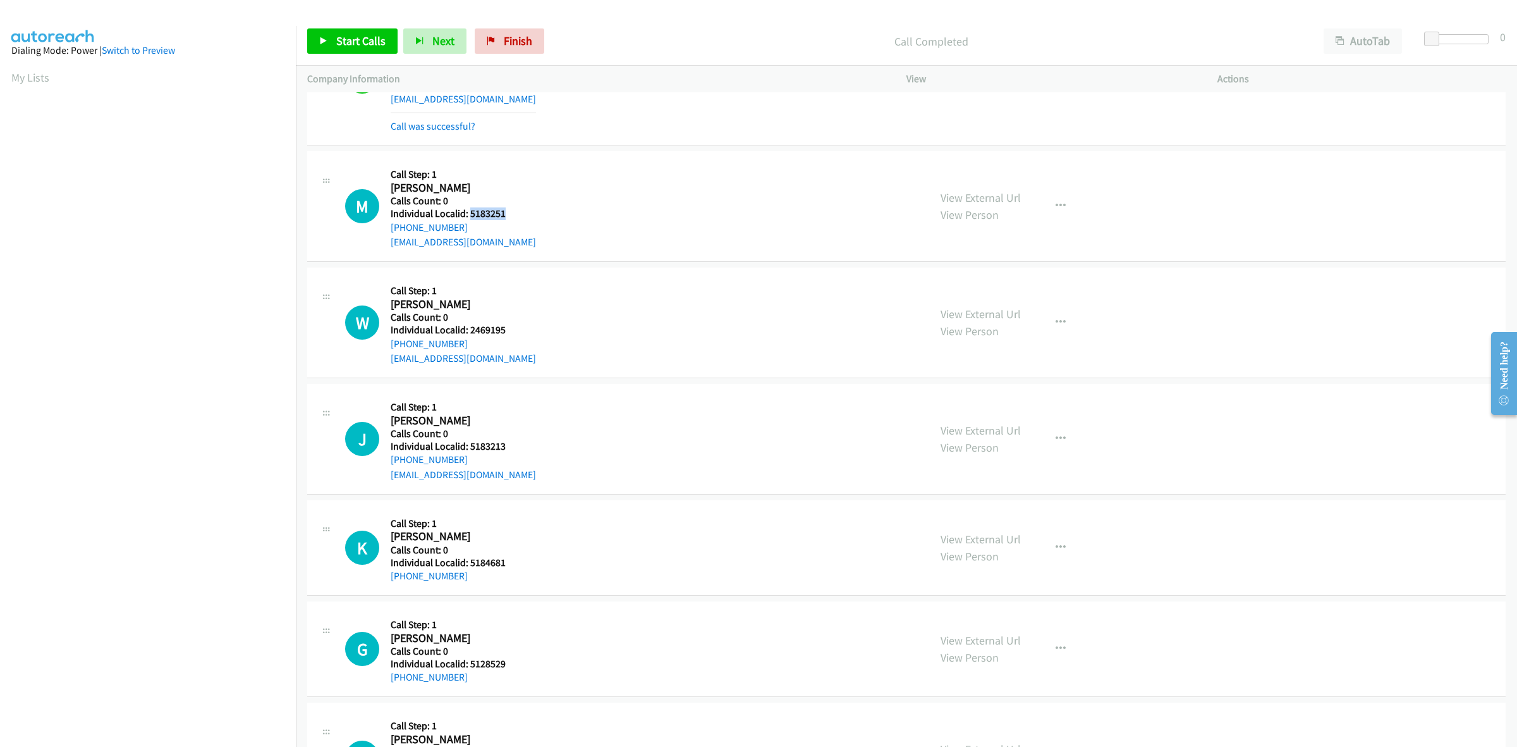
drag, startPoint x: 492, startPoint y: 217, endPoint x: 469, endPoint y: 216, distance: 22.8
click at [469, 216] on h5 "Individual Localid: 5183251" at bounding box center [463, 213] width 145 height 13
drag, startPoint x: 465, startPoint y: 216, endPoint x: 547, endPoint y: 201, distance: 83.5
click at [547, 201] on div "M Callback Scheduled Call Step: 1 Mason Huffman America/New_York Calls Count: 0…" at bounding box center [631, 205] width 573 height 87
drag, startPoint x: 506, startPoint y: 213, endPoint x: 469, endPoint y: 212, distance: 36.7
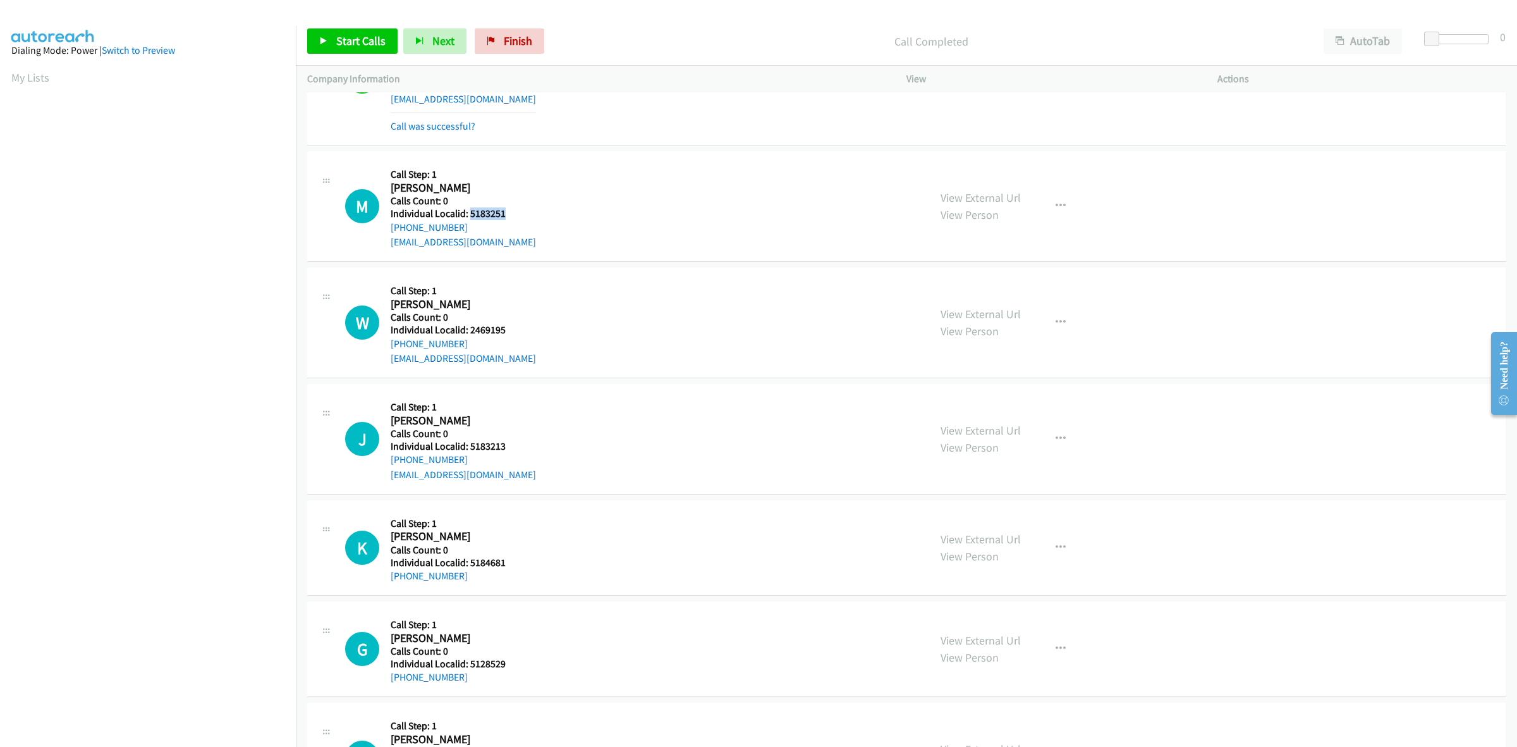
click at [469, 212] on h5 "Individual Localid: 5183251" at bounding box center [463, 213] width 145 height 13
click at [583, 201] on div "M Callback Scheduled Call Step: 1 Mason Huffman America/New_York Calls Count: 0…" at bounding box center [631, 205] width 573 height 87
drag, startPoint x: 504, startPoint y: 216, endPoint x: 471, endPoint y: 216, distance: 32.9
click at [471, 216] on h5 "Individual Localid: 5183251" at bounding box center [463, 213] width 145 height 13
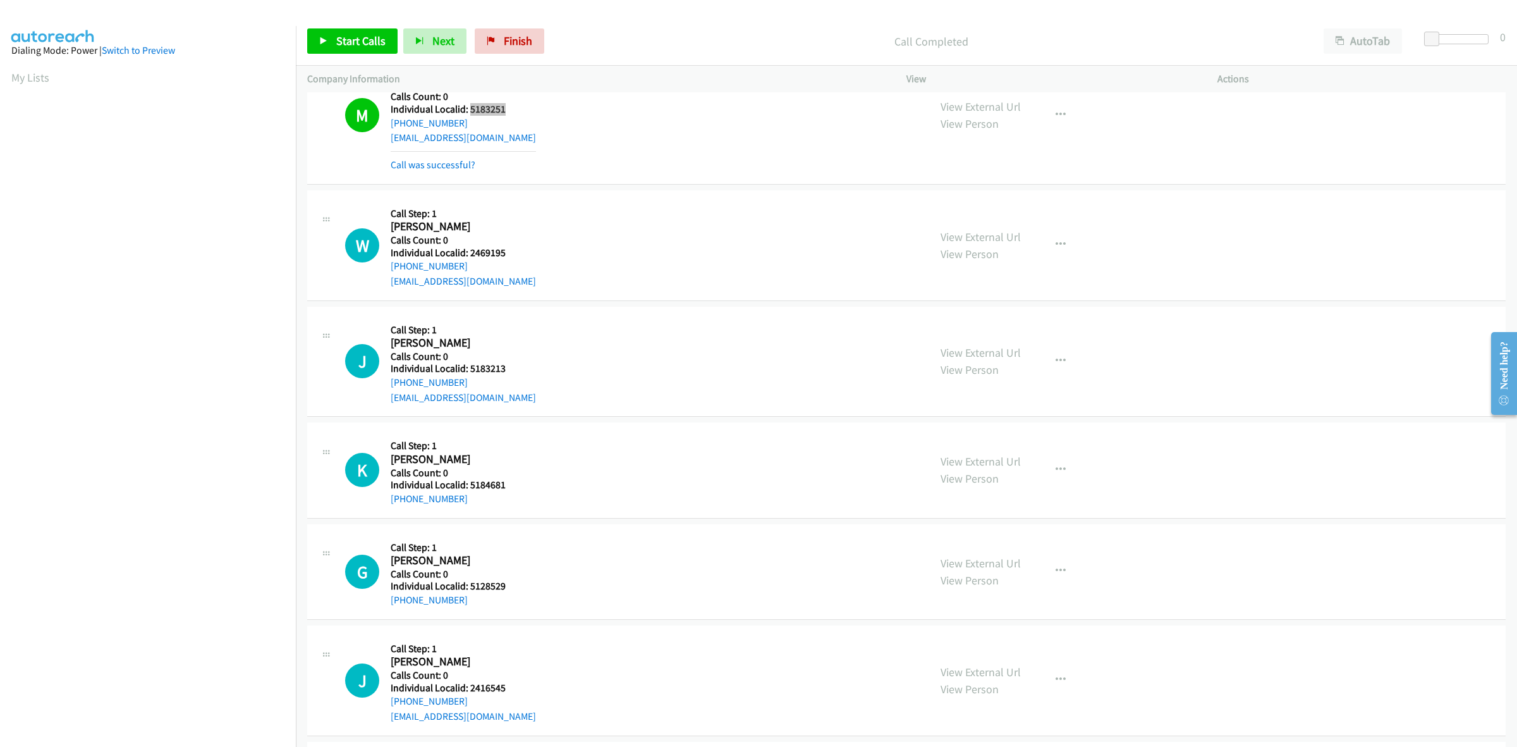
scroll to position [1323, 0]
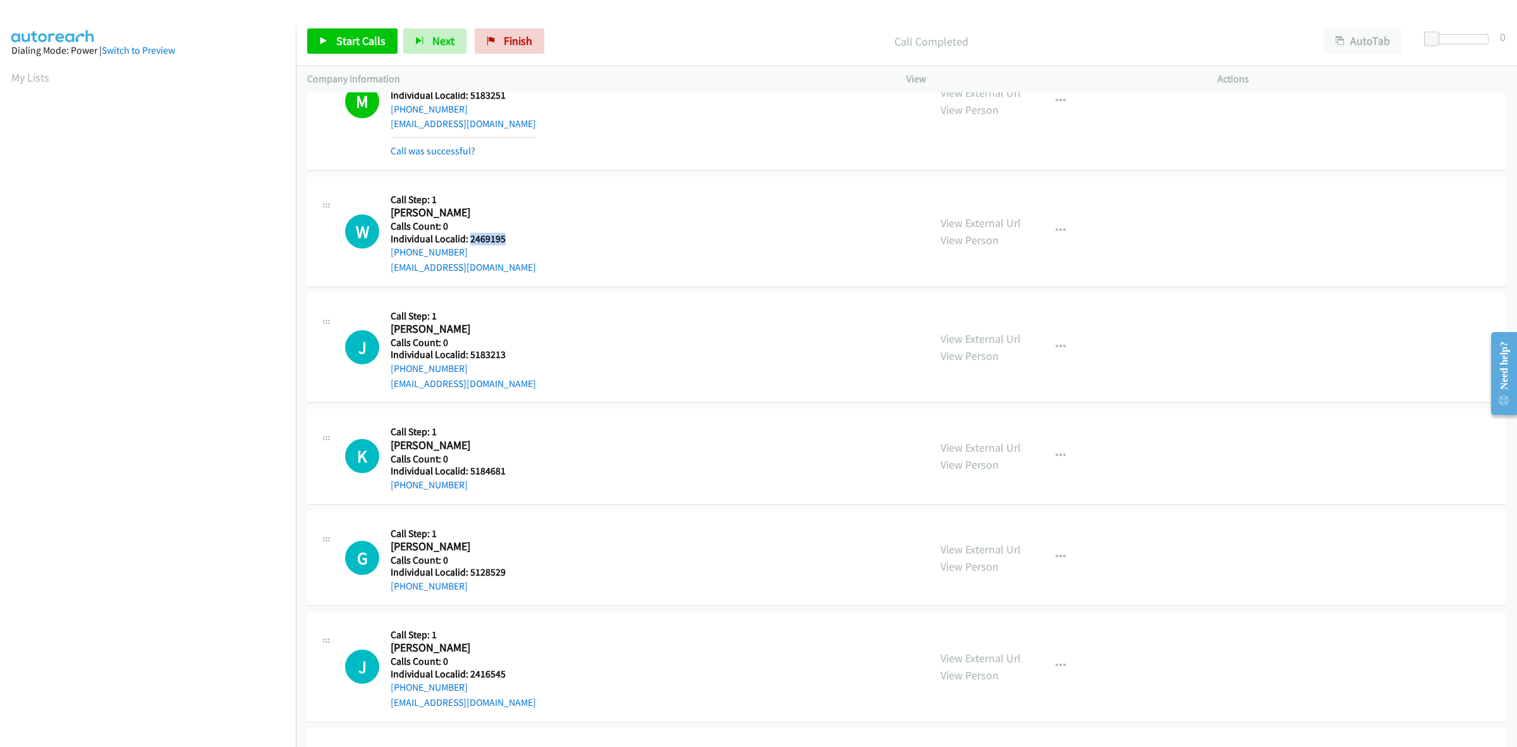
drag, startPoint x: 487, startPoint y: 231, endPoint x: 470, endPoint y: 241, distance: 19.5
click at [470, 241] on h5 "Individual Localid: 2469195" at bounding box center [463, 239] width 145 height 13
drag, startPoint x: 442, startPoint y: 253, endPoint x: 392, endPoint y: 251, distance: 50.6
click at [392, 251] on div "+1 828-442-1166" at bounding box center [463, 252] width 145 height 15
drag, startPoint x: 491, startPoint y: 239, endPoint x: 467, endPoint y: 238, distance: 24.1
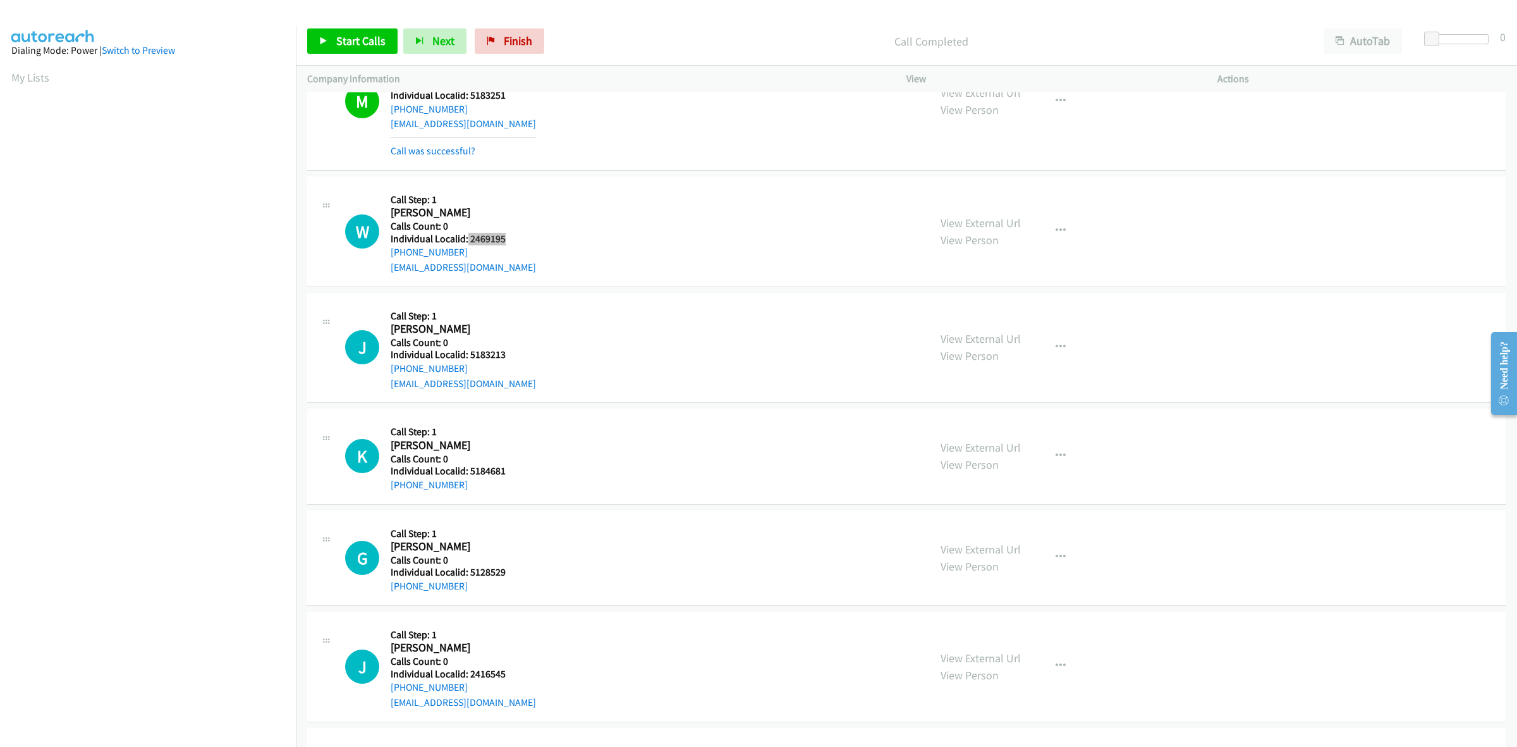
click at [467, 238] on h5 "Individual Localid: 2469195" at bounding box center [463, 239] width 145 height 13
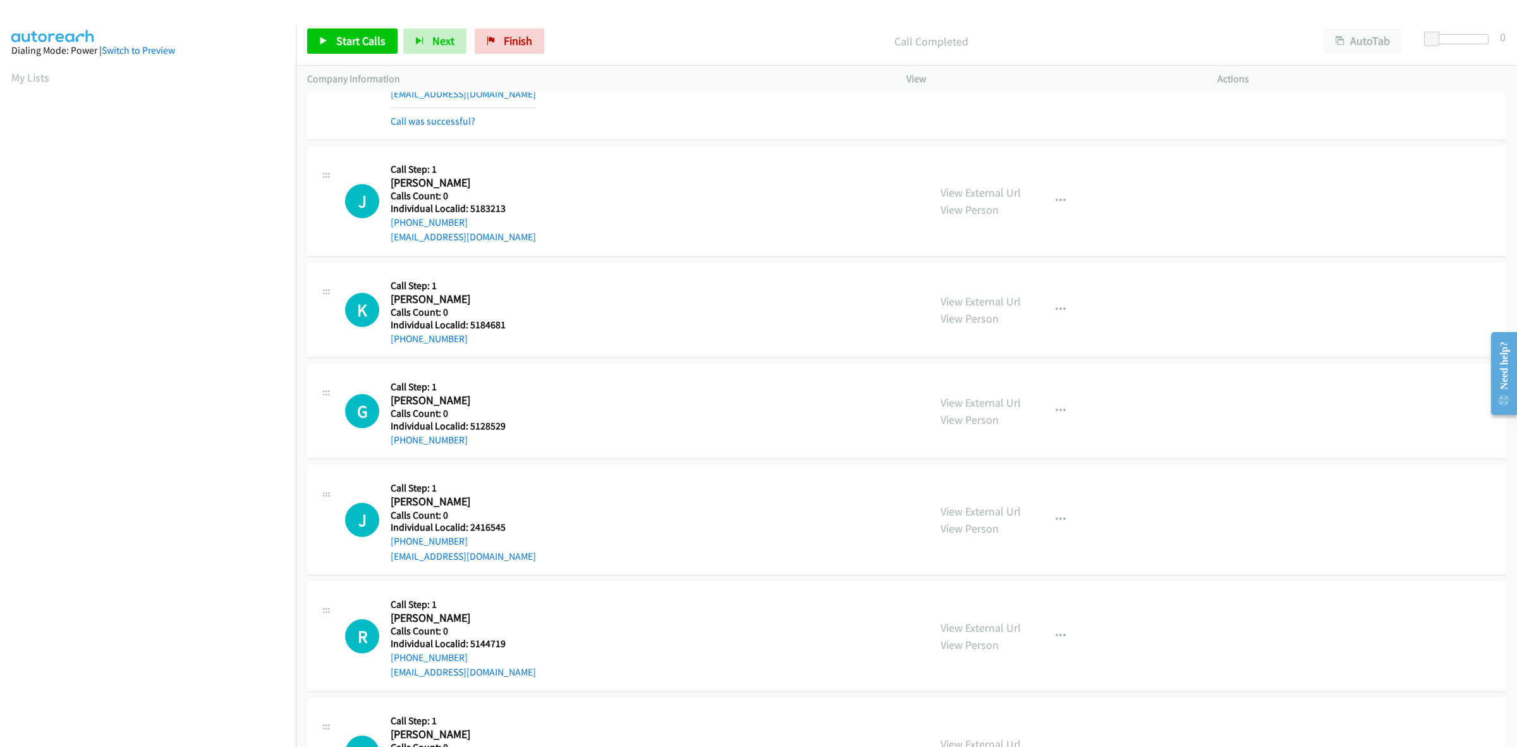
scroll to position [1481, 0]
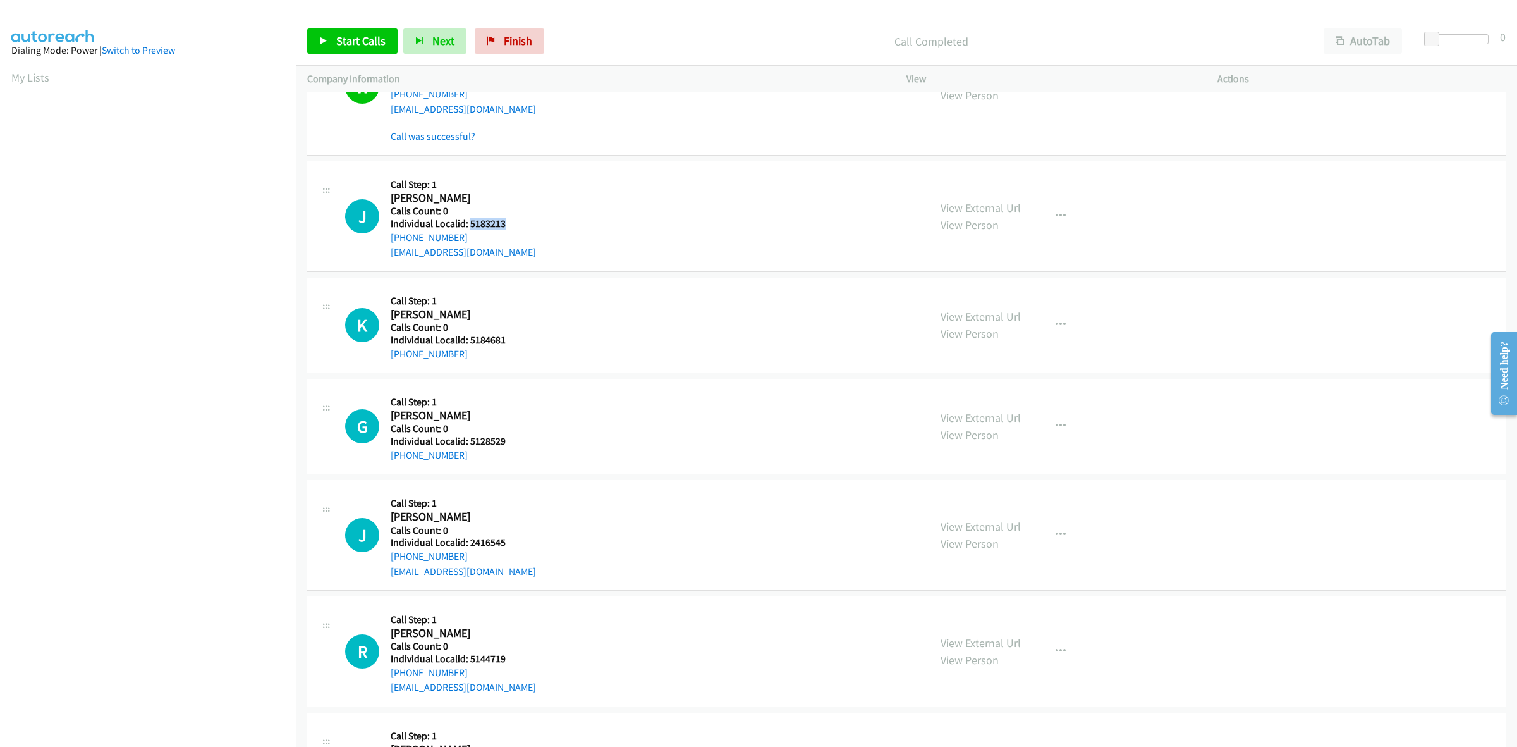
drag, startPoint x: 509, startPoint y: 226, endPoint x: 470, endPoint y: 222, distance: 40.0
click at [470, 222] on h5 "Individual Localid: 5183213" at bounding box center [463, 223] width 145 height 13
click at [656, 200] on div "J Callback Scheduled Call Step: 1 Jayce Bailey America/New_York Calls Count: 0 …" at bounding box center [631, 216] width 573 height 87
drag, startPoint x: 421, startPoint y: 234, endPoint x: 395, endPoint y: 238, distance: 26.3
click at [395, 238] on div "+1 352-229-3623" at bounding box center [463, 237] width 145 height 15
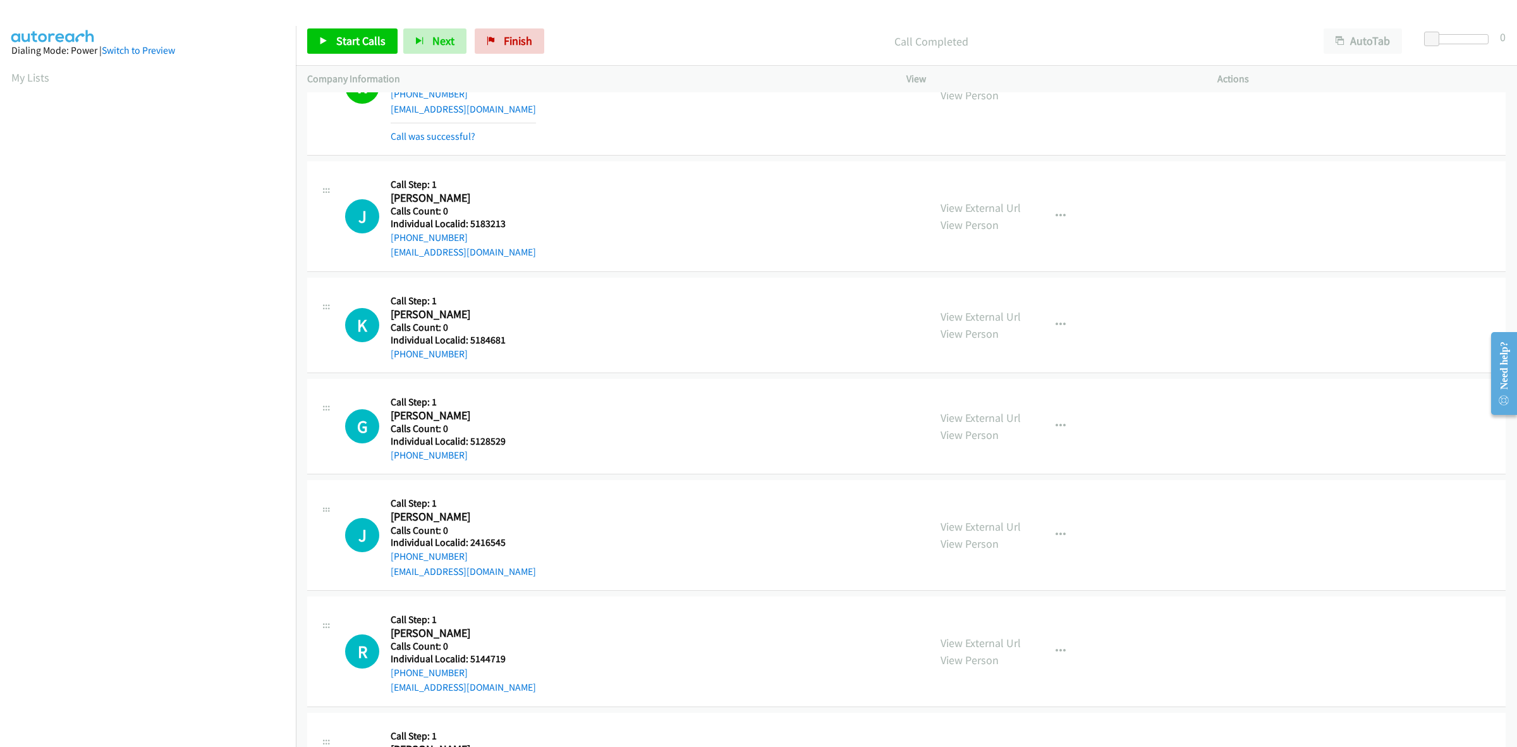
click at [487, 231] on div "+1 352-229-3623" at bounding box center [463, 237] width 145 height 15
drag, startPoint x: 458, startPoint y: 235, endPoint x: 387, endPoint y: 243, distance: 71.3
click at [387, 243] on div "J Callback Scheduled Call Step: 1 Jayce Bailey America/New_York Calls Count: 0 …" at bounding box center [631, 216] width 573 height 87
drag, startPoint x: 506, startPoint y: 223, endPoint x: 469, endPoint y: 225, distance: 37.4
click at [469, 225] on h5 "Individual Localid: 5183213" at bounding box center [463, 223] width 145 height 13
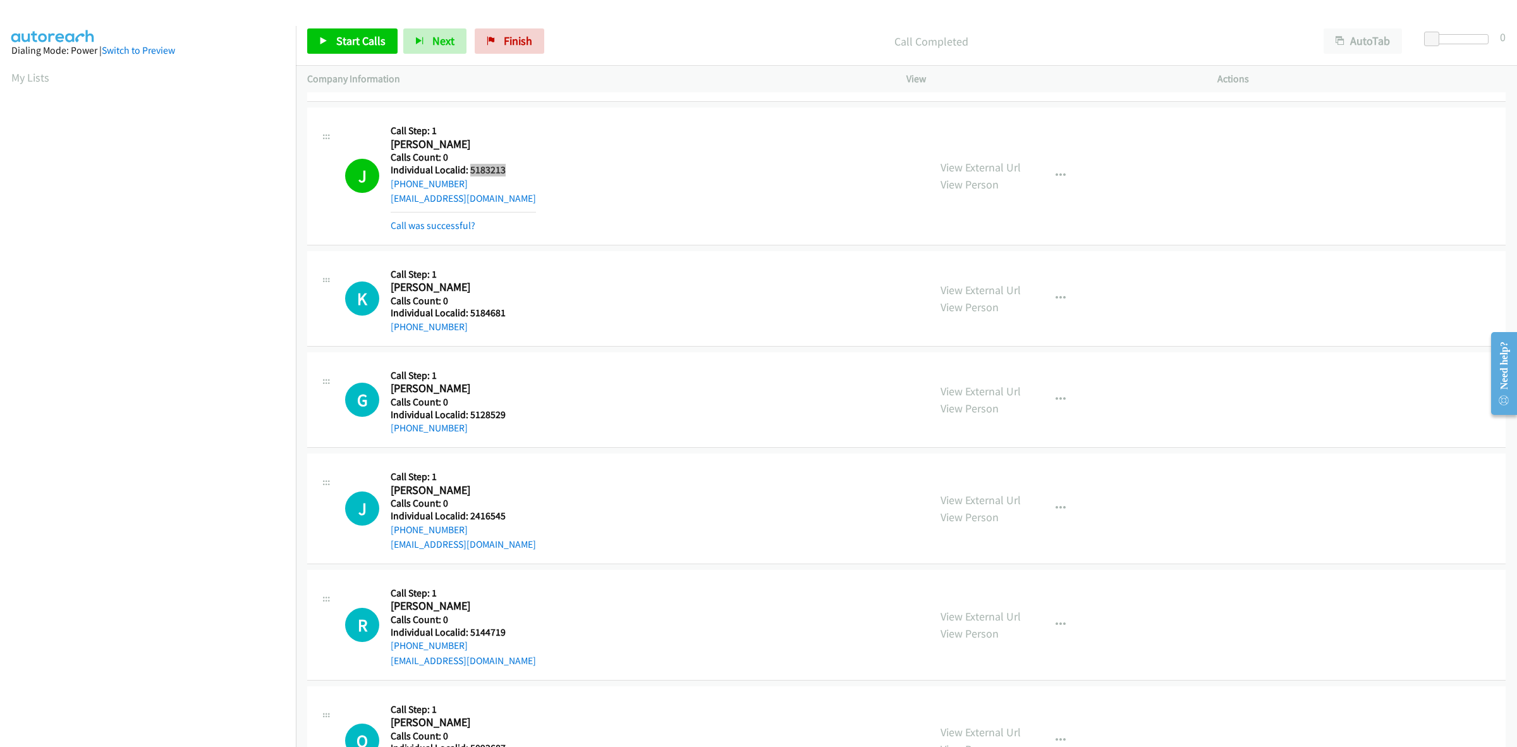
scroll to position [1620, 0]
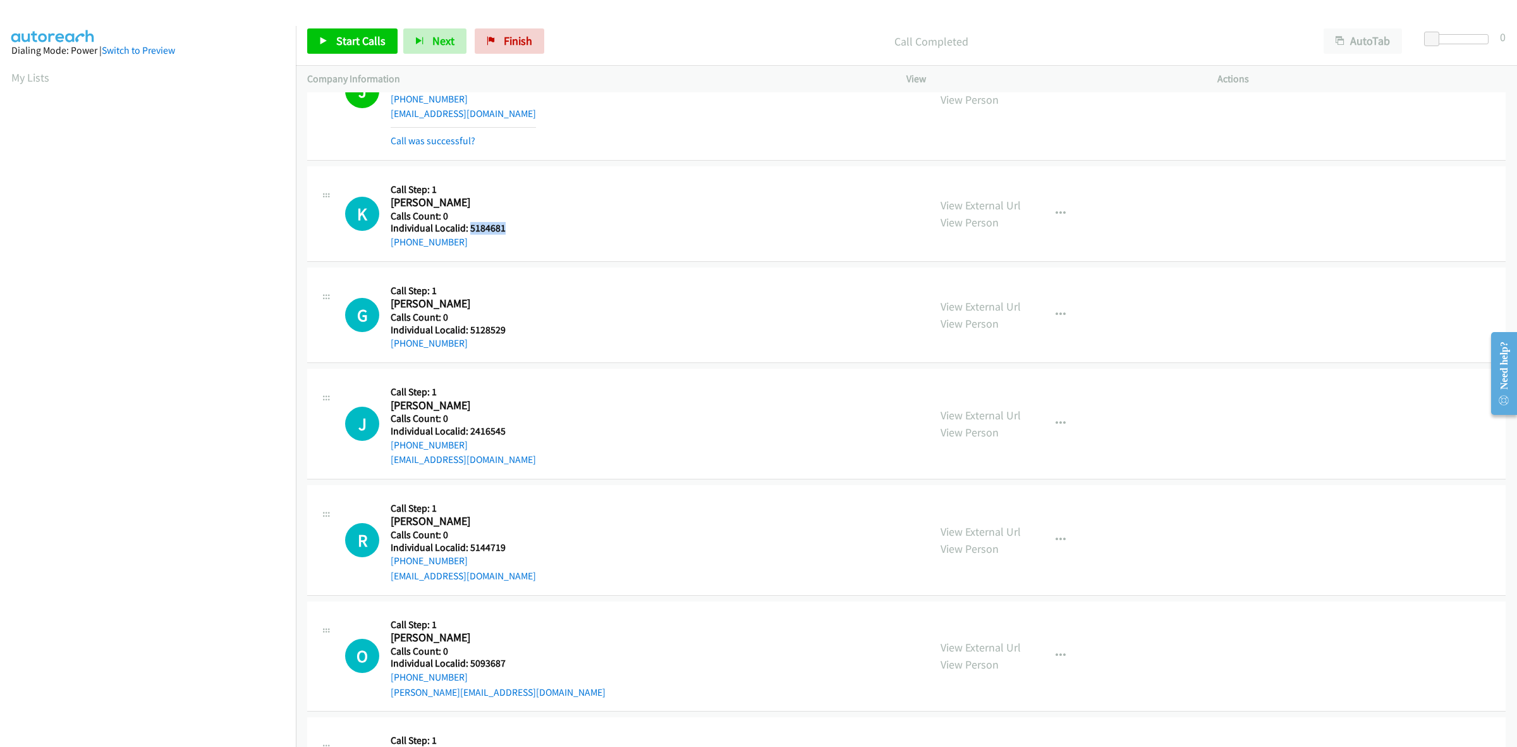
drag, startPoint x: 510, startPoint y: 231, endPoint x: 468, endPoint y: 232, distance: 42.4
click at [468, 232] on h5 "Individual Localid: 5184681" at bounding box center [461, 228] width 140 height 13
click at [1066, 207] on button "button" at bounding box center [1061, 213] width 34 height 25
click at [999, 292] on link "Skip Call" at bounding box center [993, 295] width 168 height 25
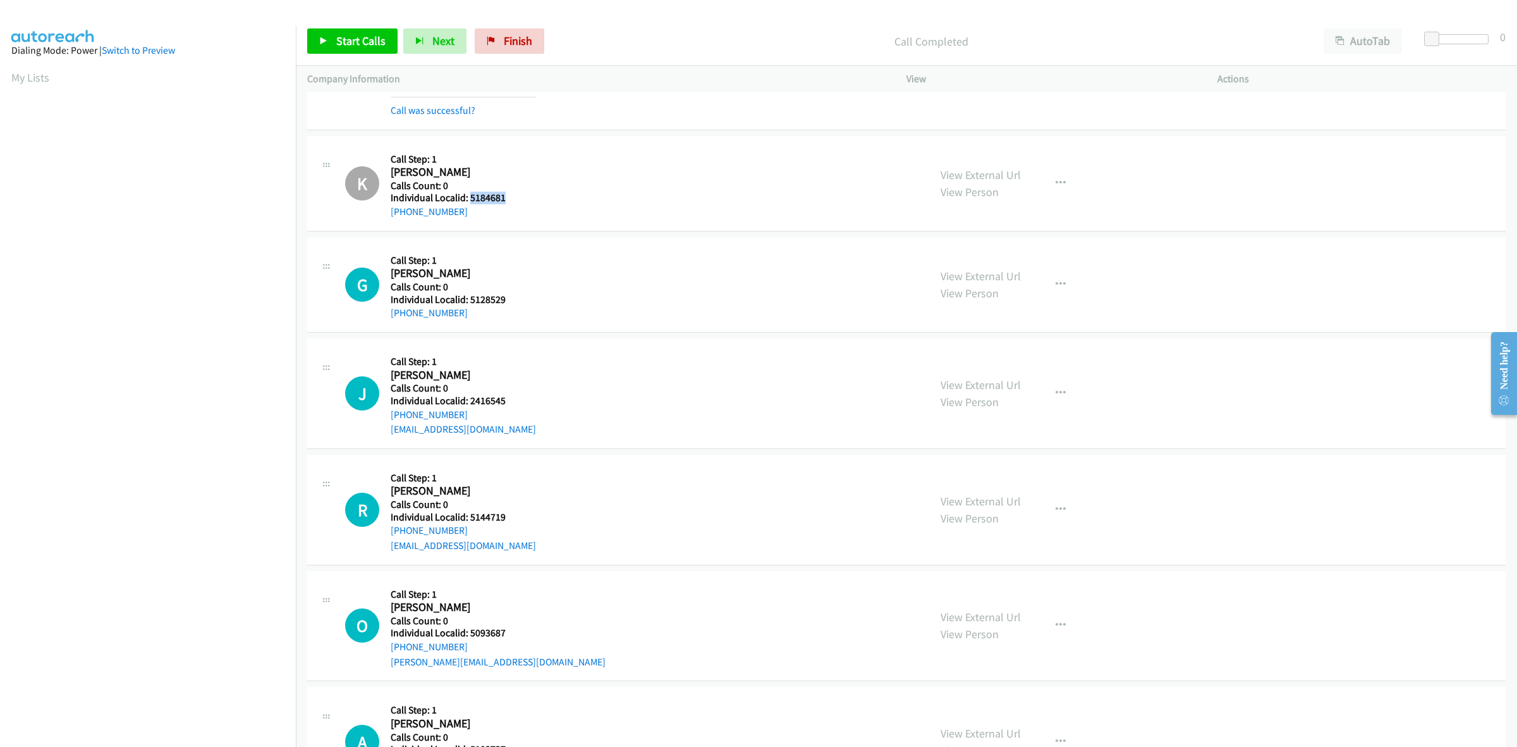
scroll to position [1679, 0]
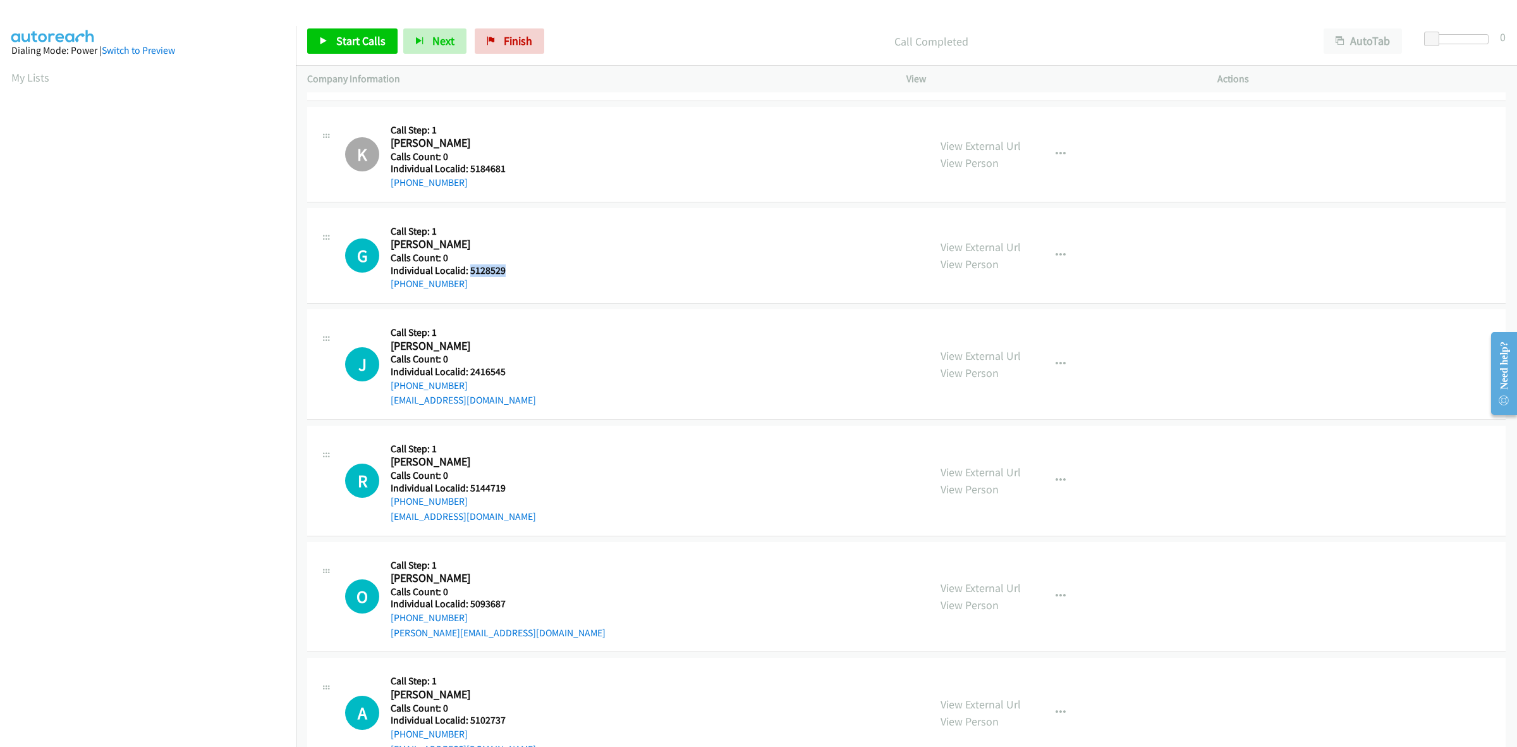
drag, startPoint x: 506, startPoint y: 267, endPoint x: 468, endPoint y: 271, distance: 38.1
click at [468, 271] on h5 "Individual Localid: 5128529" at bounding box center [461, 270] width 140 height 13
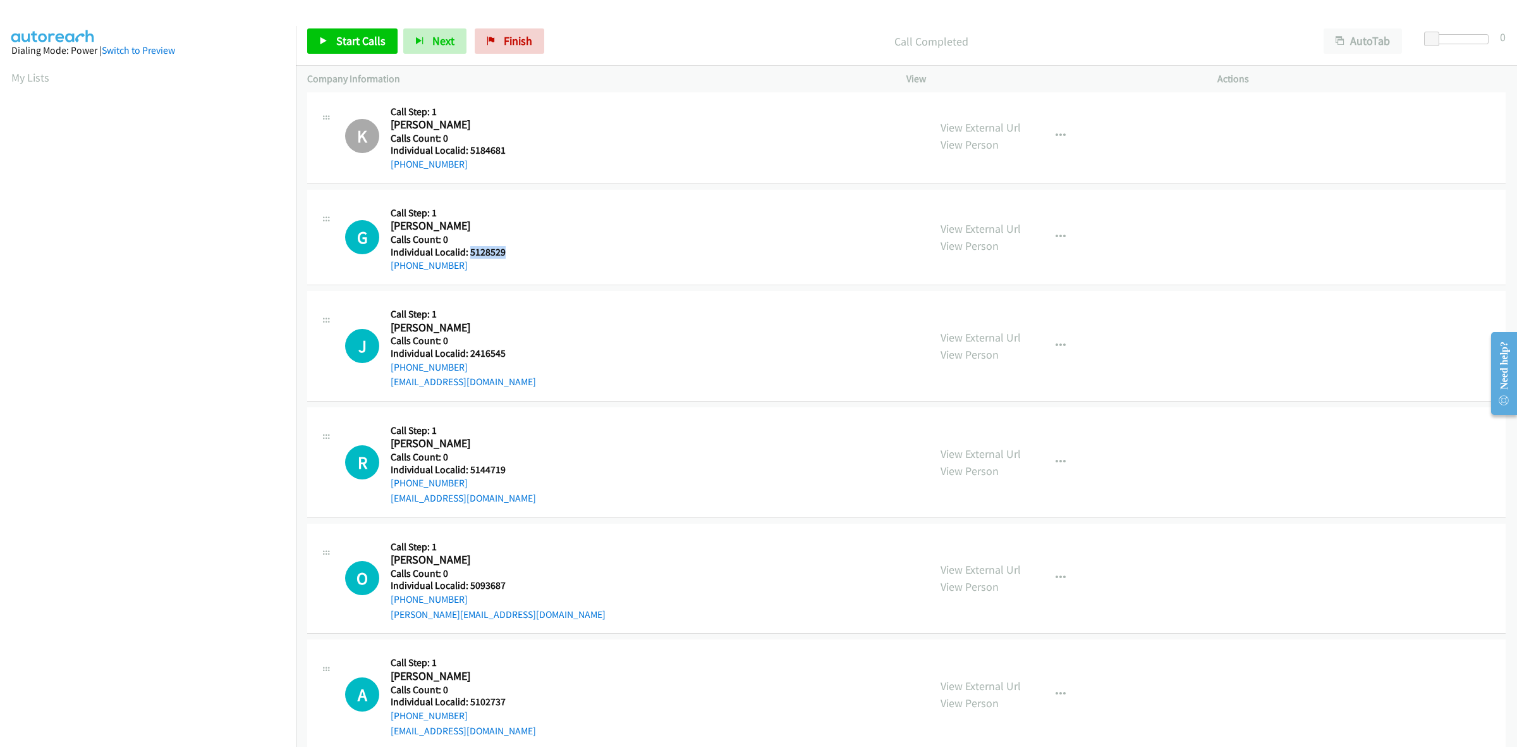
scroll to position [1718, 0]
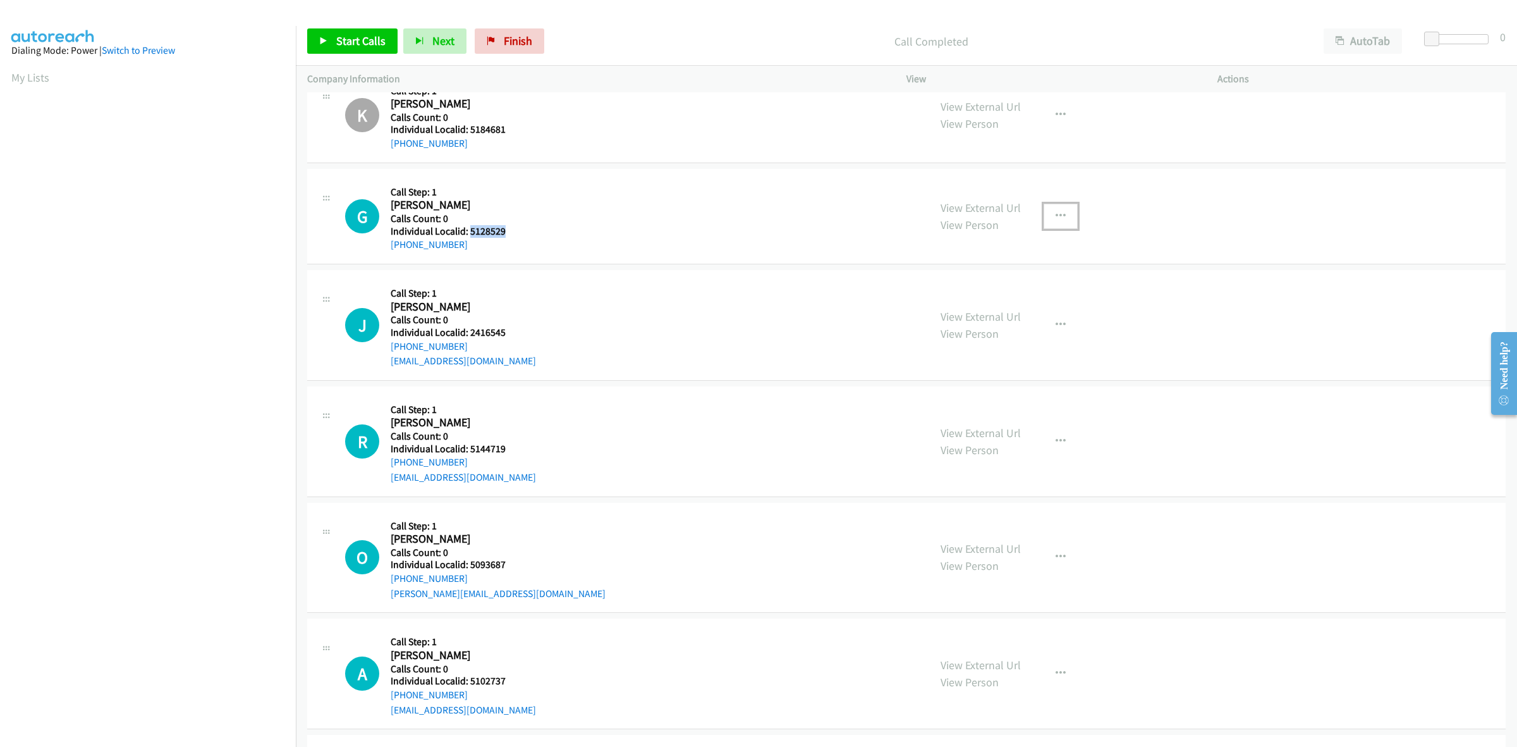
click at [1060, 219] on button "button" at bounding box center [1061, 216] width 34 height 25
click at [978, 333] on link "Add to do not call list" at bounding box center [993, 324] width 168 height 25
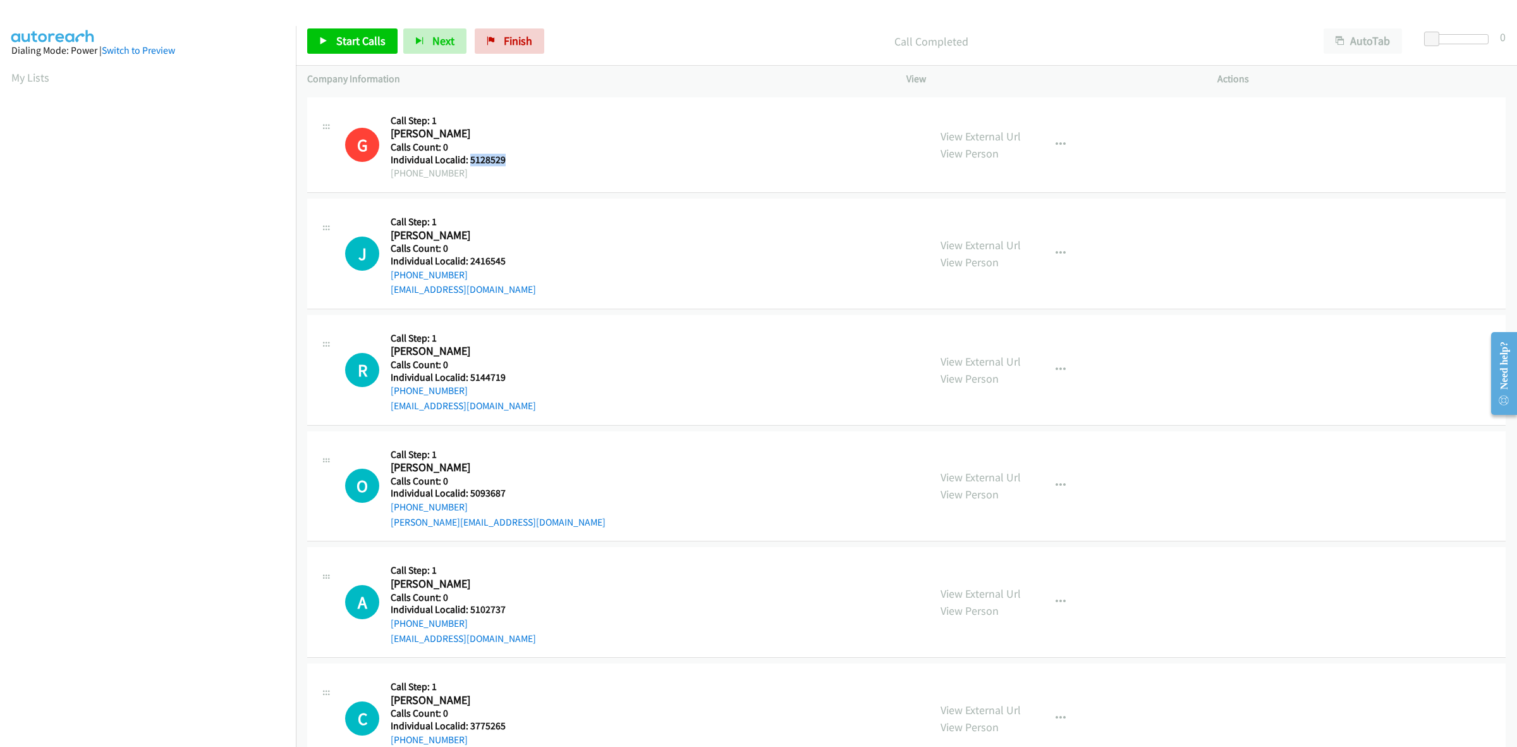
scroll to position [1817, 0]
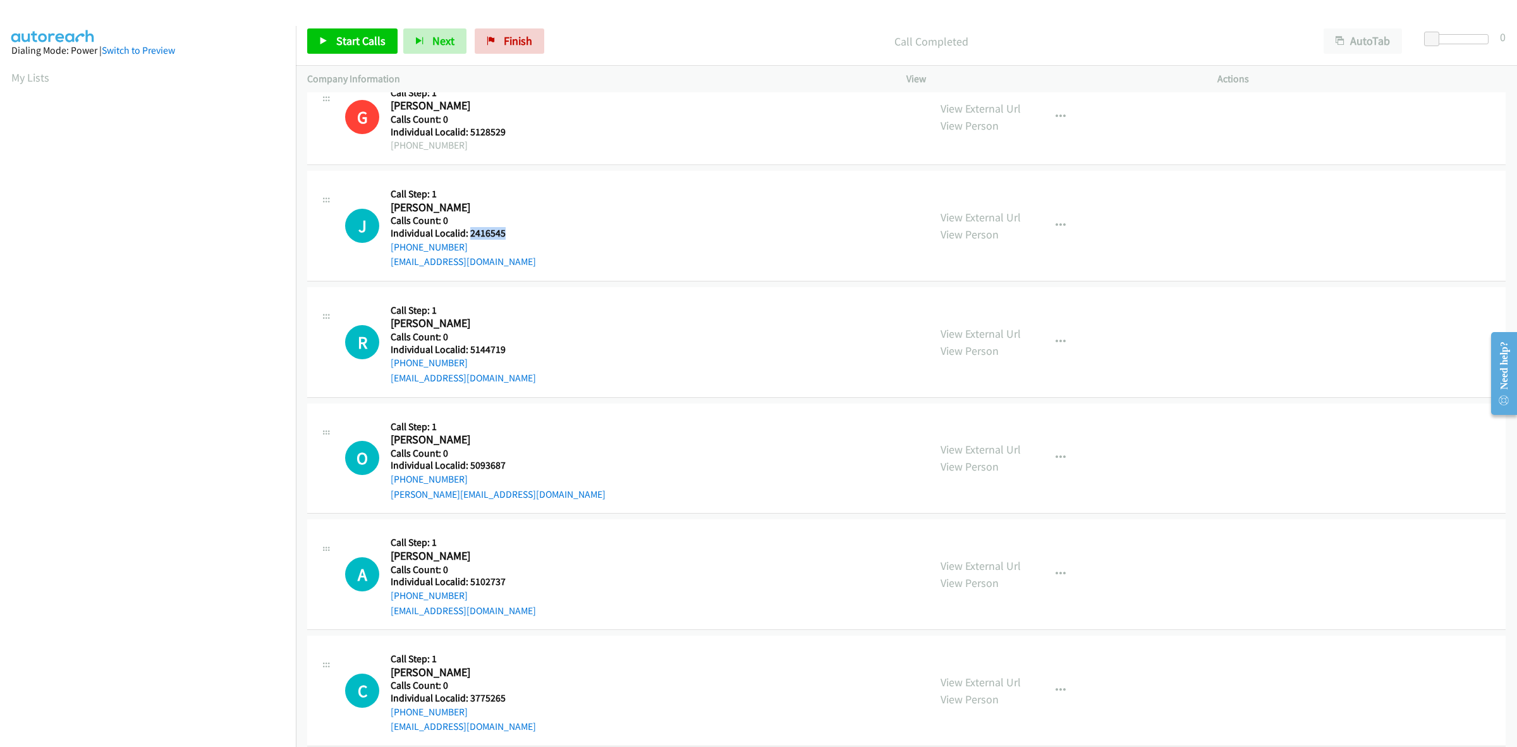
drag, startPoint x: 503, startPoint y: 237, endPoint x: 470, endPoint y: 237, distance: 33.5
click at [470, 237] on h5 "Individual Localid: 2416545" at bounding box center [463, 233] width 145 height 13
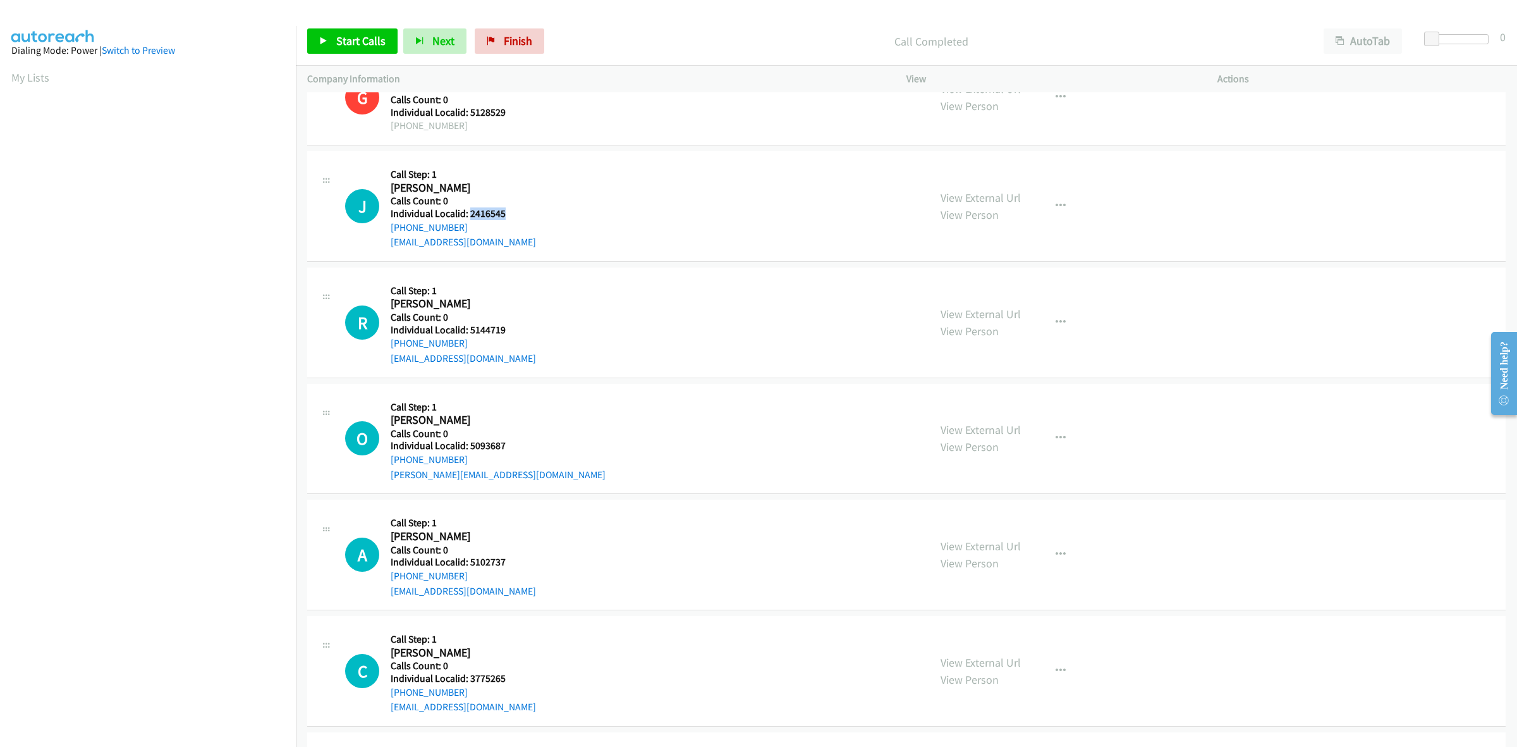
drag, startPoint x: 459, startPoint y: 226, endPoint x: 387, endPoint y: 235, distance: 72.0
click at [387, 235] on div "J Callback Scheduled Call Step: 1 Jack Corson America/Los_Angeles Calls Count: …" at bounding box center [631, 205] width 573 height 87
drag, startPoint x: 501, startPoint y: 213, endPoint x: 468, endPoint y: 216, distance: 32.3
click at [468, 216] on h5 "Individual Localid: 2416545" at bounding box center [463, 213] width 145 height 13
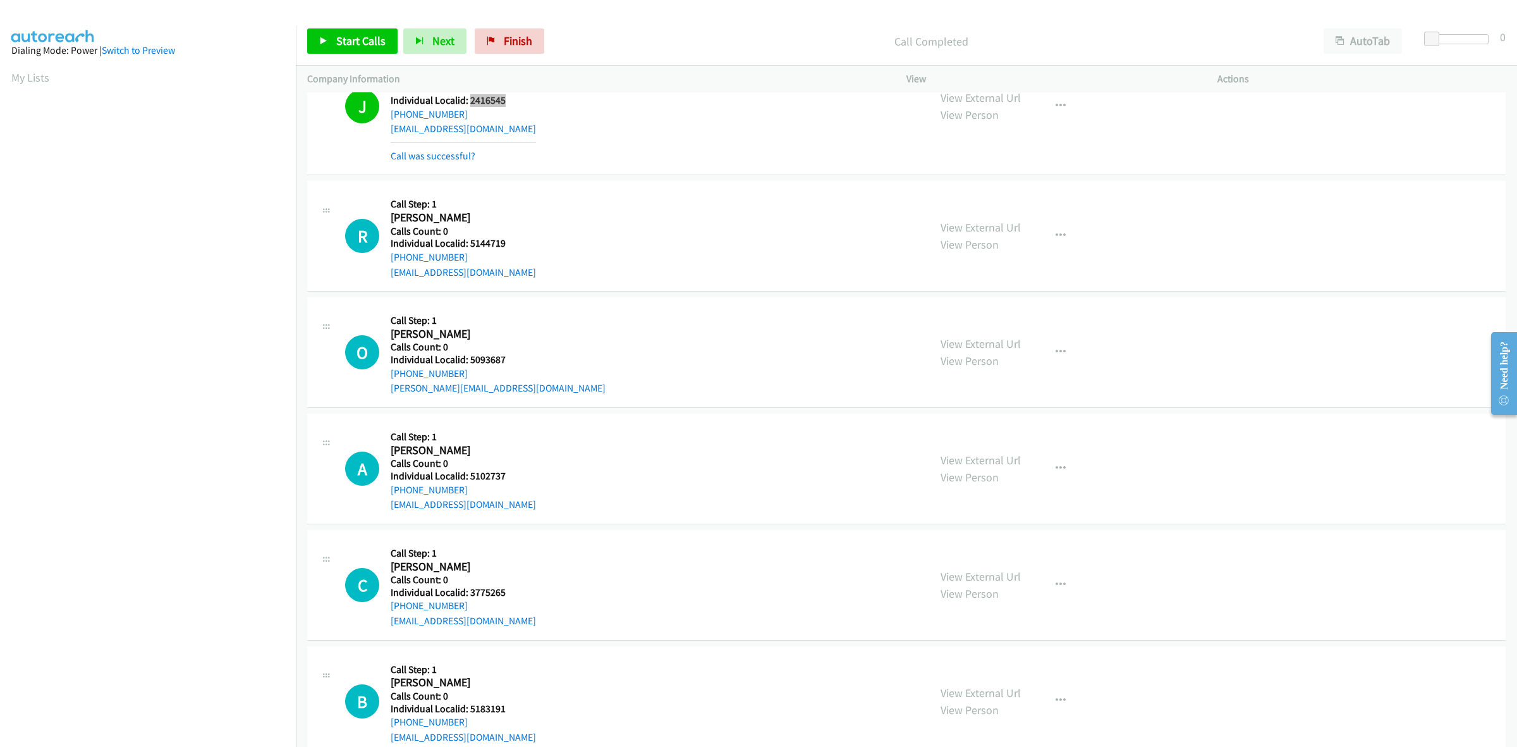
scroll to position [1955, 0]
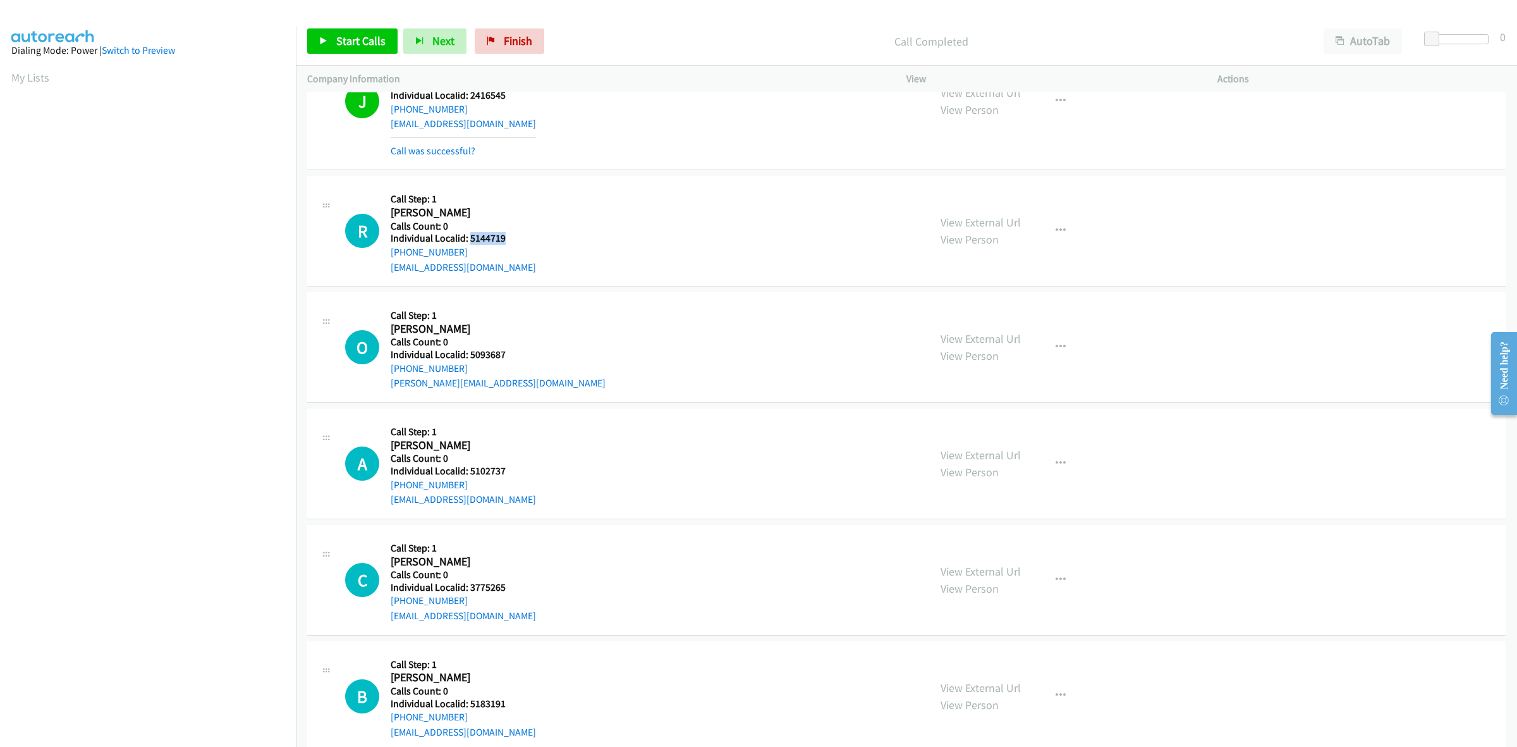
drag, startPoint x: 506, startPoint y: 239, endPoint x: 468, endPoint y: 236, distance: 38.1
click at [468, 236] on h5 "Individual Localid: 5144719" at bounding box center [463, 238] width 145 height 13
click at [1057, 231] on icon "button" at bounding box center [1061, 231] width 10 height 10
click at [1007, 314] on link "Skip Call" at bounding box center [993, 313] width 168 height 25
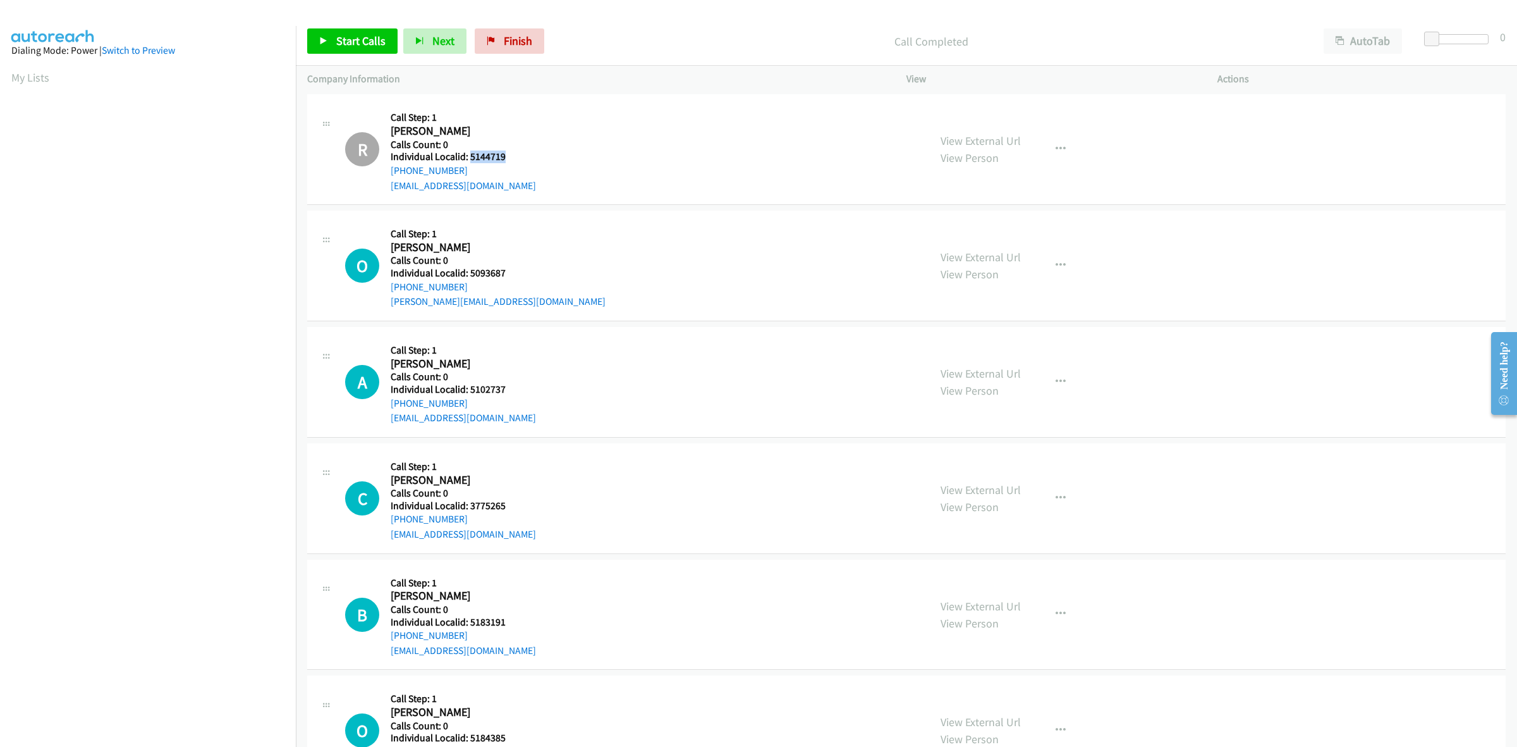
scroll to position [2054, 0]
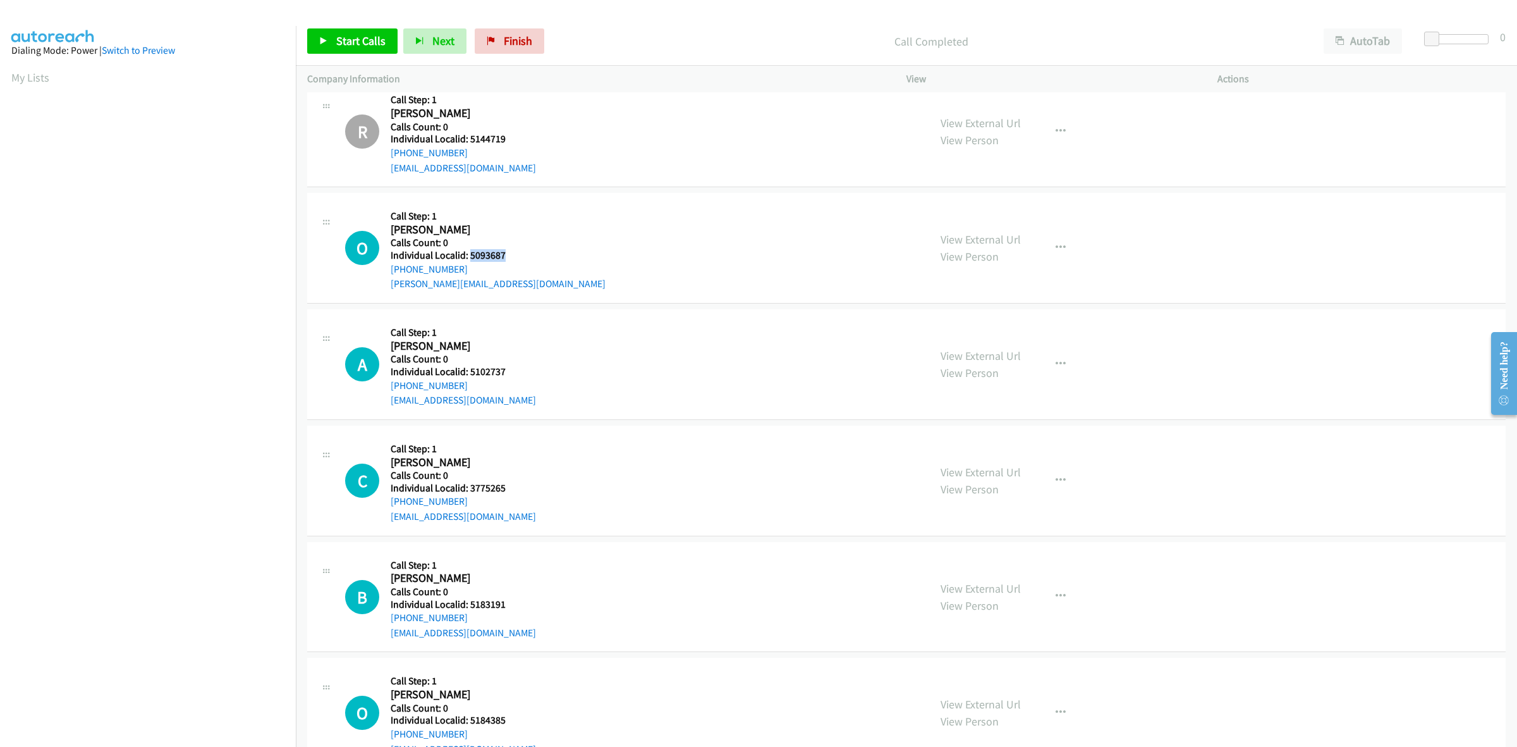
drag, startPoint x: 501, startPoint y: 257, endPoint x: 468, endPoint y: 254, distance: 32.4
click at [468, 254] on h5 "Individual Localid: 5093687" at bounding box center [498, 255] width 215 height 13
drag, startPoint x: 463, startPoint y: 267, endPoint x: 390, endPoint y: 274, distance: 73.0
click at [391, 274] on div "+1 502-693-7400" at bounding box center [498, 269] width 215 height 15
drag, startPoint x: 516, startPoint y: 255, endPoint x: 468, endPoint y: 256, distance: 48.1
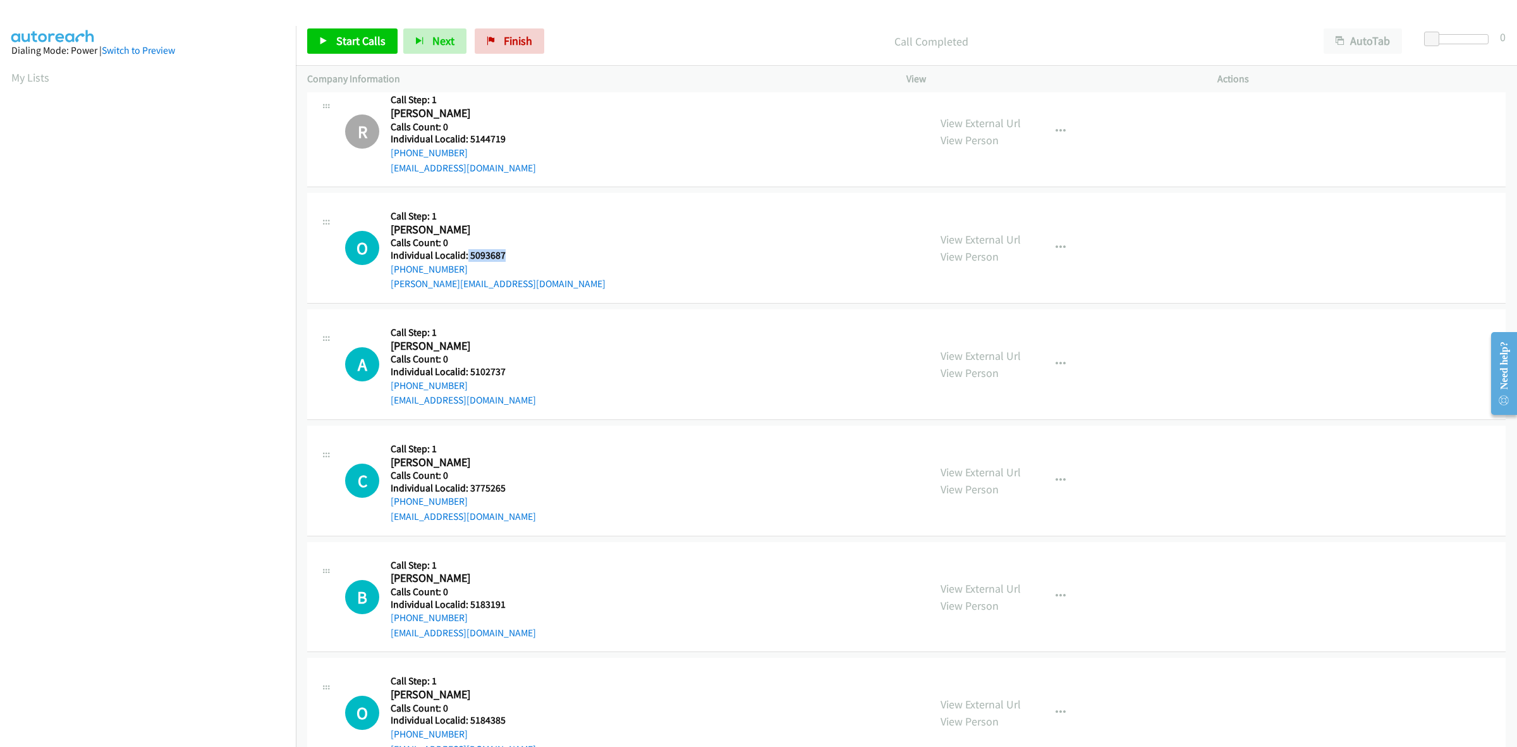
click at [468, 256] on h5 "Individual Localid: 5093687" at bounding box center [498, 255] width 215 height 13
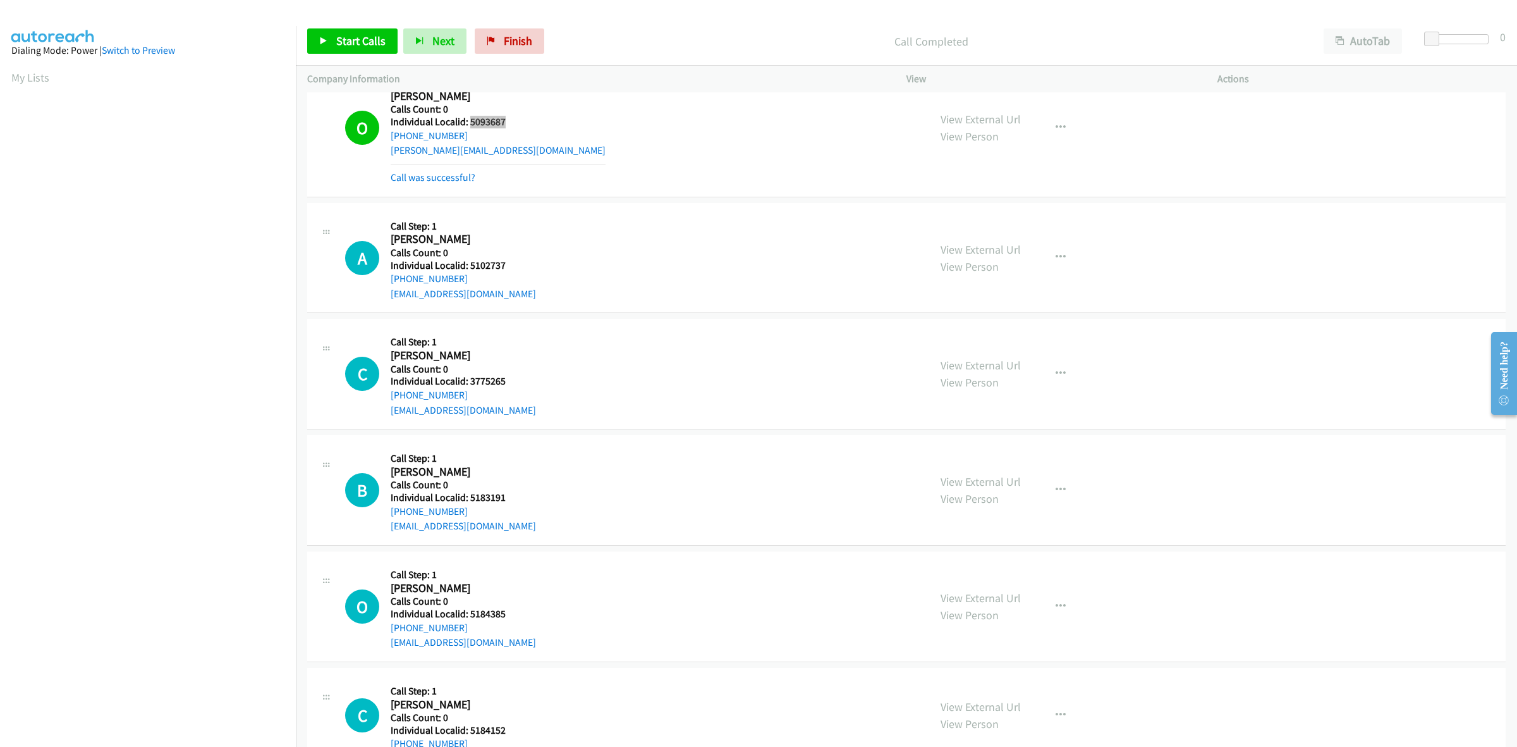
scroll to position [2192, 0]
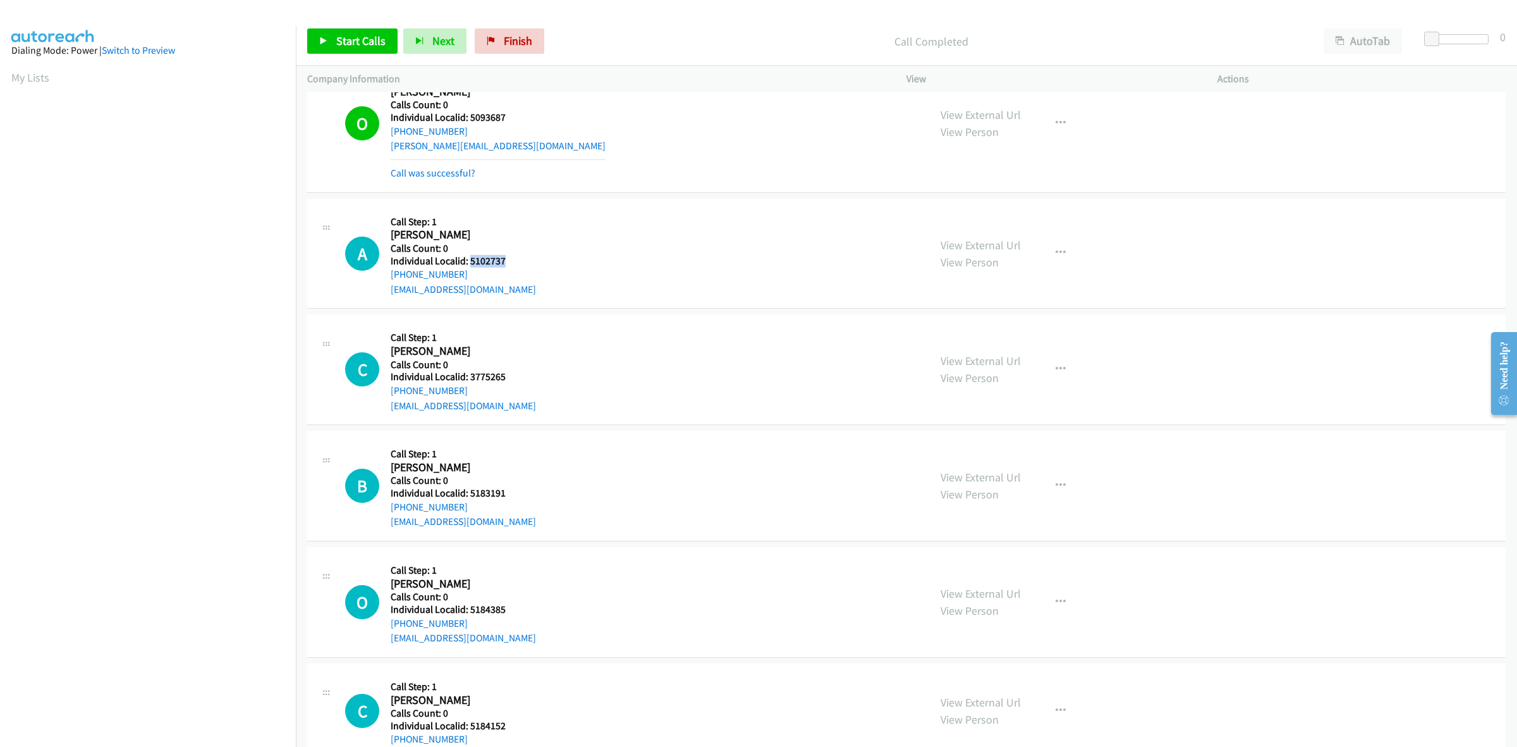
drag, startPoint x: 507, startPoint y: 264, endPoint x: 469, endPoint y: 261, distance: 38.0
click at [469, 261] on h5 "Individual Localid: 5102737" at bounding box center [463, 261] width 145 height 13
click at [1060, 252] on button "button" at bounding box center [1061, 252] width 34 height 25
click at [949, 336] on link "Skip Call" at bounding box center [993, 335] width 168 height 25
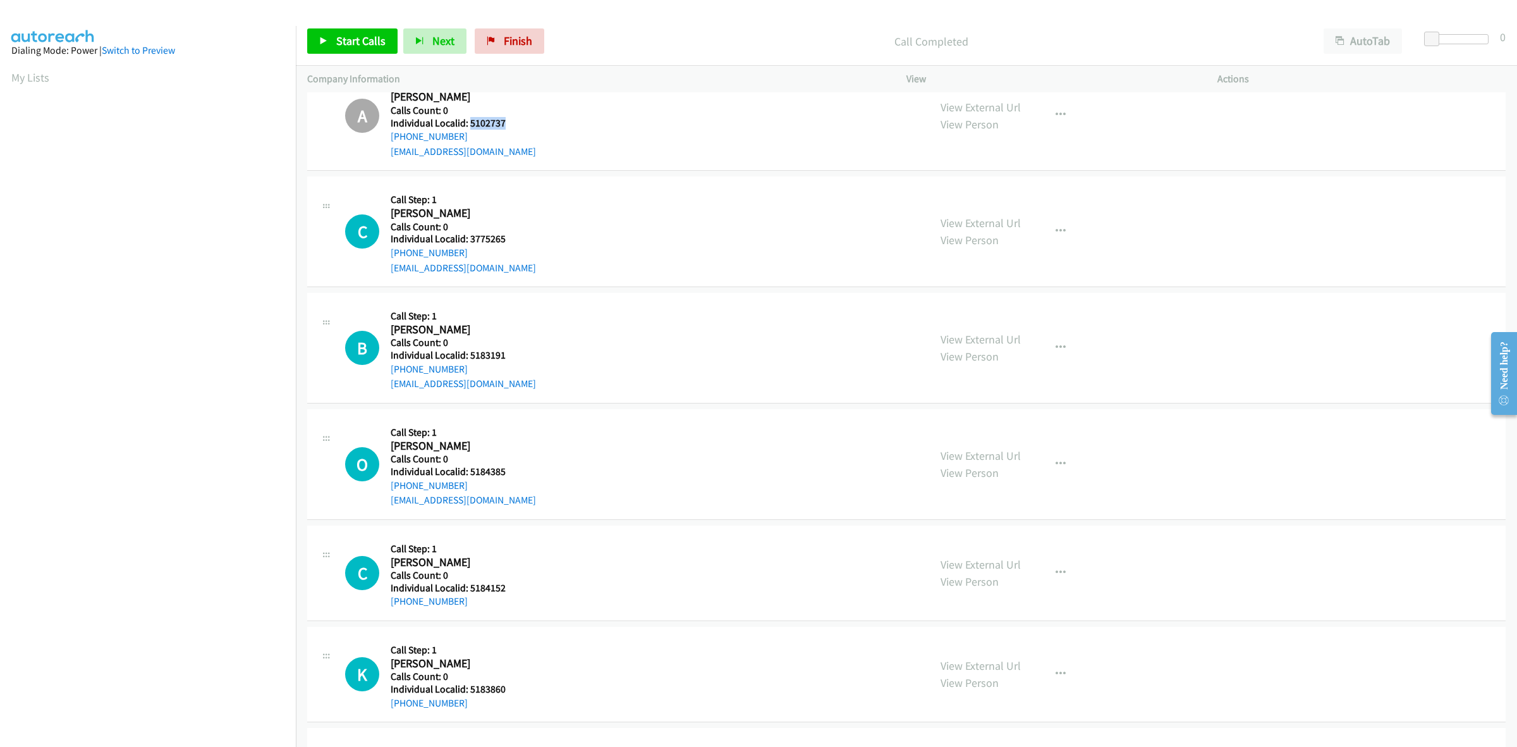
scroll to position [2331, 0]
drag, startPoint x: 509, startPoint y: 238, endPoint x: 467, endPoint y: 240, distance: 42.4
click at [467, 240] on h5 "Individual Localid: 3775265" at bounding box center [463, 238] width 145 height 13
drag, startPoint x: 473, startPoint y: 257, endPoint x: 389, endPoint y: 257, distance: 83.4
click at [389, 257] on div "C Callback Scheduled Call Step: 1 Cru Perrucci America/Los_Angeles Calls Count:…" at bounding box center [631, 230] width 573 height 87
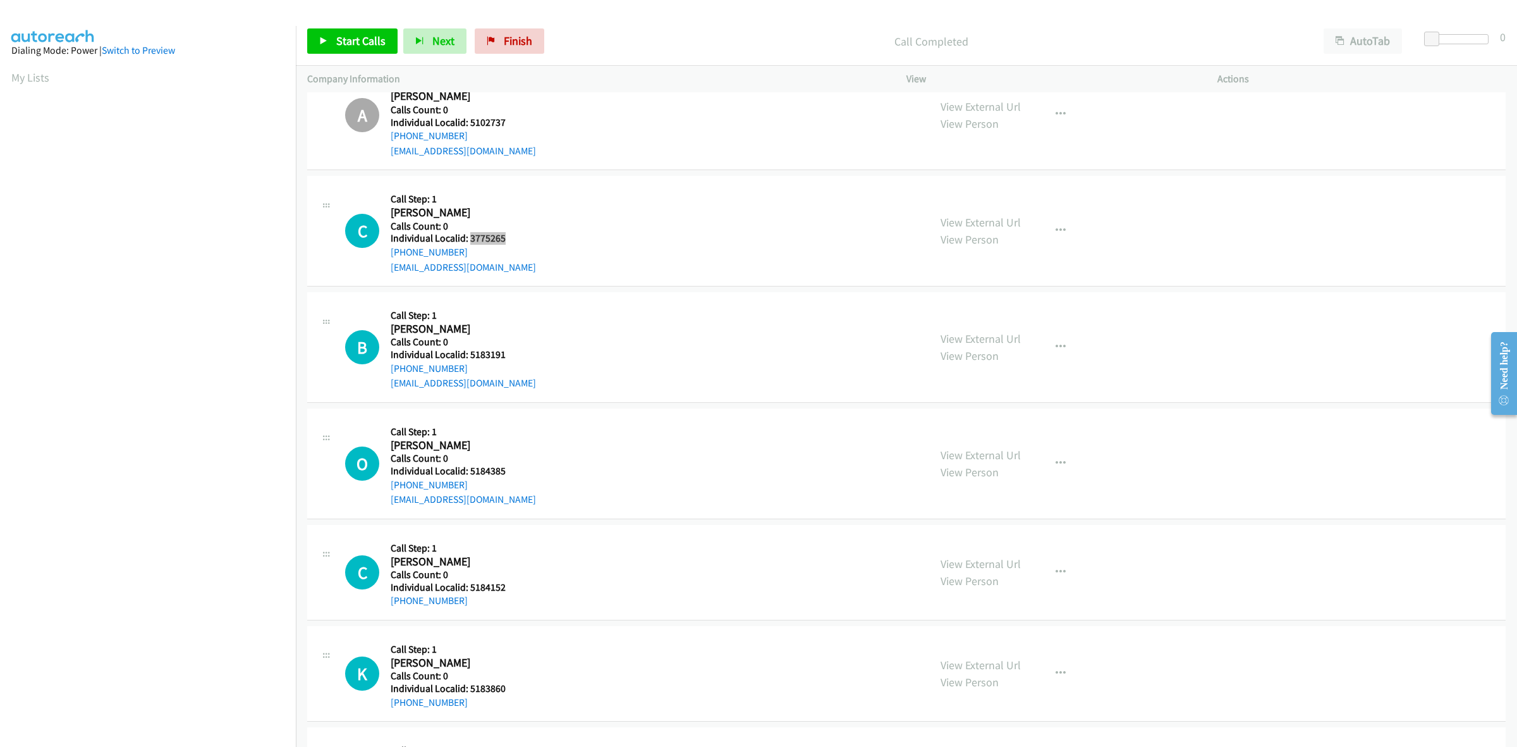
drag, startPoint x: 513, startPoint y: 245, endPoint x: 468, endPoint y: 241, distance: 45.0
click at [468, 241] on h5 "Individual Localid: 3775265" at bounding box center [463, 238] width 145 height 13
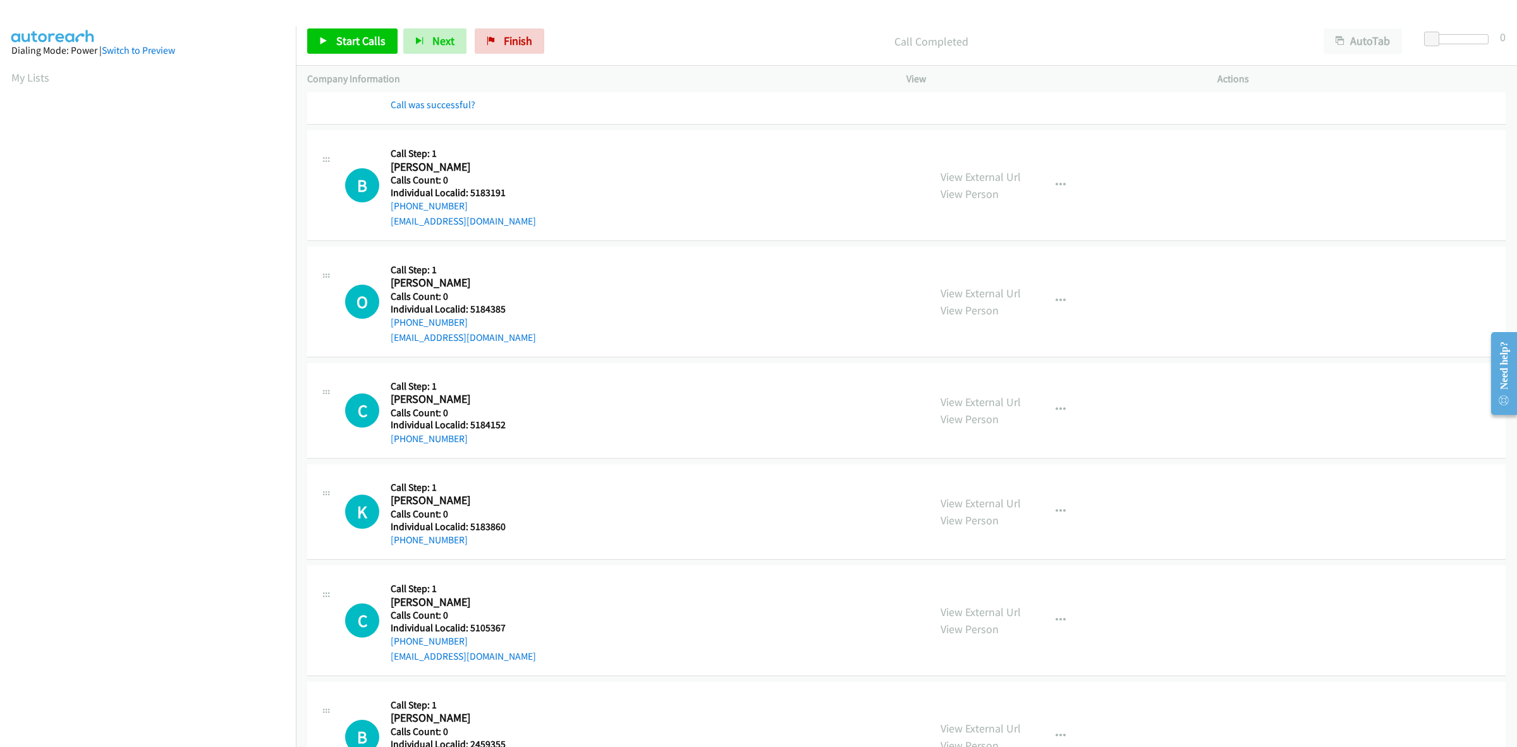
scroll to position [2548, 0]
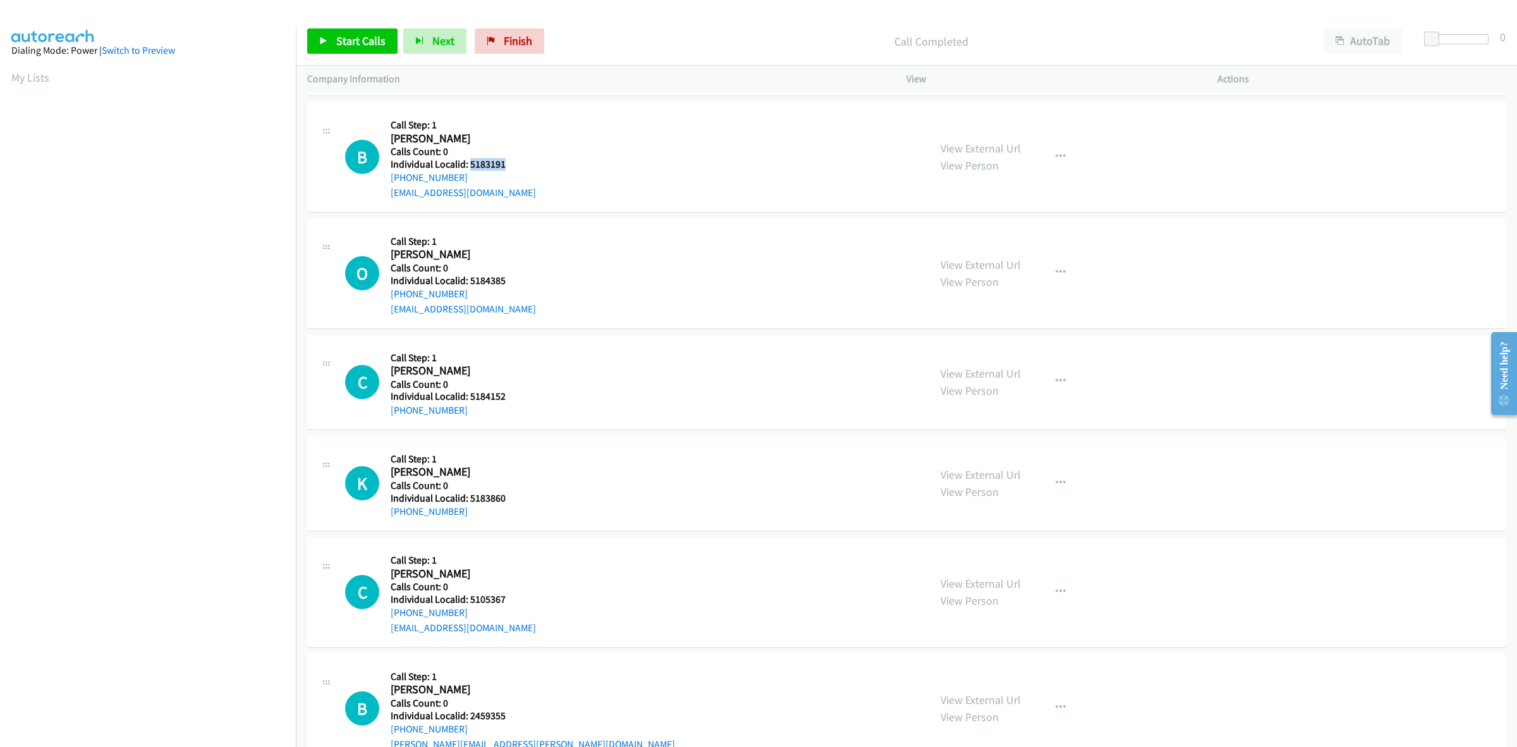
drag, startPoint x: 511, startPoint y: 169, endPoint x: 468, endPoint y: 166, distance: 42.5
click at [468, 166] on h5 "Individual Localid: 5183191" at bounding box center [463, 164] width 145 height 13
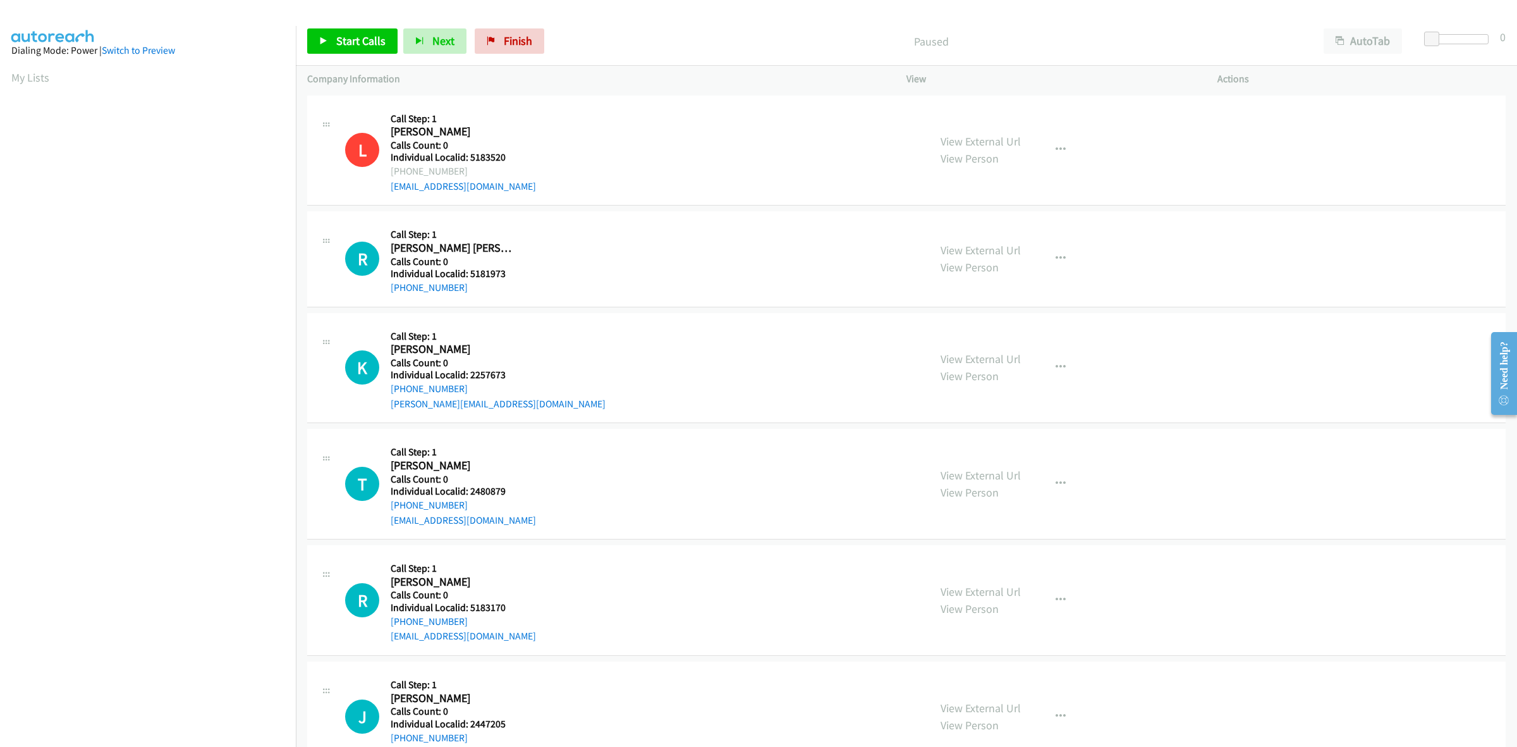
scroll to position [0, 2]
click at [684, 137] on div "L Callback Scheduled Call Step: 1 [PERSON_NAME] America/New_York Calls Count: 0…" at bounding box center [631, 150] width 573 height 87
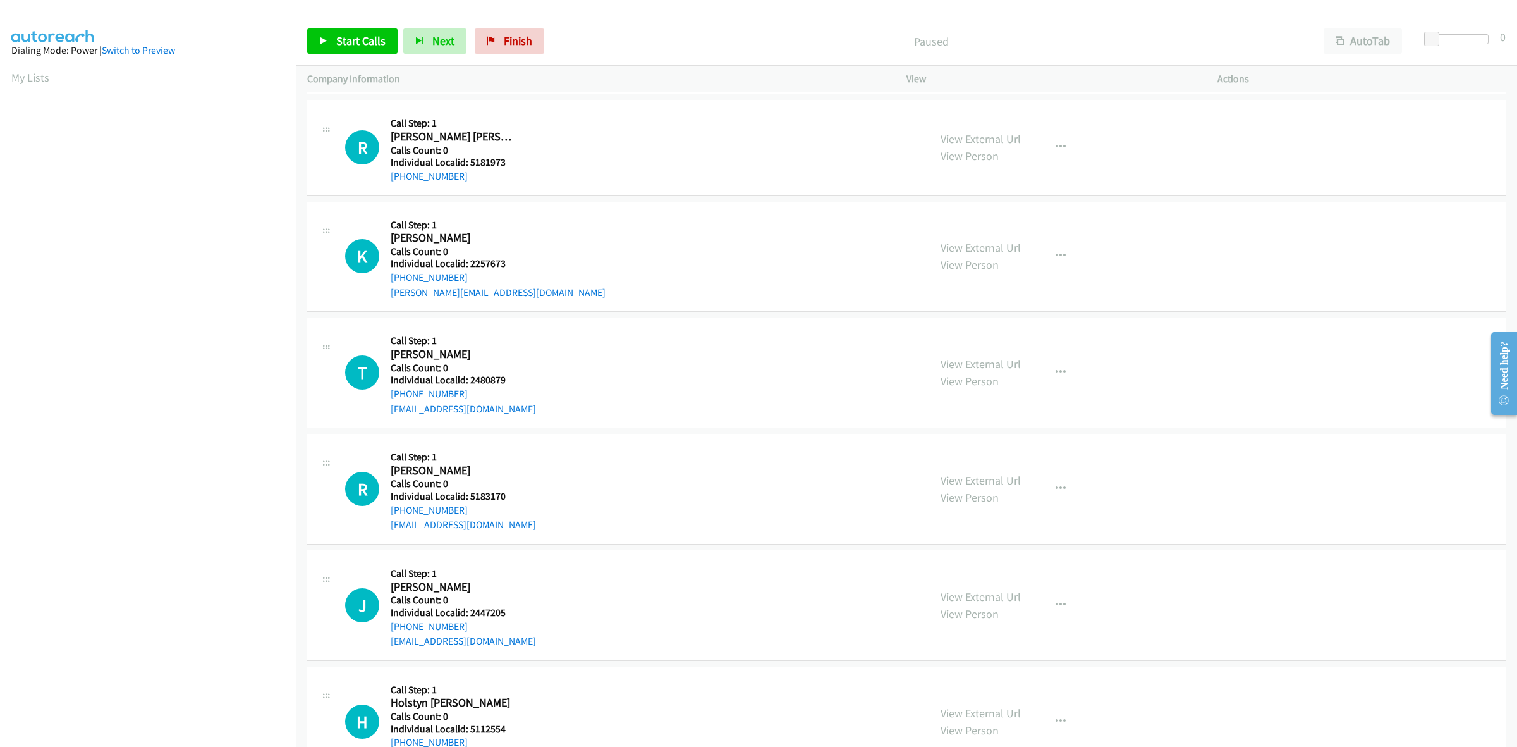
scroll to position [118, 0]
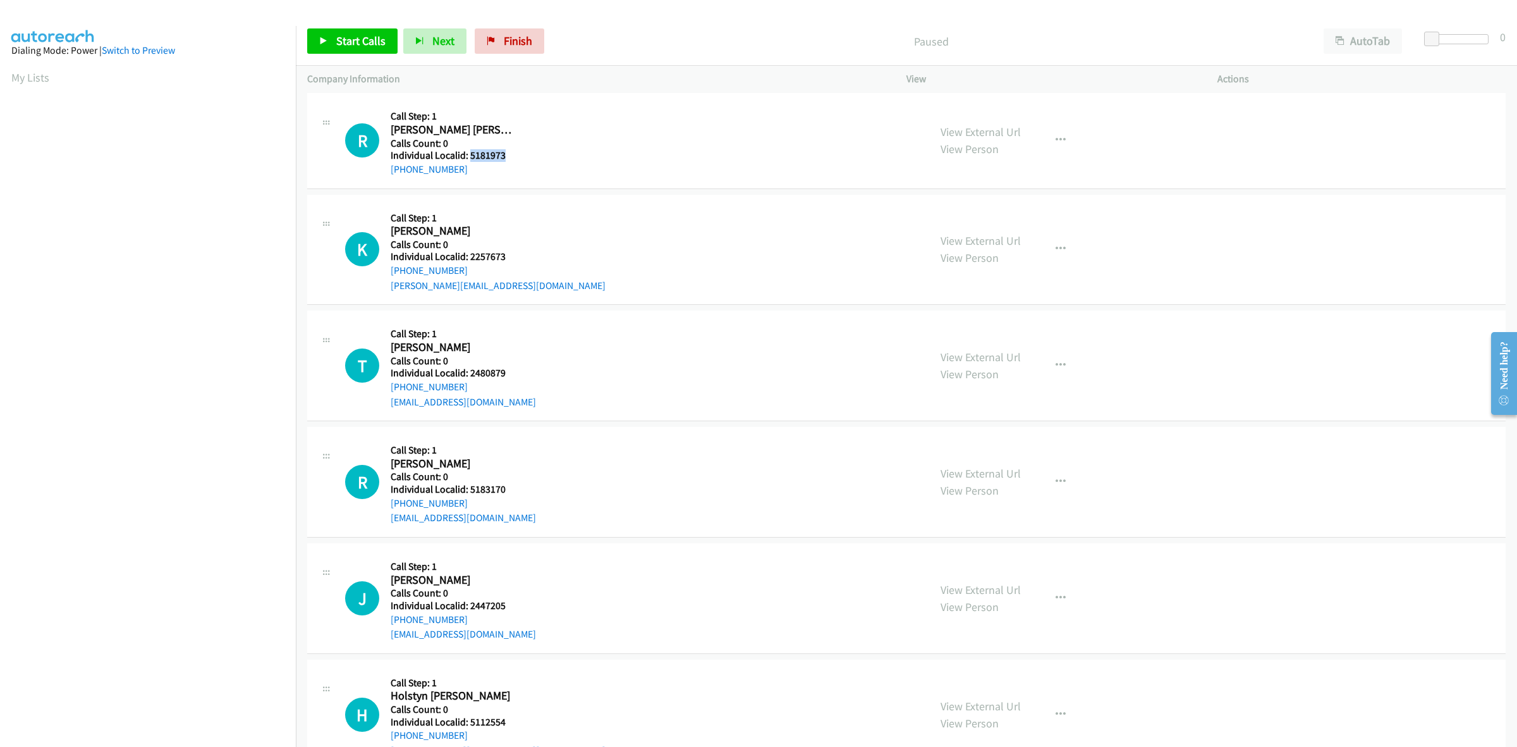
drag, startPoint x: 512, startPoint y: 153, endPoint x: 469, endPoint y: 156, distance: 43.1
click at [469, 156] on h5 "Individual Localid: 5181973" at bounding box center [454, 155] width 126 height 13
copy h5 "5181973"
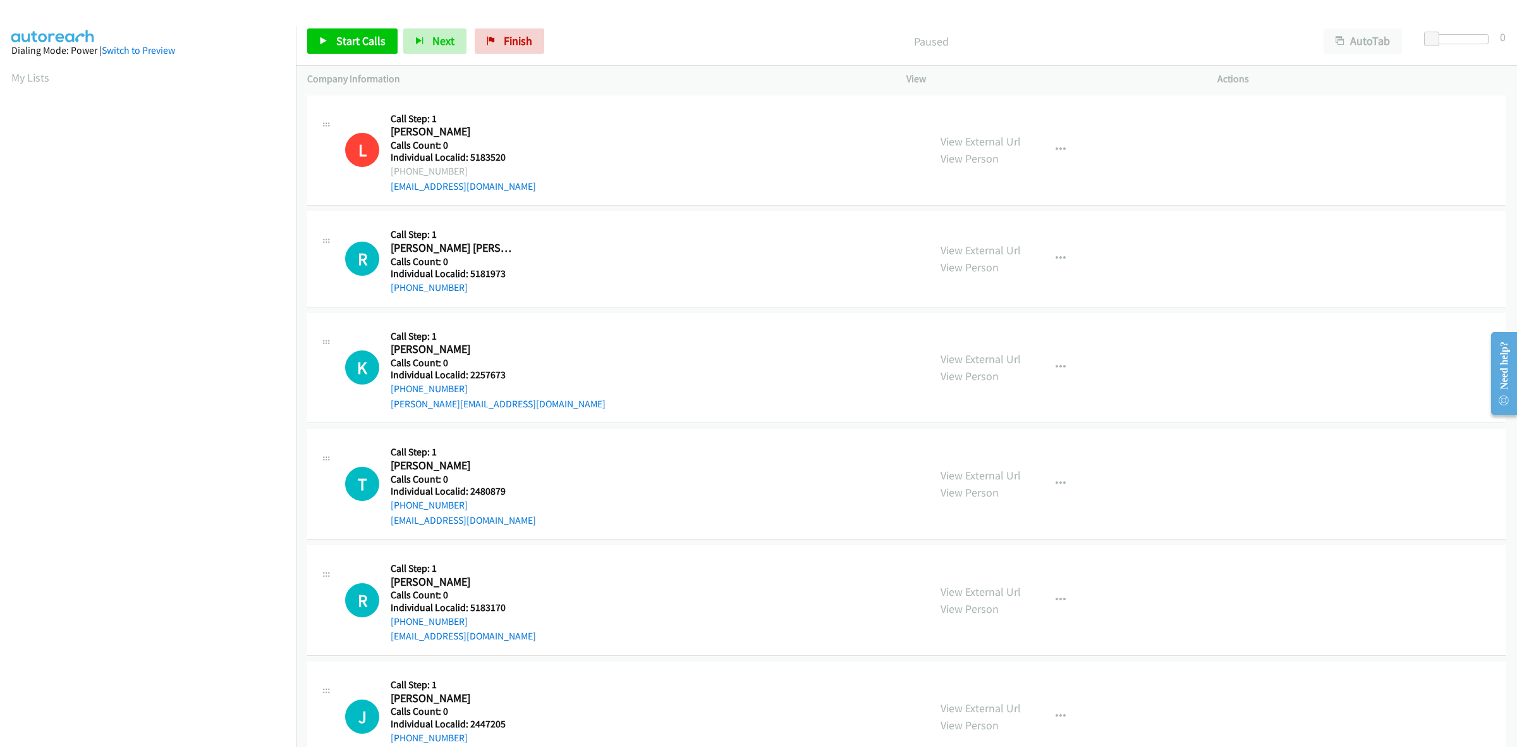
click at [667, 136] on div "L Callback Scheduled Call Step: 1 [PERSON_NAME] America/New_York Calls Count: 0…" at bounding box center [631, 150] width 573 height 87
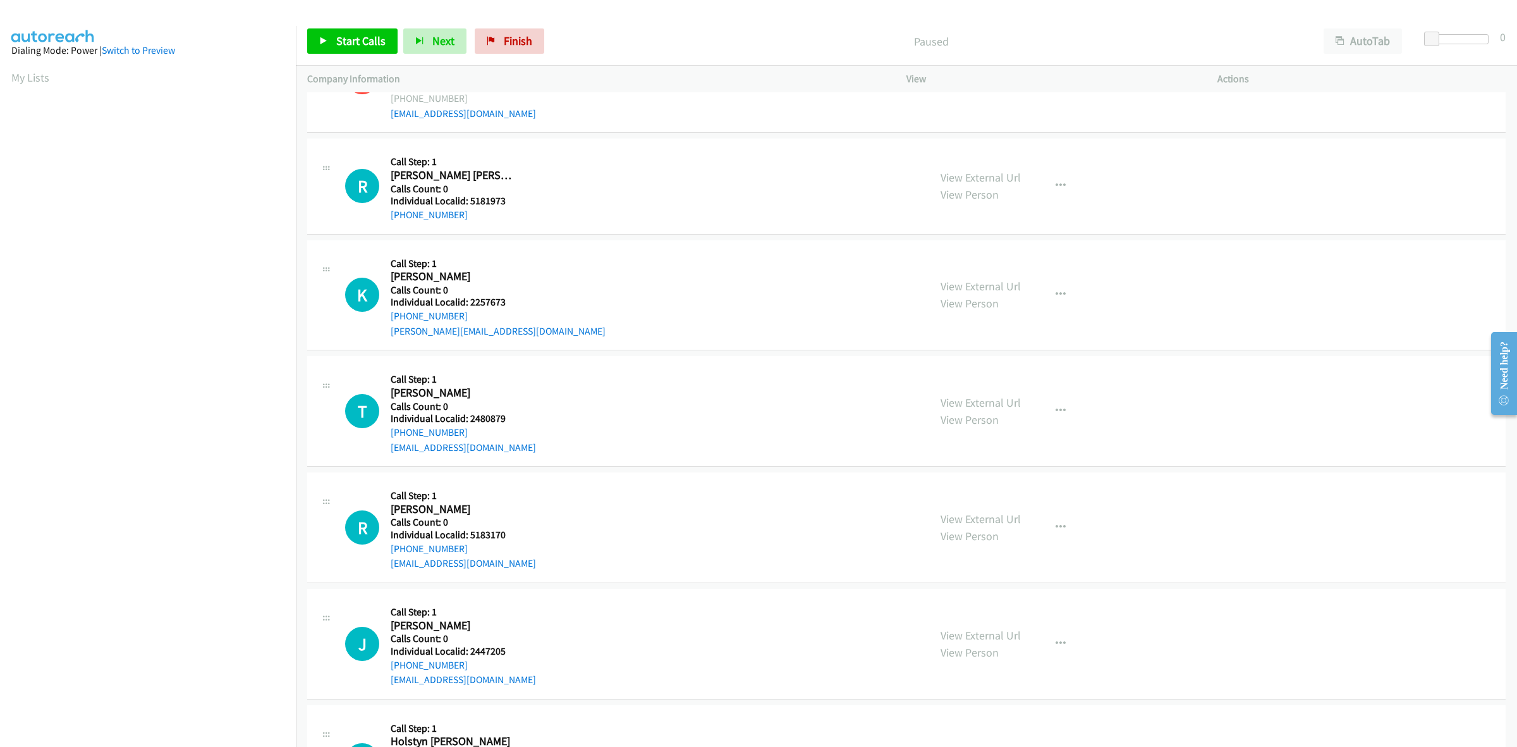
scroll to position [79, 0]
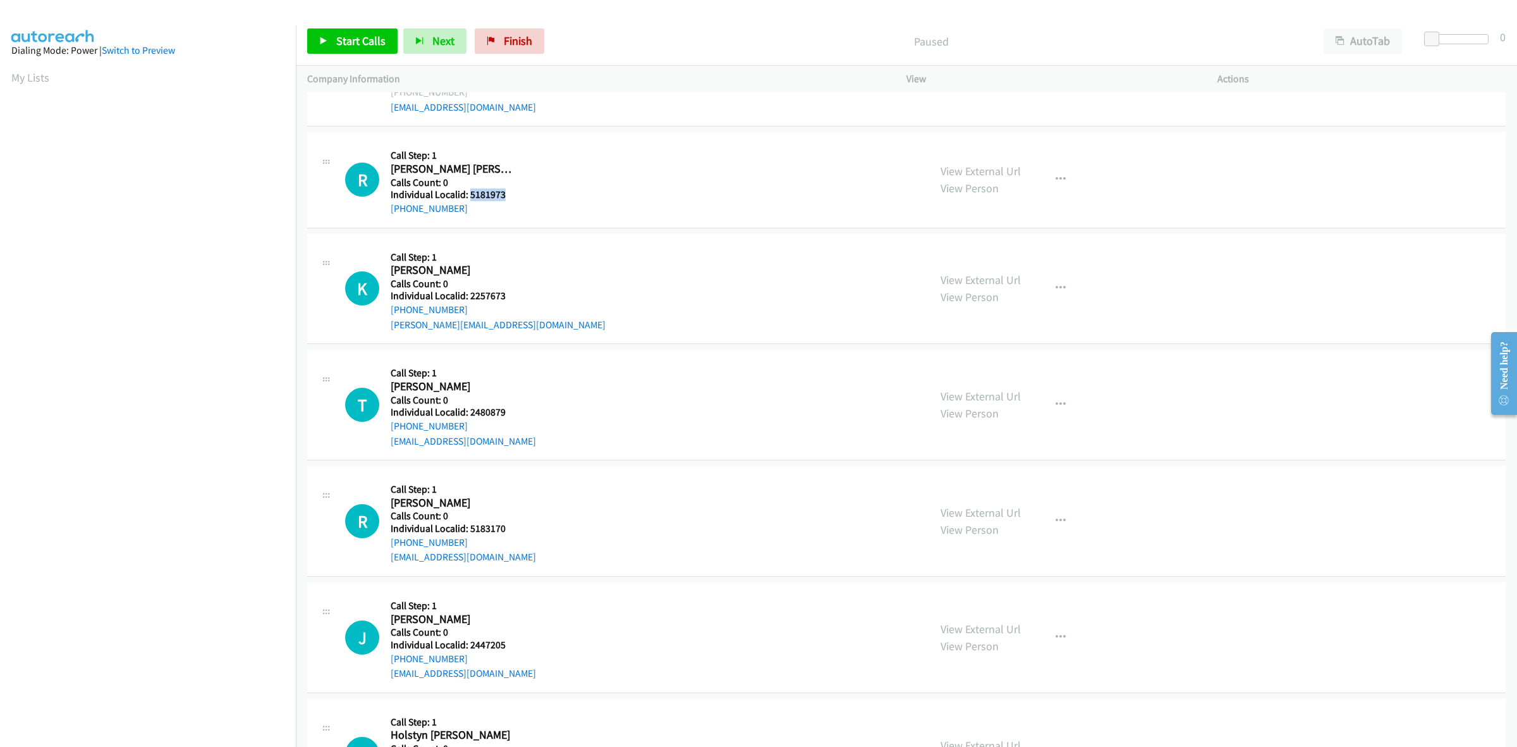
drag, startPoint x: 506, startPoint y: 190, endPoint x: 469, endPoint y: 193, distance: 36.8
click at [469, 193] on h5 "Individual Localid: 5181973" at bounding box center [454, 194] width 126 height 13
copy h5 "5181973"
